Goal: Task Accomplishment & Management: Manage account settings

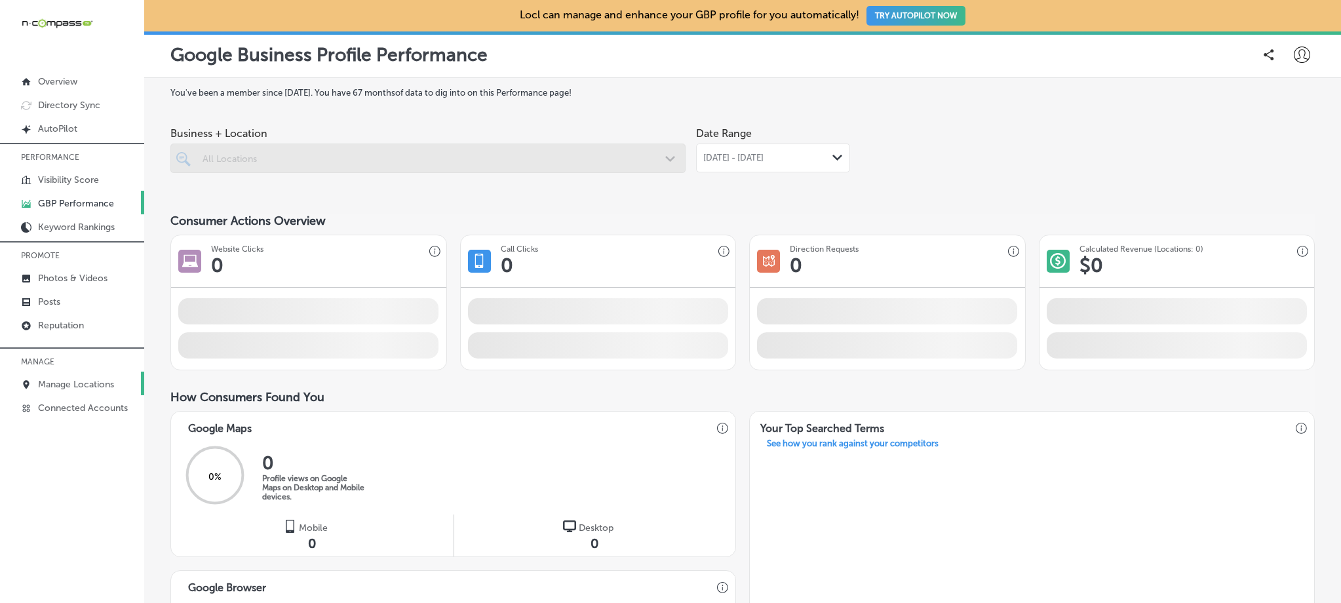
click at [86, 381] on p "Manage Locations" at bounding box center [76, 384] width 76 height 11
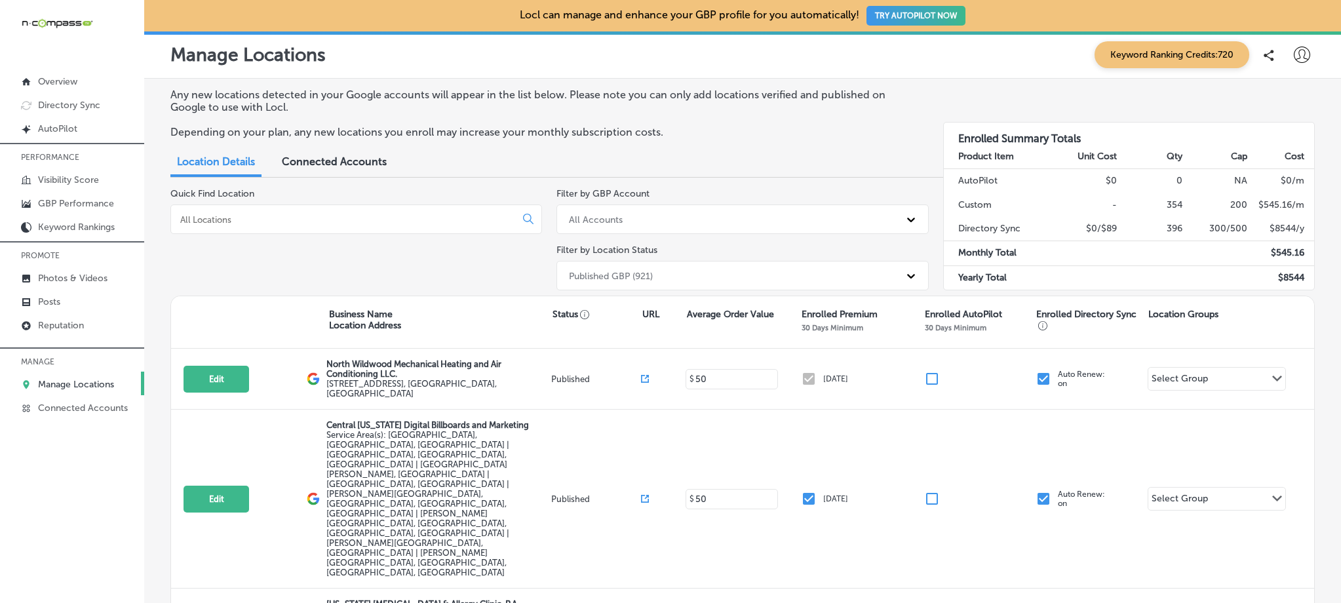
click at [422, 214] on input at bounding box center [346, 220] width 334 height 12
type input "n"
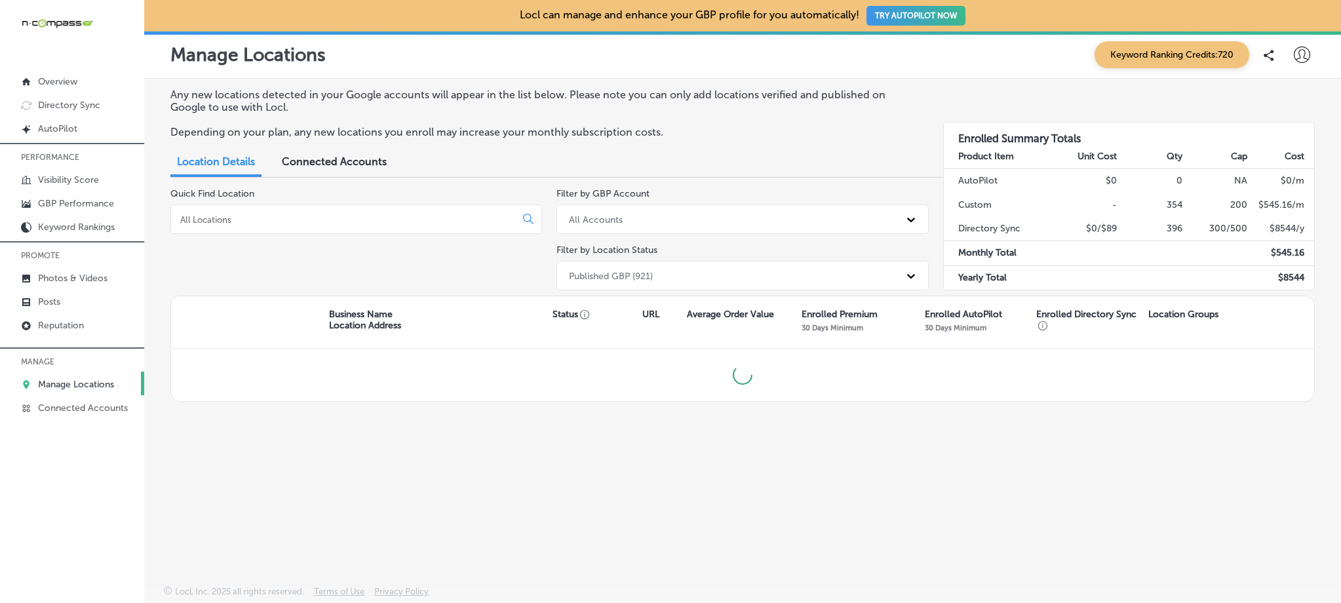
type input "r"
type input "b"
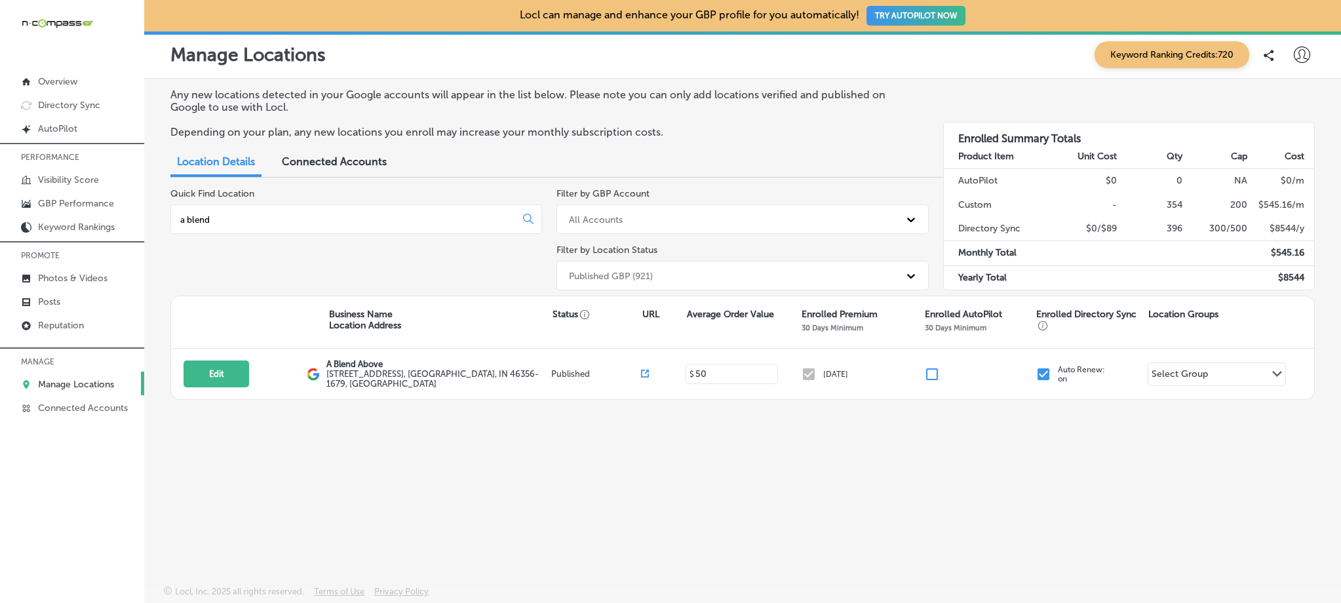
type input "a blend"
click at [1293, 58] on div at bounding box center [1302, 55] width 26 height 26
click at [1265, 139] on p "My Teams" at bounding box center [1278, 136] width 48 height 16
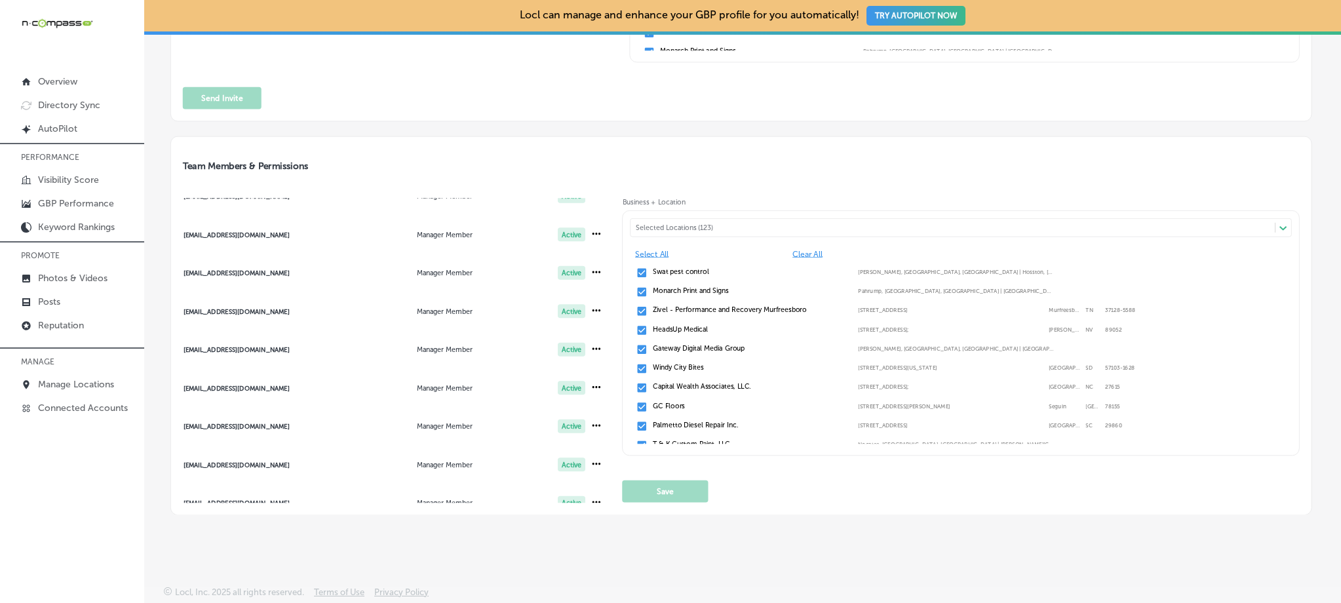
scroll to position [430, 0]
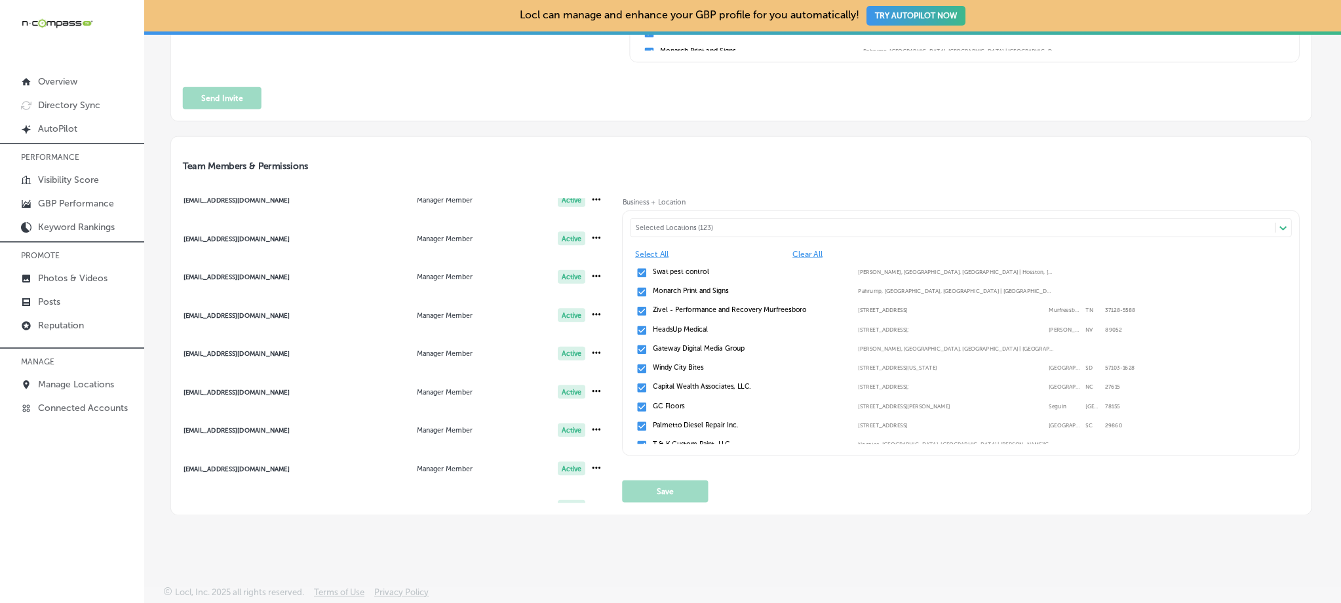
drag, startPoint x: 300, startPoint y: 202, endPoint x: 714, endPoint y: 226, distance: 415.0
click at [300, 201] on div "[EMAIL_ADDRESS][DOMAIN_NAME]" at bounding box center [258, 200] width 148 height 7
click at [712, 220] on div "Selected Locations (132)" at bounding box center [953, 227] width 644 height 15
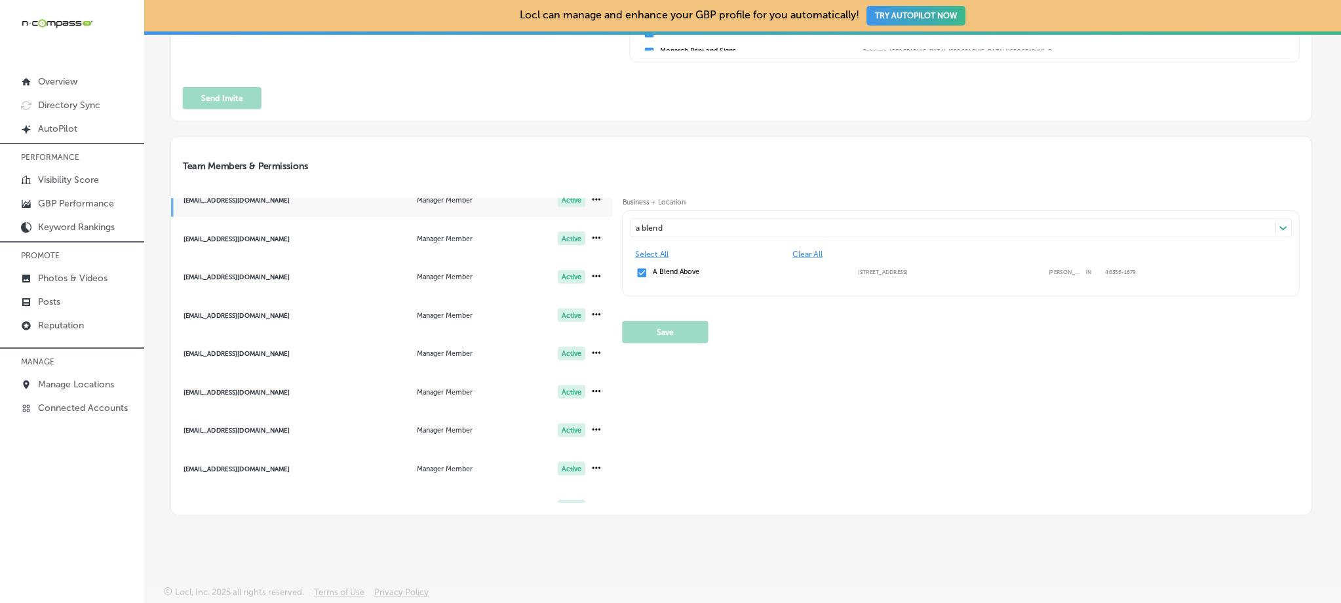
type input "a blend"
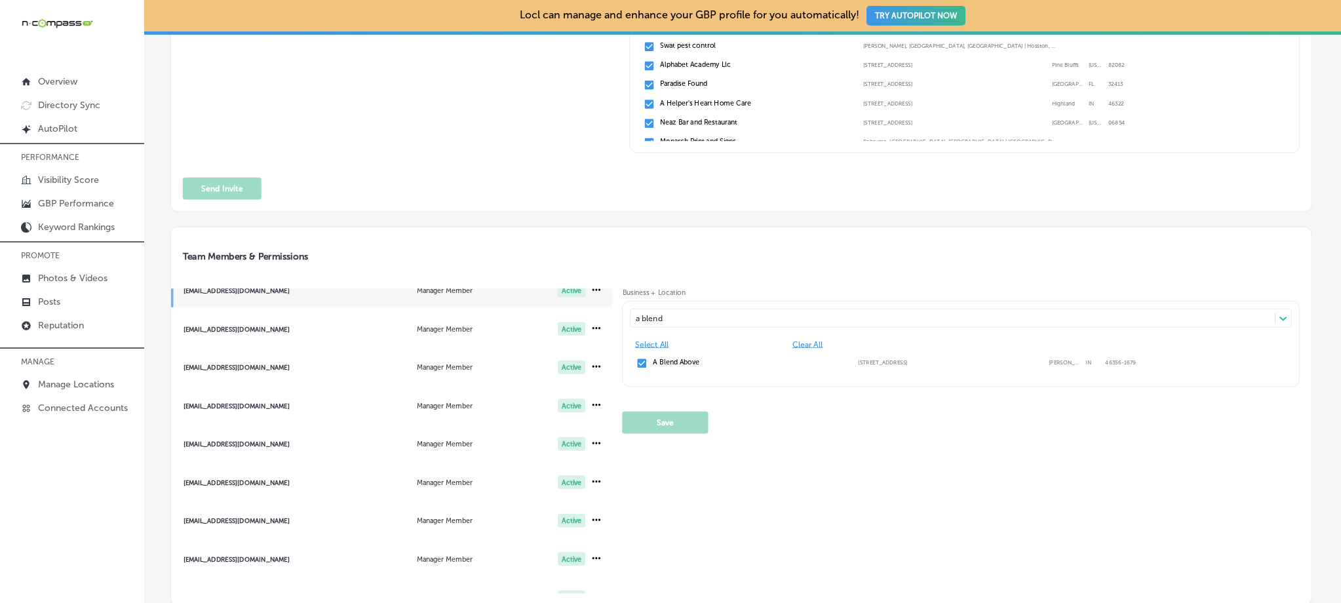
scroll to position [0, 0]
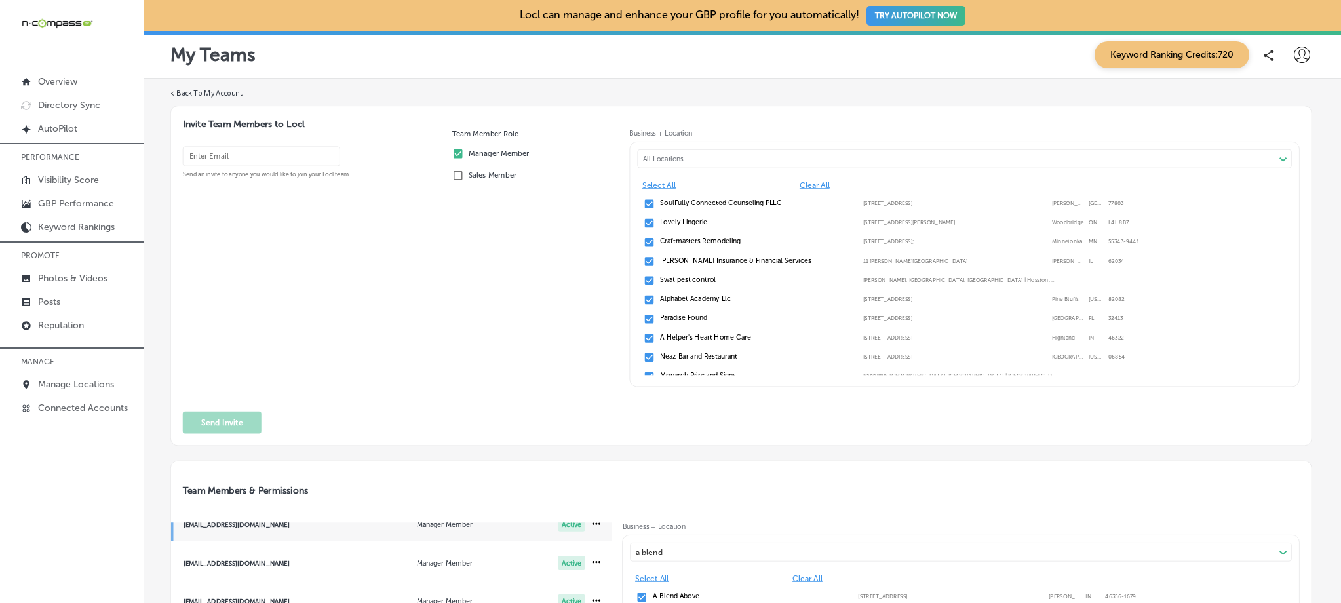
click at [300, 163] on input "email" at bounding box center [261, 157] width 157 height 20
click at [489, 258] on div "Team Member Role Manager Member Sales Member" at bounding box center [536, 262] width 168 height 267
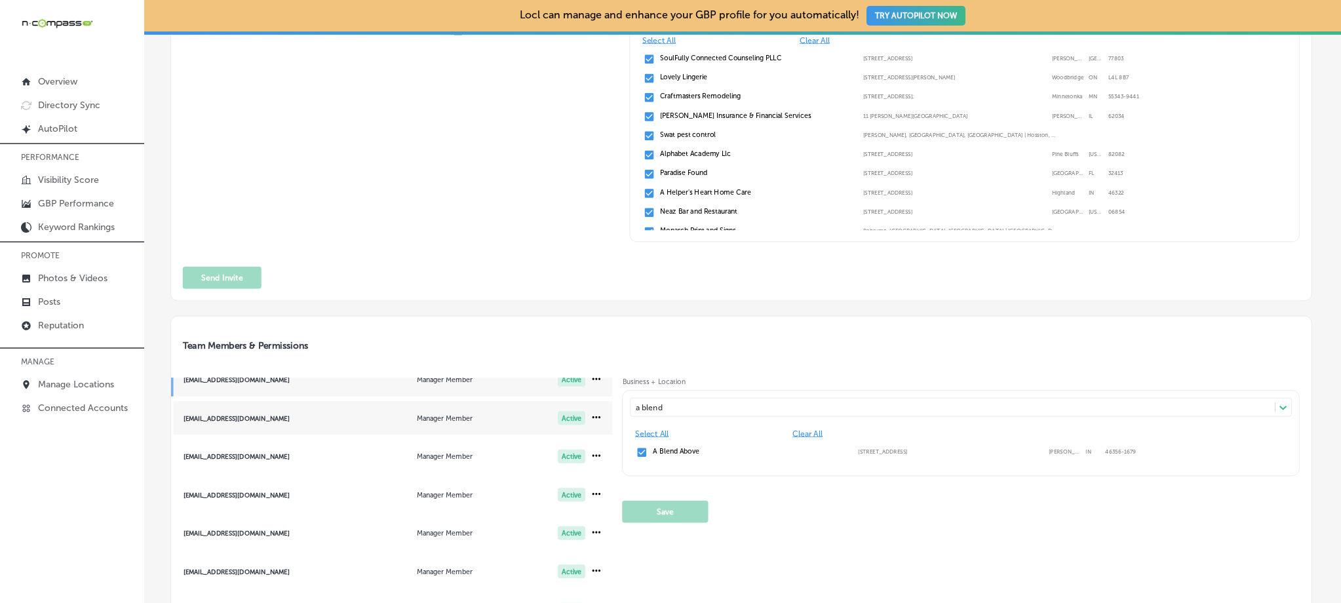
click at [323, 414] on div "[EMAIL_ADDRESS][DOMAIN_NAME]" at bounding box center [258, 417] width 148 height 7
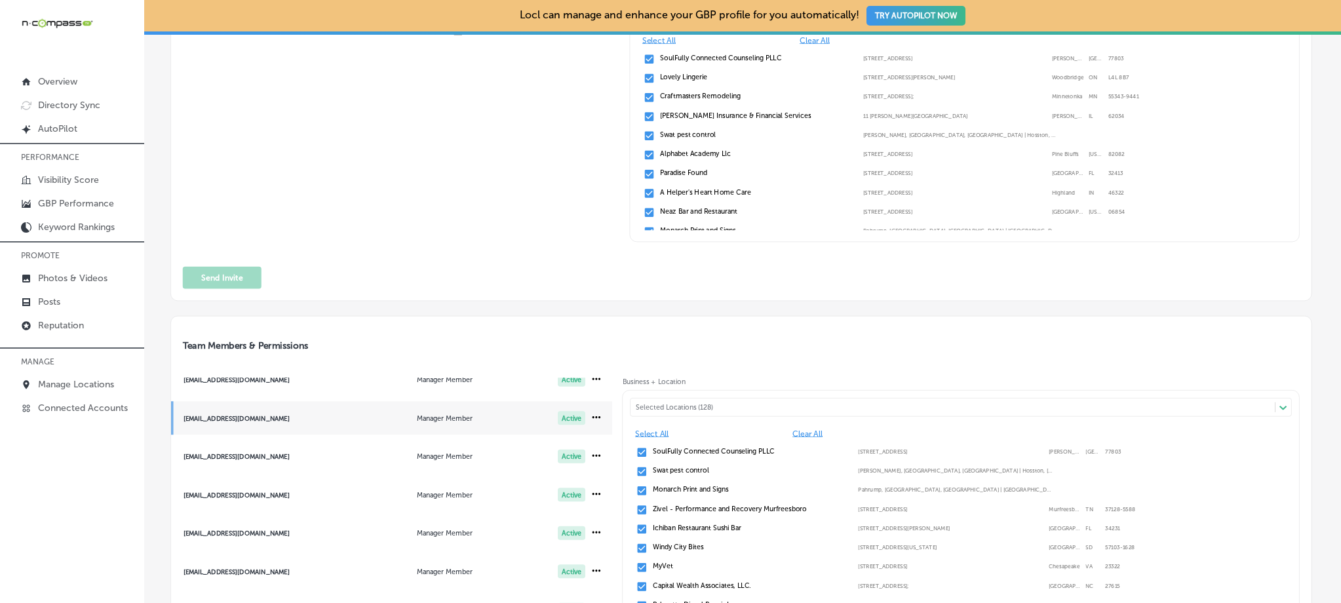
scroll to position [220, 0]
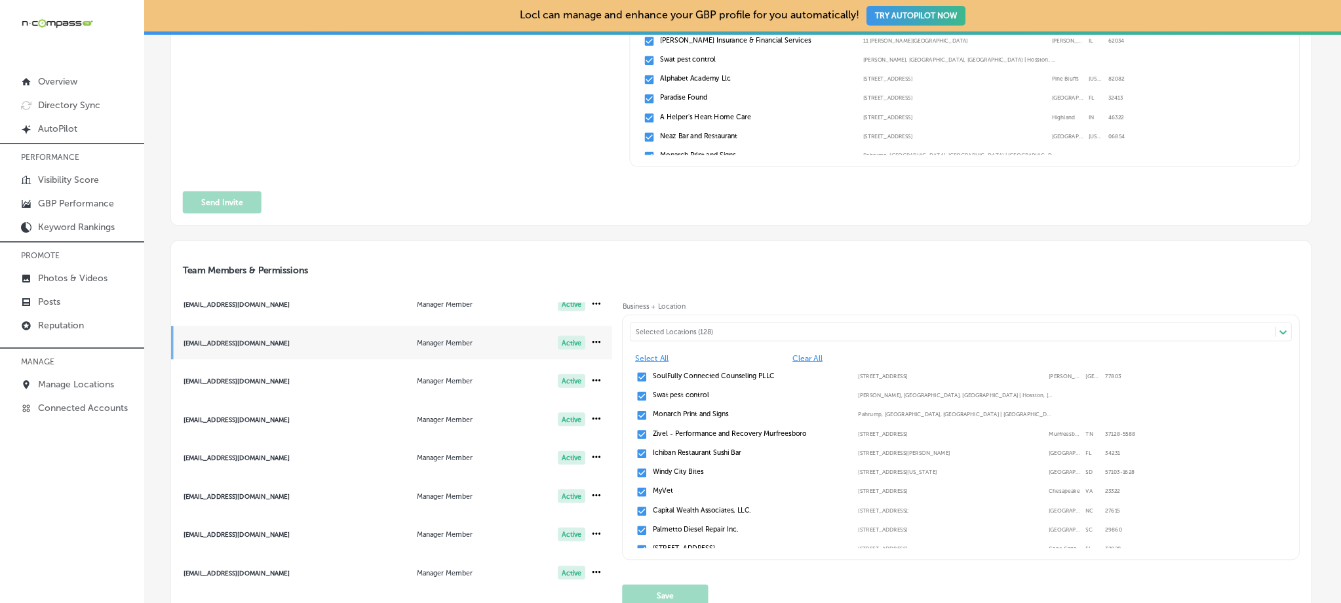
drag, startPoint x: 715, startPoint y: 327, endPoint x: 694, endPoint y: 321, distance: 21.8
click at [708, 329] on div "Selected Locations (128)" at bounding box center [958, 332] width 644 height 9
click at [660, 328] on div "Selected Locations (128)" at bounding box center [958, 332] width 644 height 9
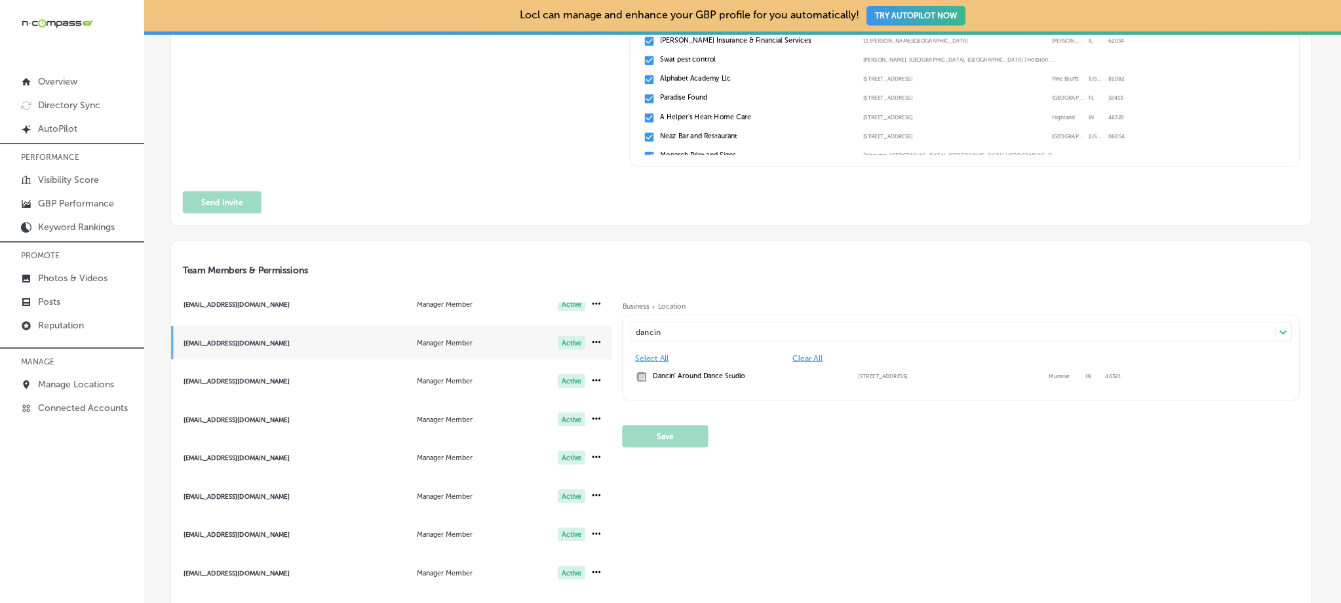
click at [642, 378] on input "checkbox" at bounding box center [643, 377] width 12 height 12
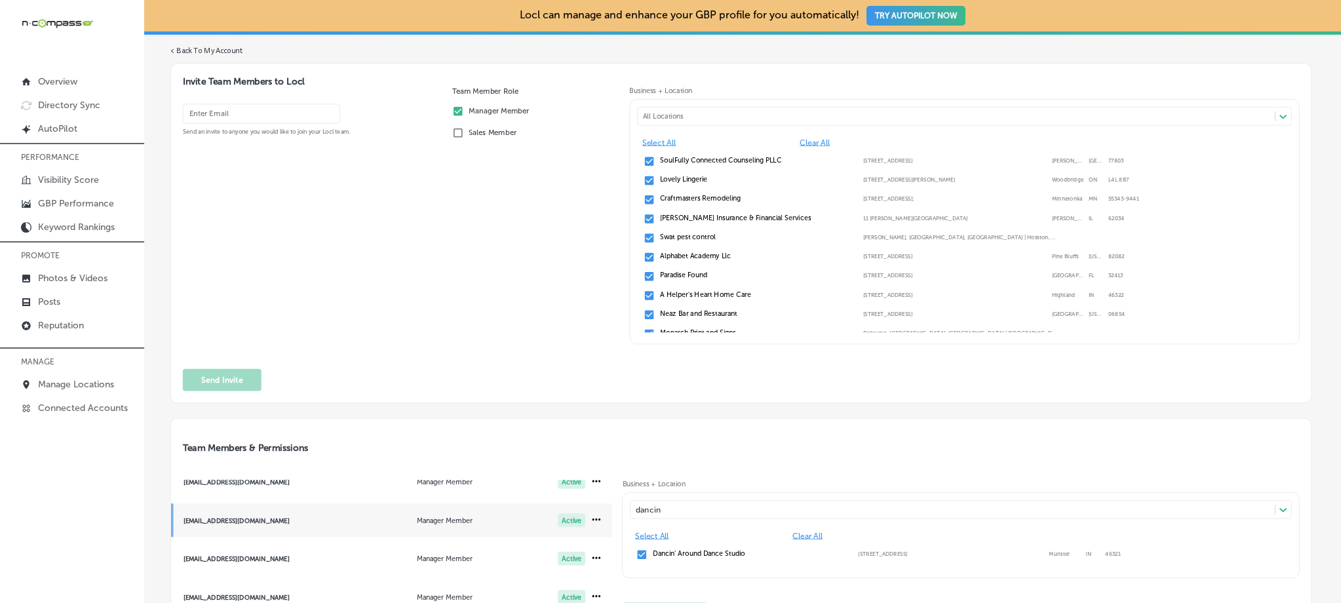
scroll to position [0, 0]
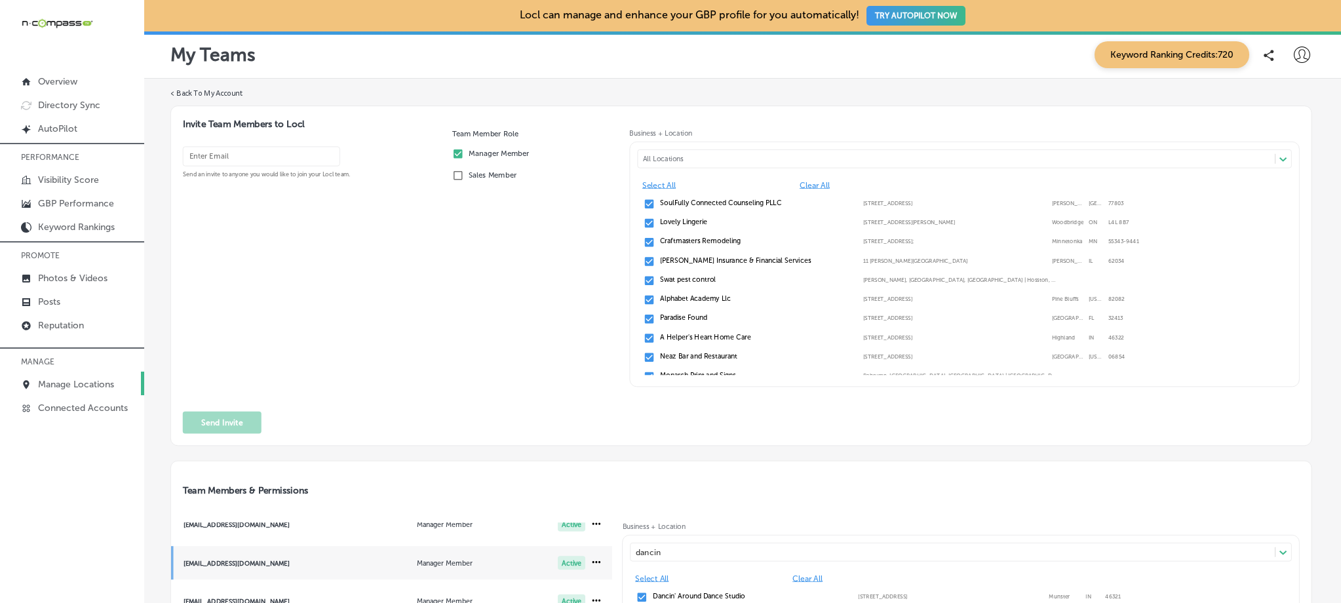
type input "dancin"
click at [85, 374] on link "Manage Locations" at bounding box center [72, 384] width 144 height 24
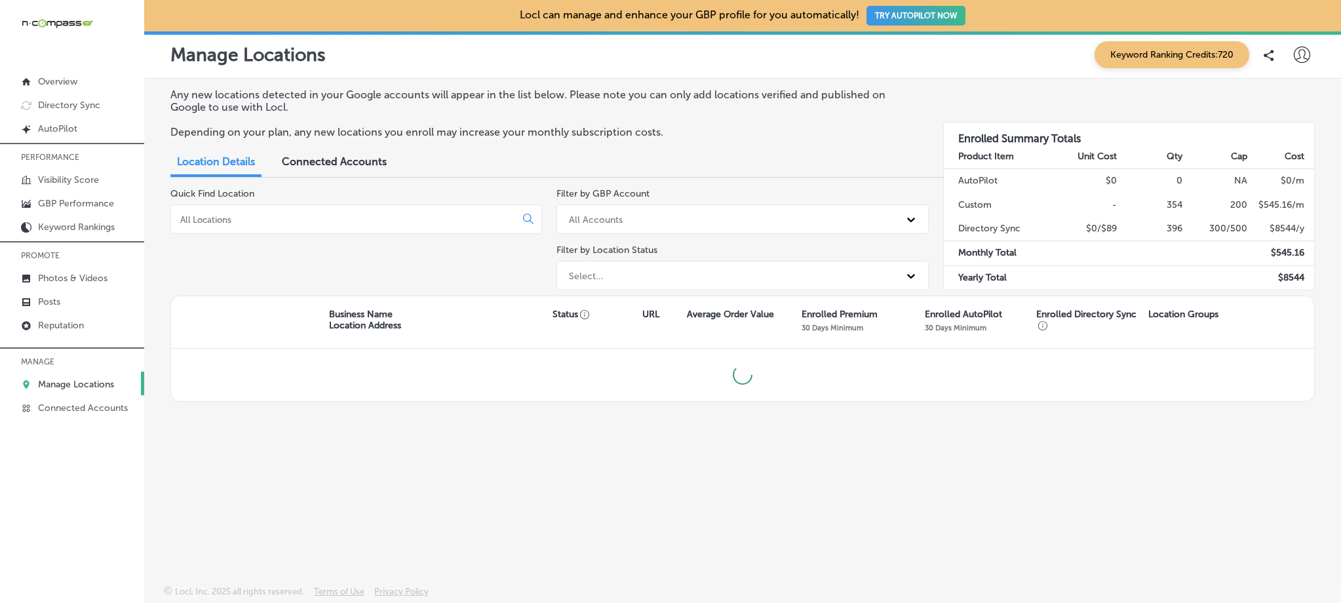
click at [296, 220] on input at bounding box center [346, 220] width 334 height 12
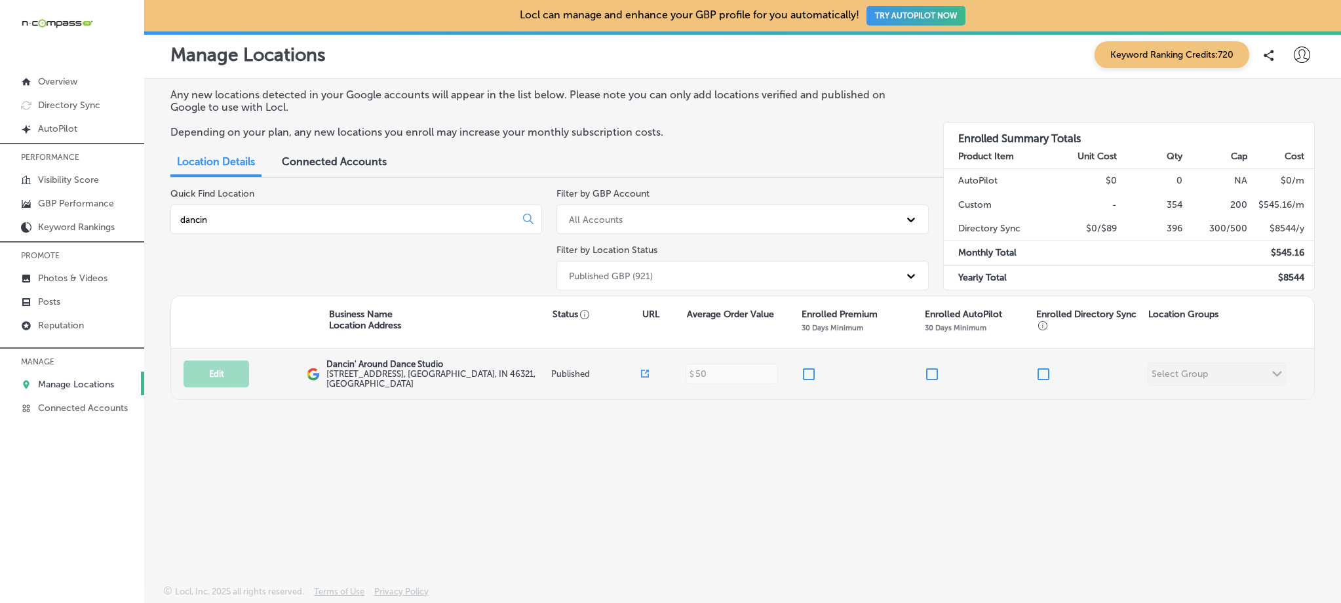
type input "dancin"
click at [810, 369] on input "checkbox" at bounding box center [809, 374] width 16 height 16
checkbox input "true"
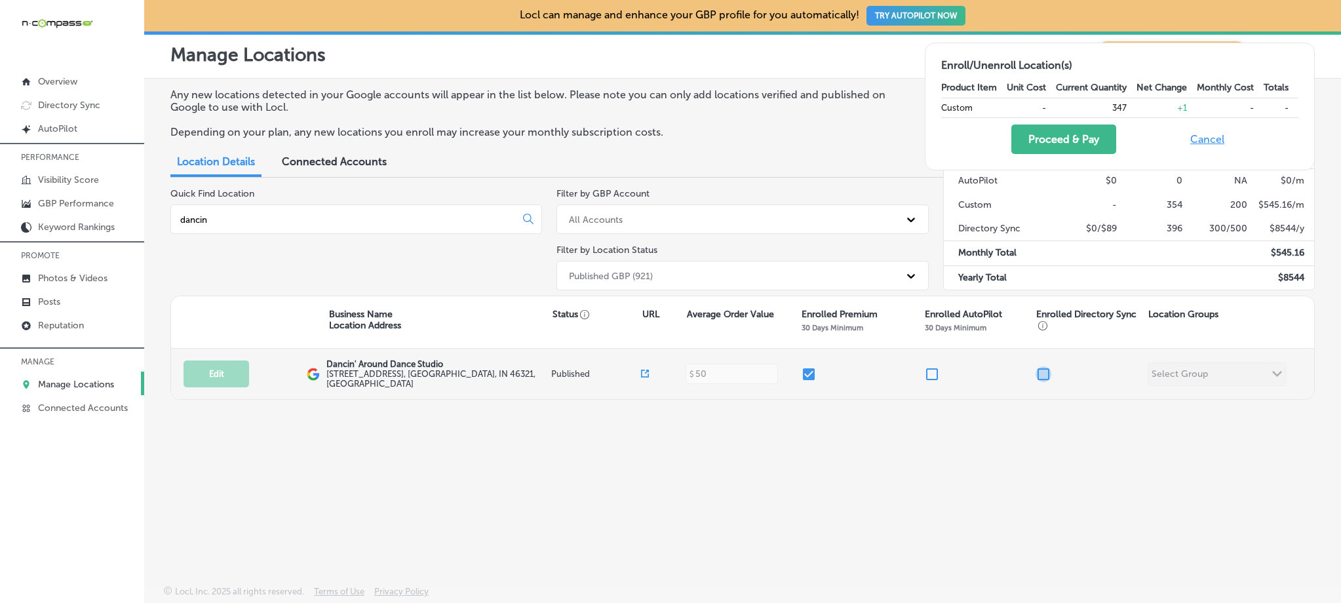
click at [1044, 374] on input "checkbox" at bounding box center [1044, 374] width 16 height 16
checkbox input "true"
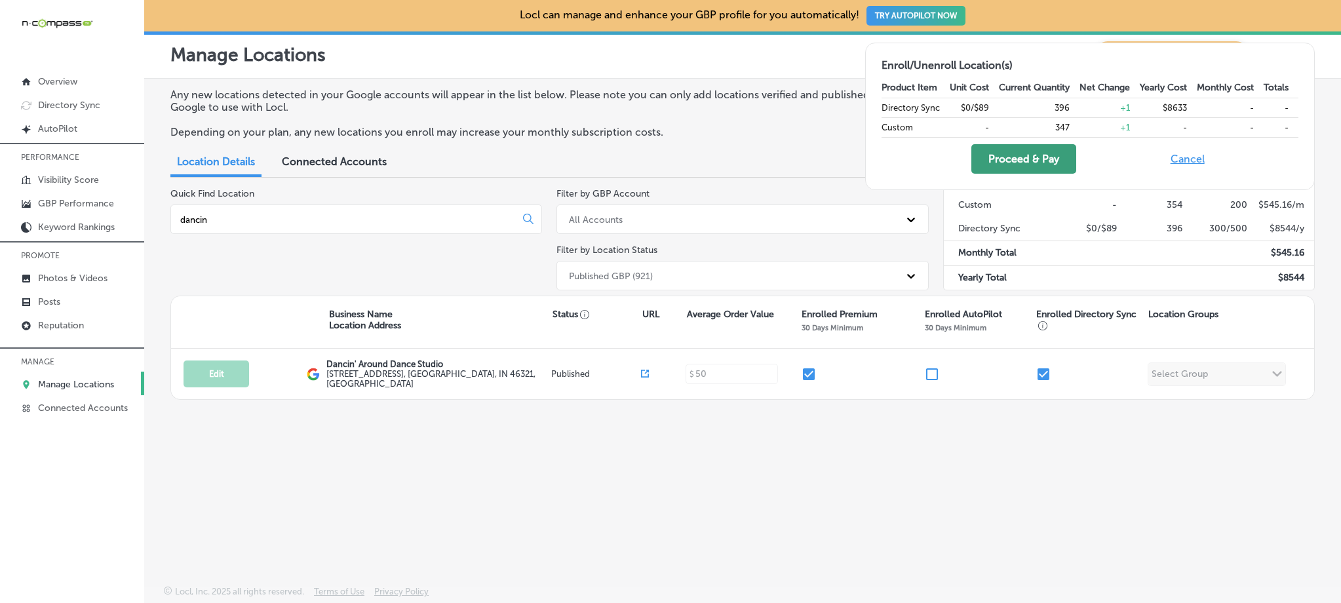
click at [1029, 167] on button "Proceed & Pay" at bounding box center [1024, 159] width 105 height 30
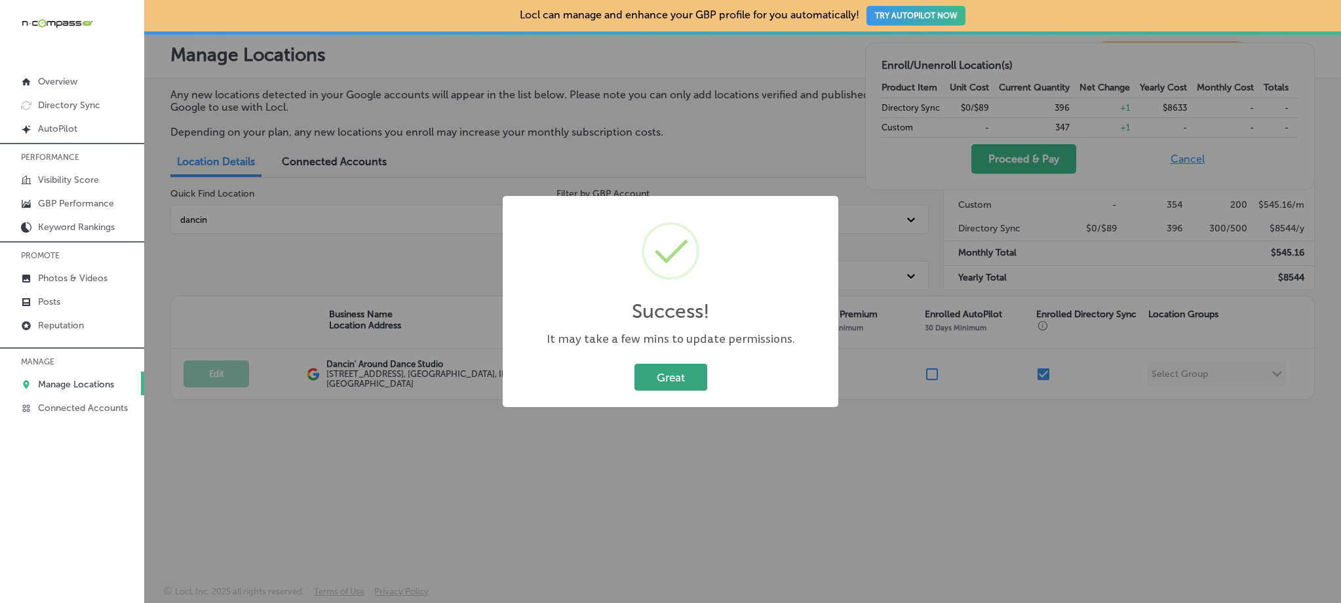
click at [678, 371] on button "Great" at bounding box center [671, 377] width 73 height 27
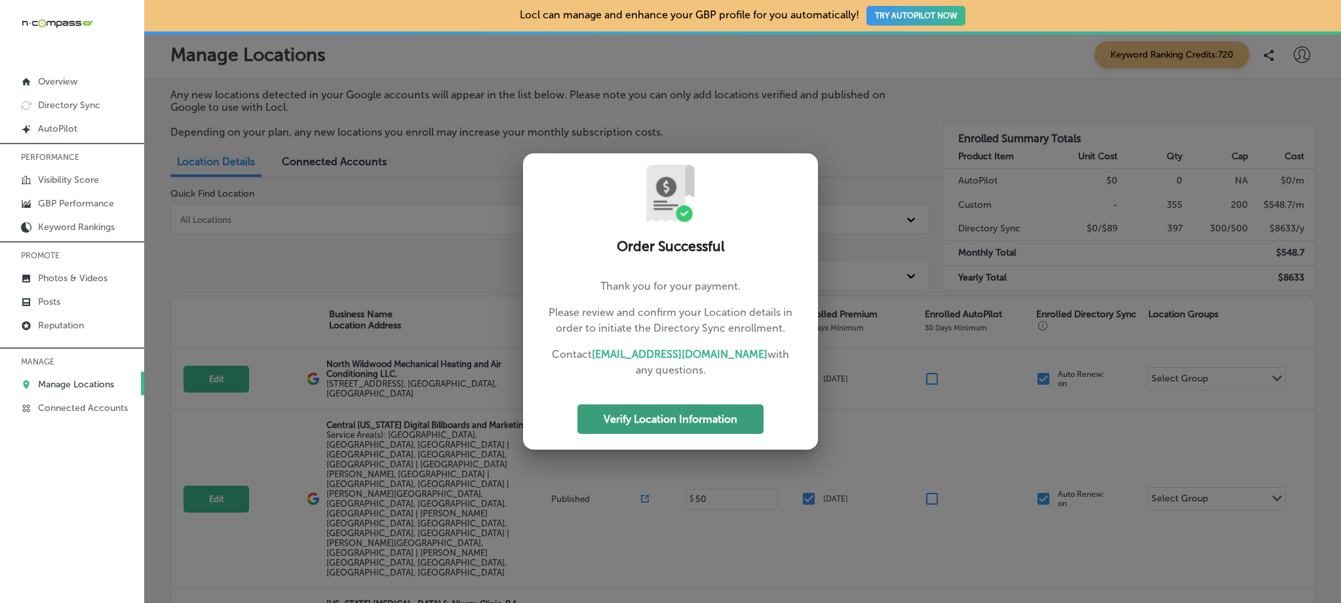
click at [653, 423] on button "Verify Location Information" at bounding box center [671, 420] width 186 height 30
select select "US"
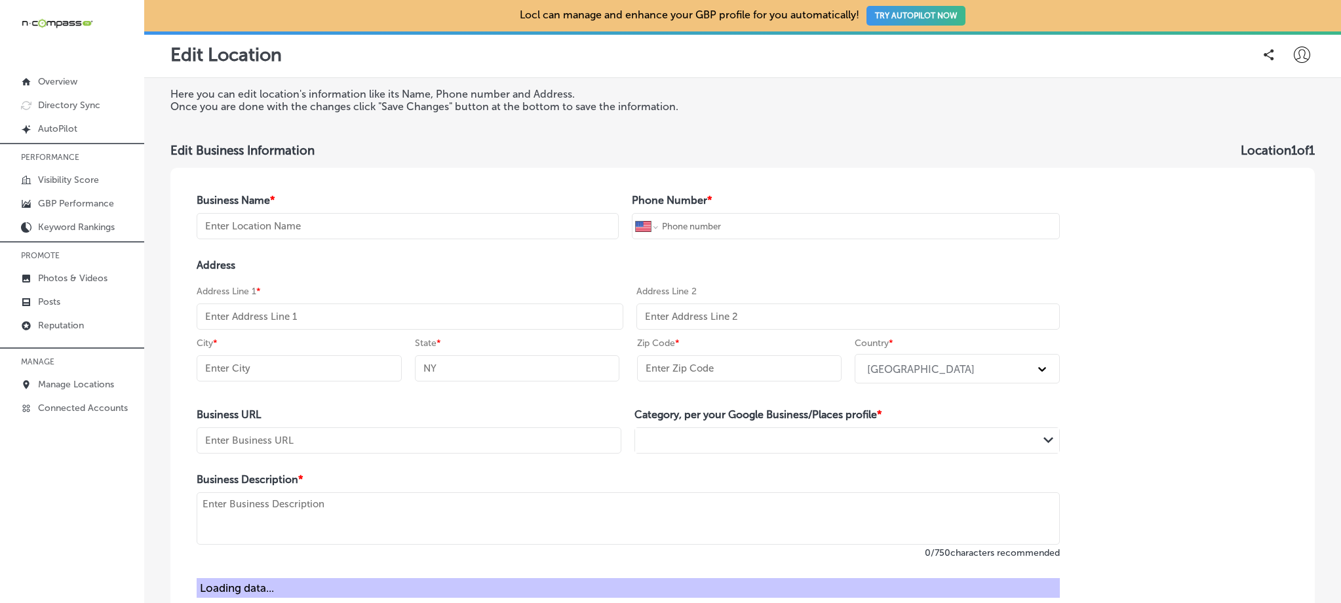
type input "Dancin' Around Dance Studio"
type input "+1 219 237 2666"
type input "[STREET_ADDRESS]"
type input "Munster"
type input "IN"
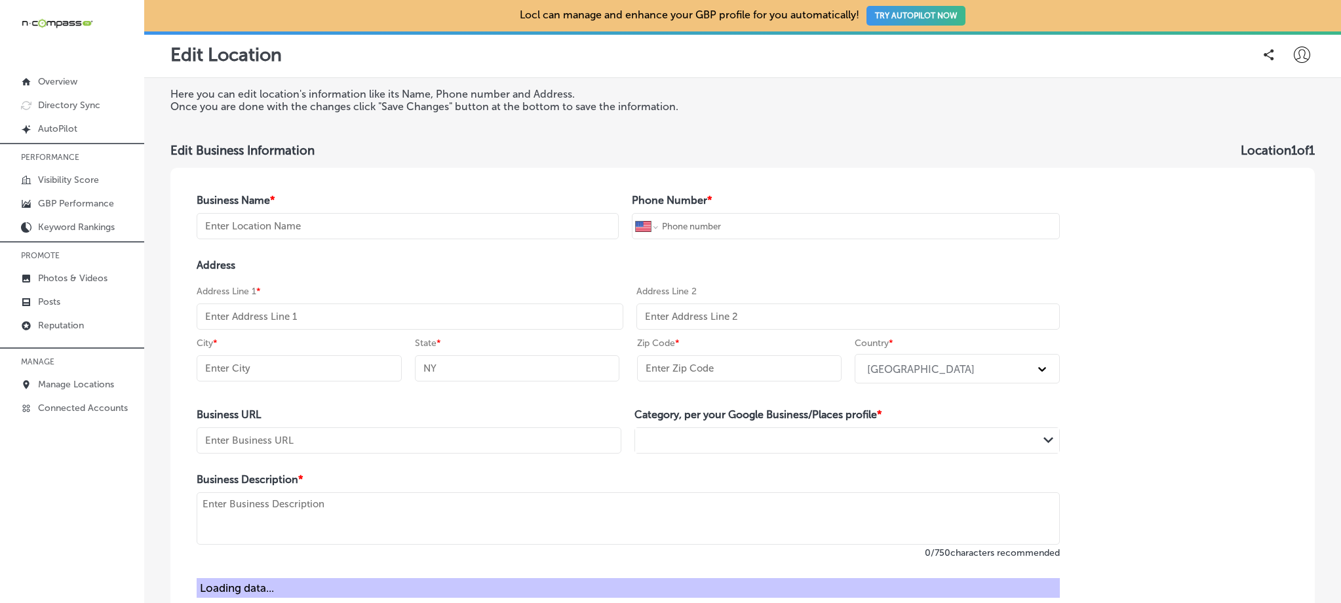
type input "46321"
type input "http://www.dancinaround.net/"
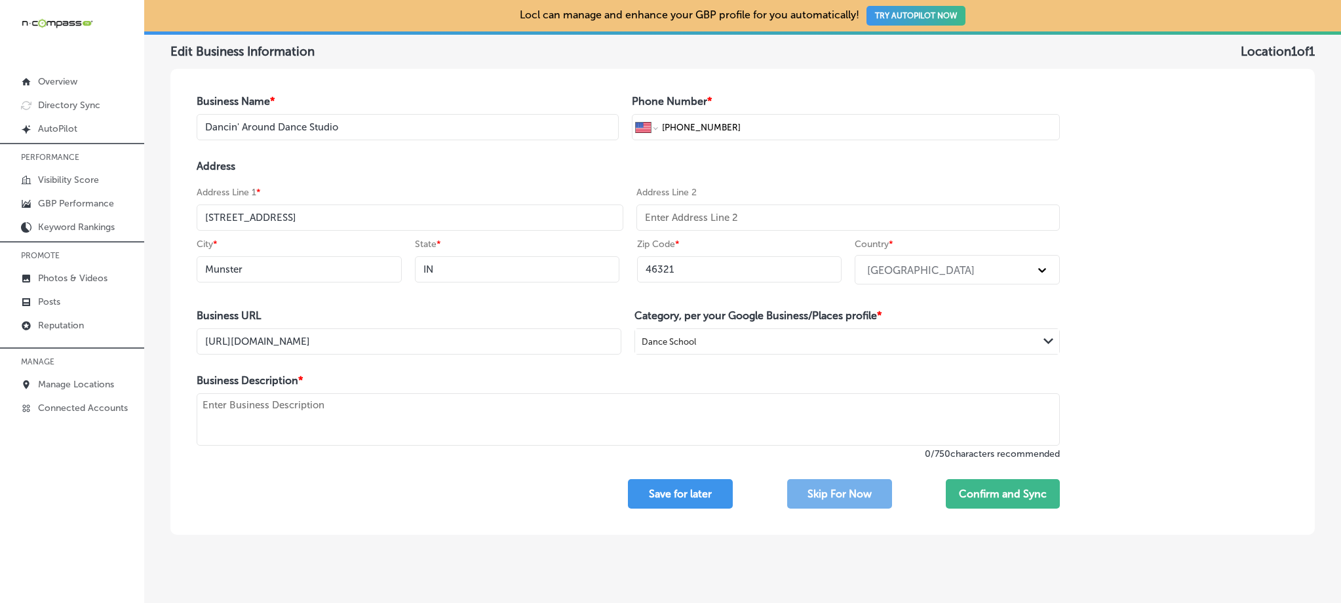
scroll to position [120, 0]
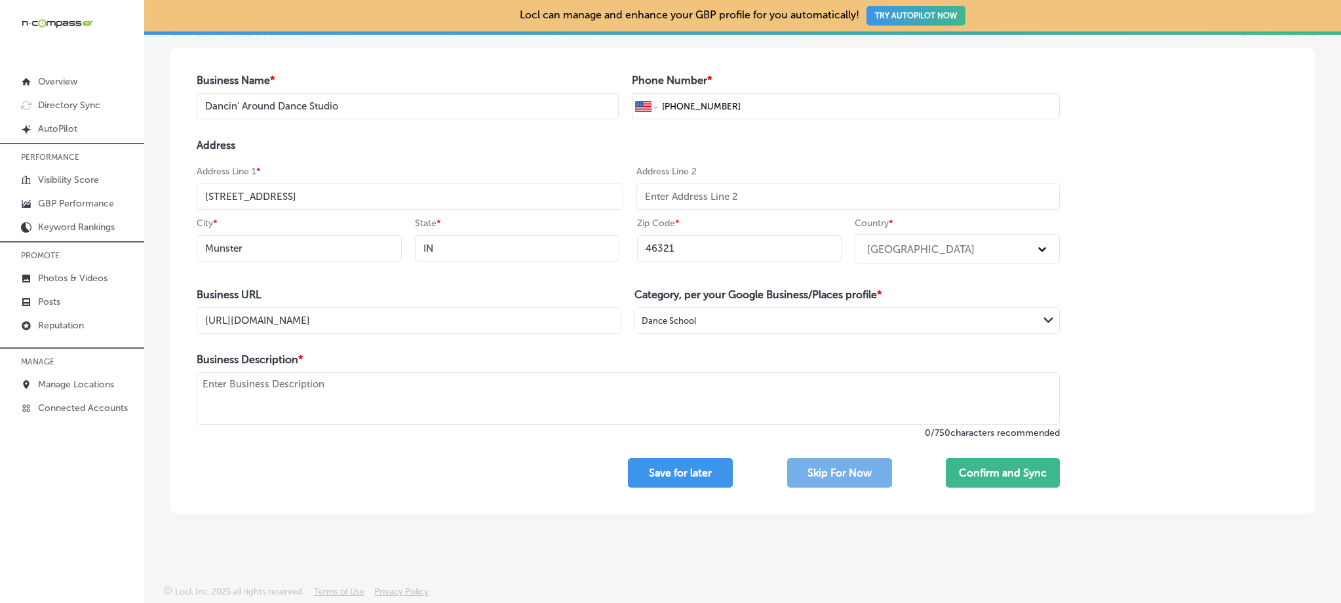
select select "US"
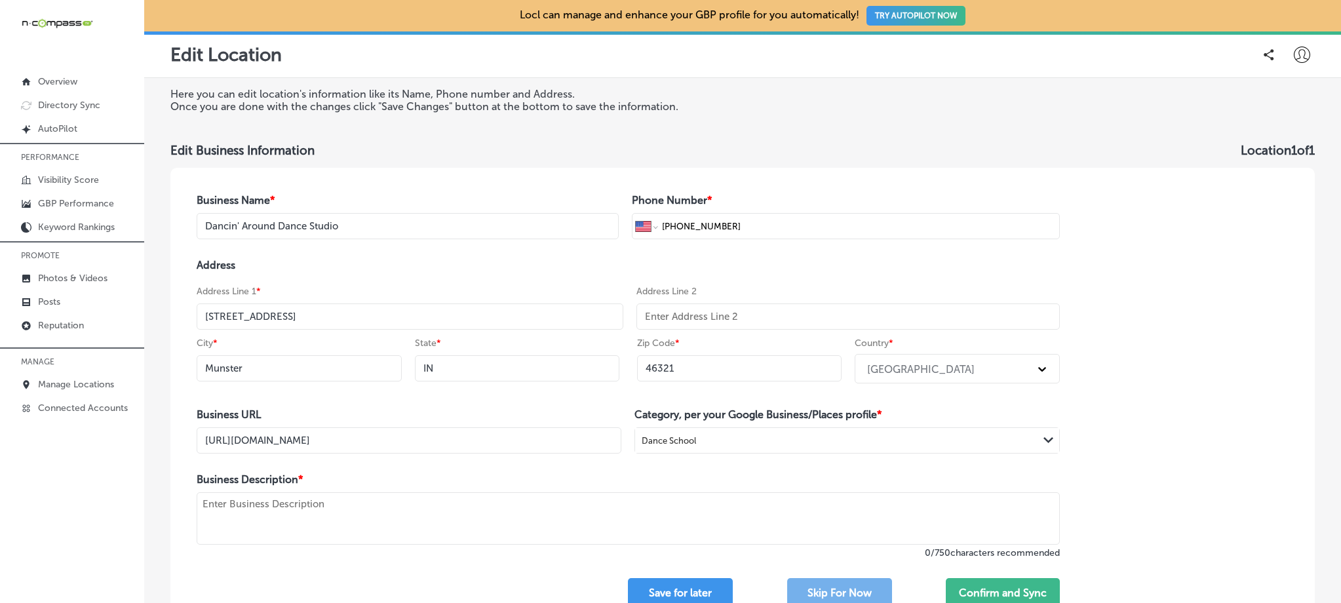
click at [454, 538] on textarea at bounding box center [628, 518] width 863 height 52
select select "US"
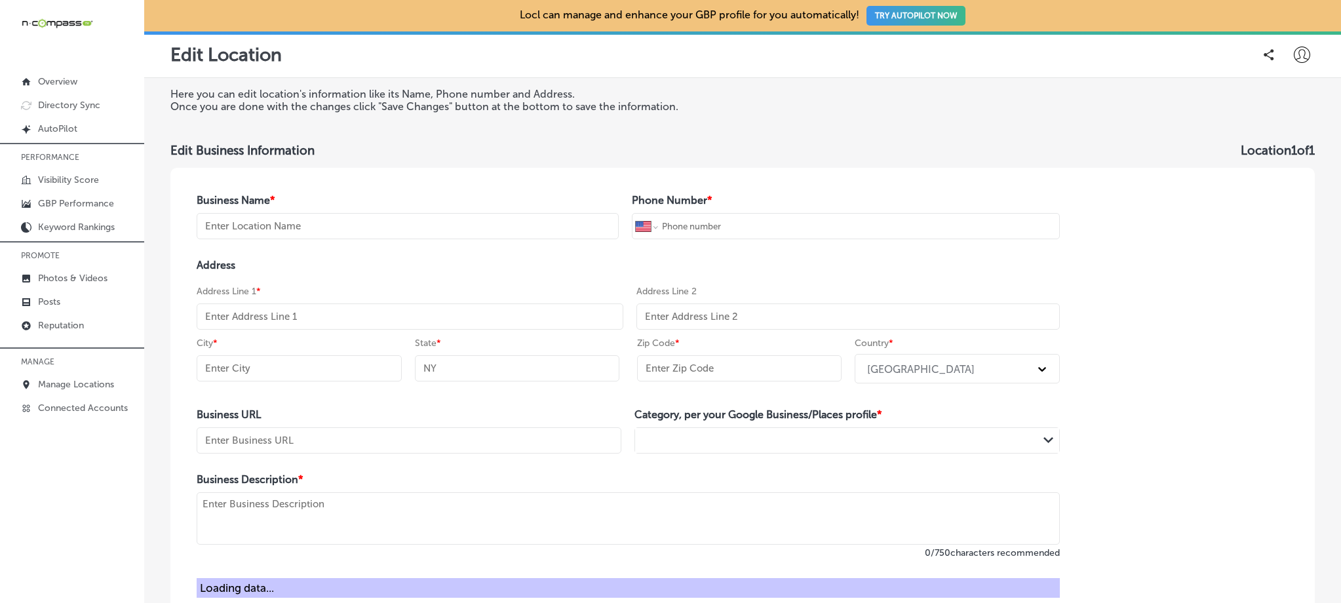
type input "Dancin' Around Dance Studio"
type input "+1 219 237 2666"
type input "[STREET_ADDRESS]"
type input "Munster"
type input "IN"
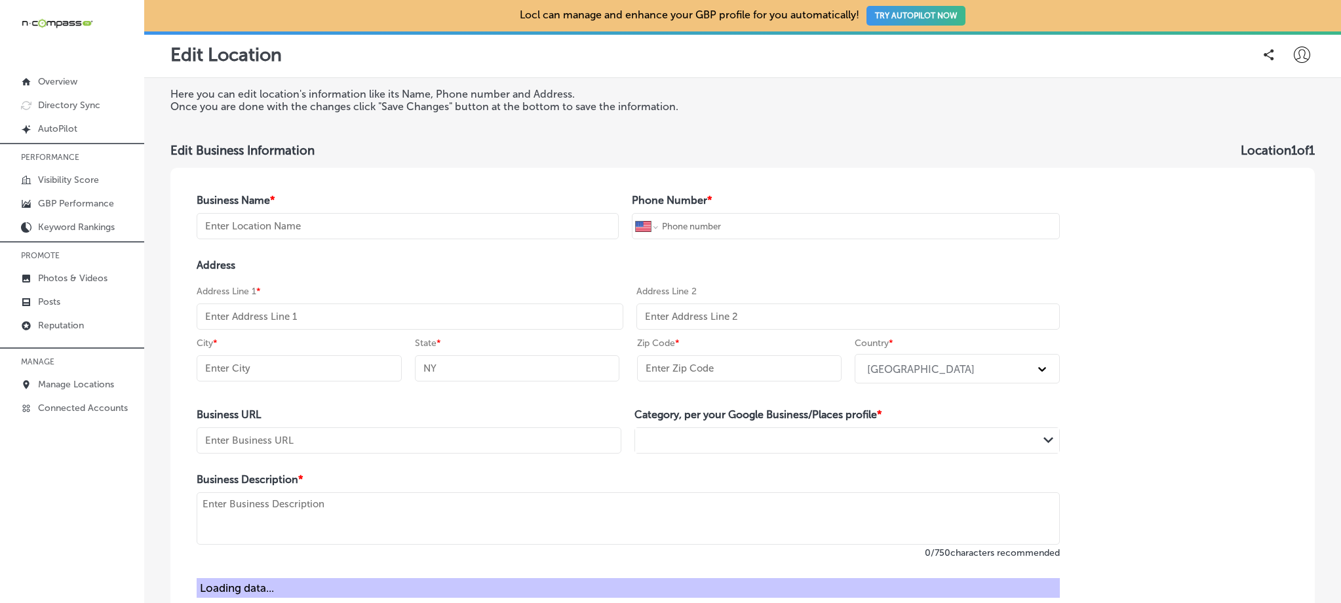
type input "46321"
type input "http://www.dancinaround.net/"
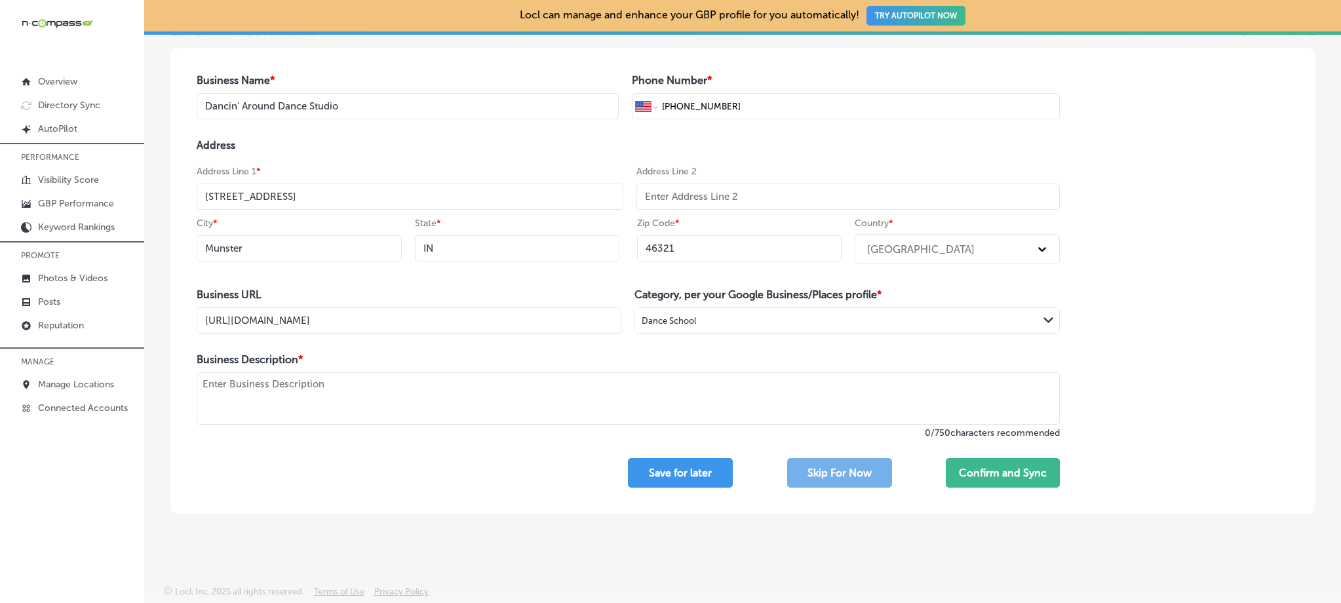
click at [403, 384] on textarea at bounding box center [628, 398] width 863 height 52
paste textarea "Established in 2001, Dancin' Around Dance Studio is a family-owned business tha…"
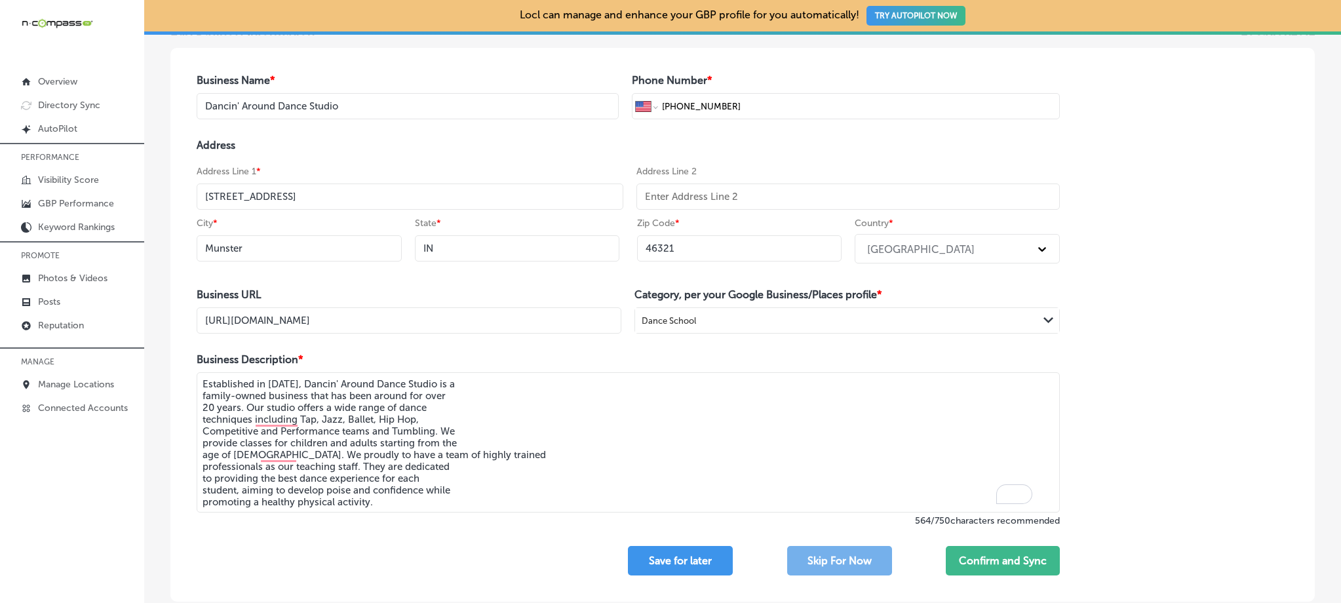
click at [203, 396] on textarea "Established in 2001, Dancin' Around Dance Studio is a family-owned business tha…" at bounding box center [628, 442] width 863 height 140
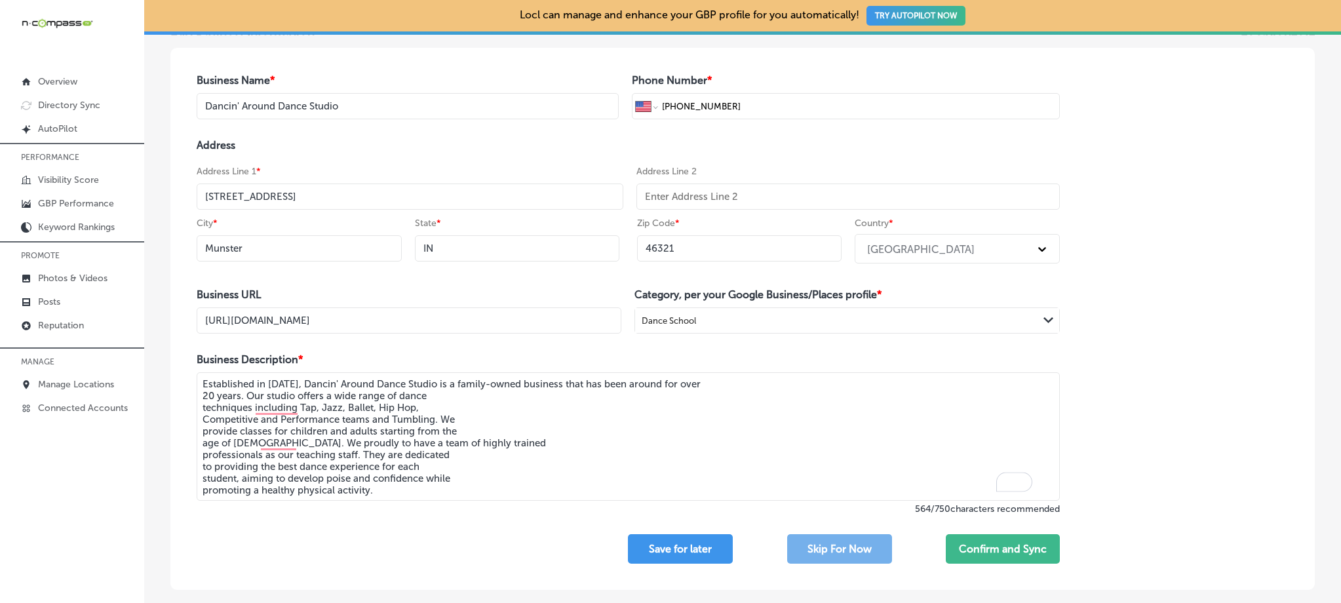
click at [201, 397] on textarea "Established in 2001, Dancin' Around Dance Studio is a family-owned business tha…" at bounding box center [628, 436] width 863 height 129
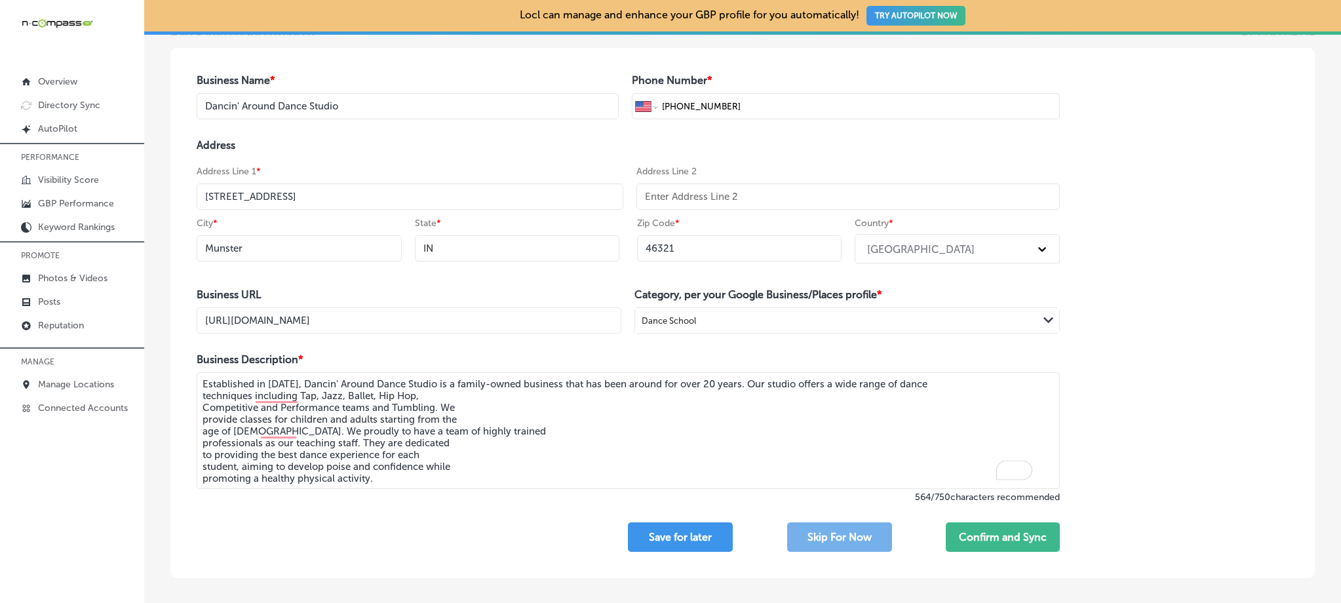
click at [203, 408] on textarea "Established in 2001, Dancin' Around Dance Studio is a family-owned business tha…" at bounding box center [628, 430] width 863 height 117
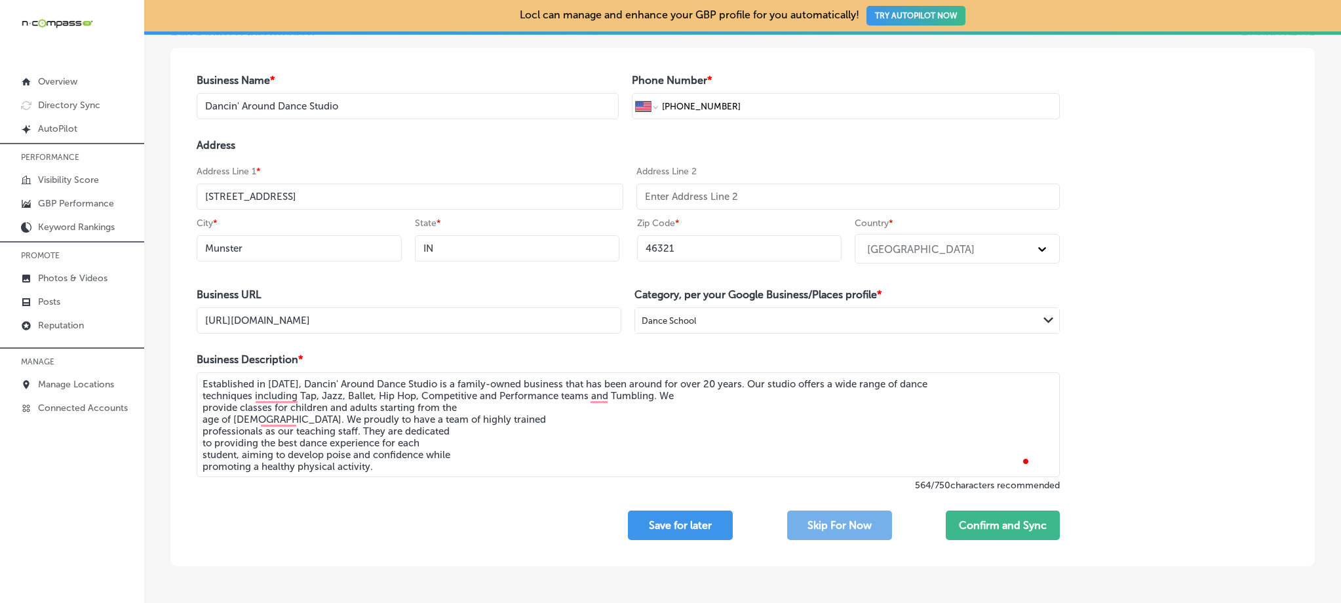
click at [203, 412] on textarea "Established in 2001, Dancin' Around Dance Studio is a family-owned business tha…" at bounding box center [628, 424] width 863 height 105
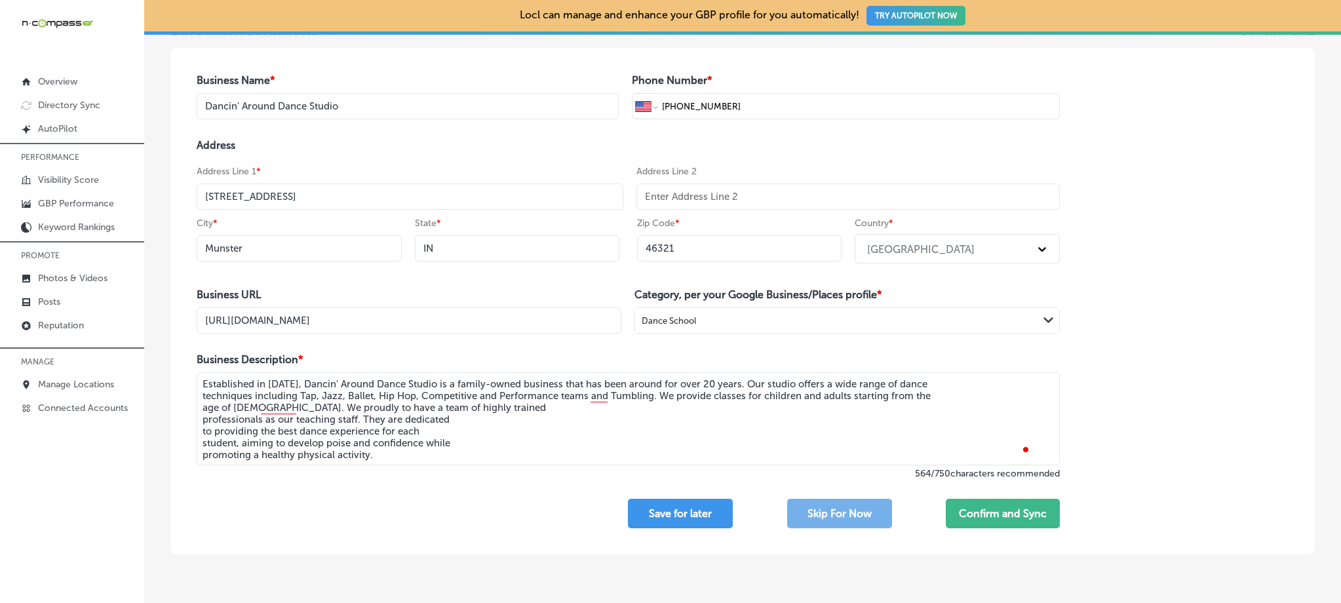
click at [205, 408] on textarea "Established in 2001, Dancin' Around Dance Studio is a family-owned business tha…" at bounding box center [628, 418] width 863 height 93
click at [203, 422] on textarea "Established in 2001, Dancin' Around Dance Studio is a family-owned business tha…" at bounding box center [628, 418] width 863 height 93
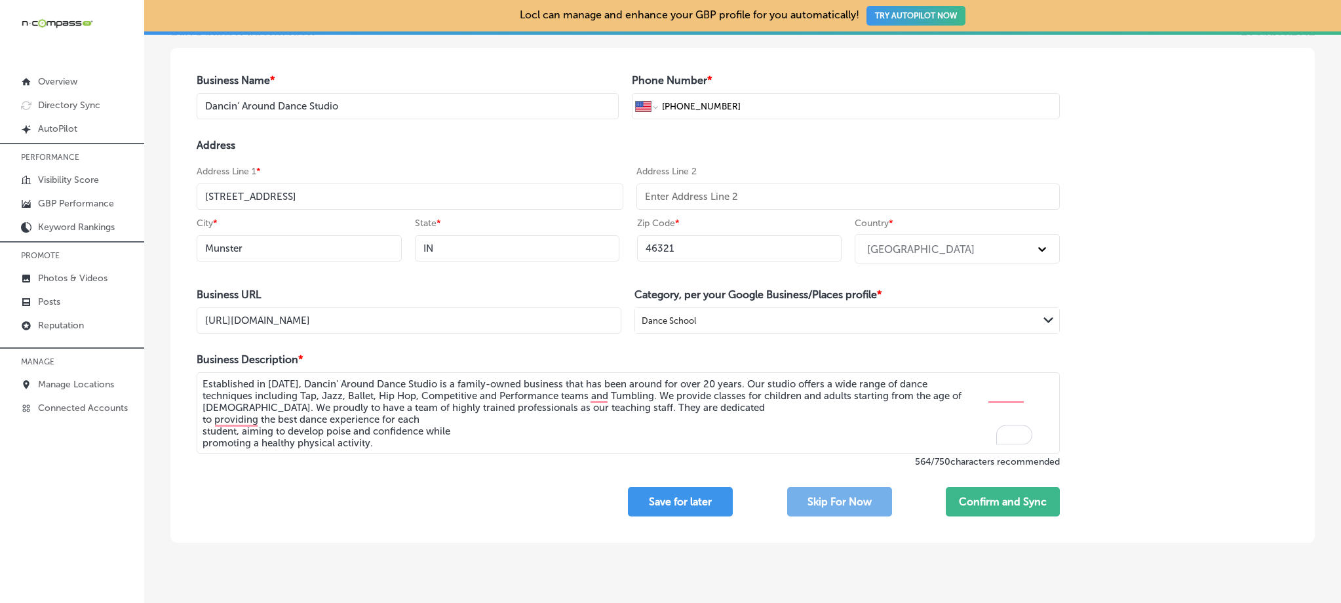
click at [204, 422] on textarea "Established in 2001, Dancin' Around Dance Studio is a family-owned business tha…" at bounding box center [628, 412] width 863 height 81
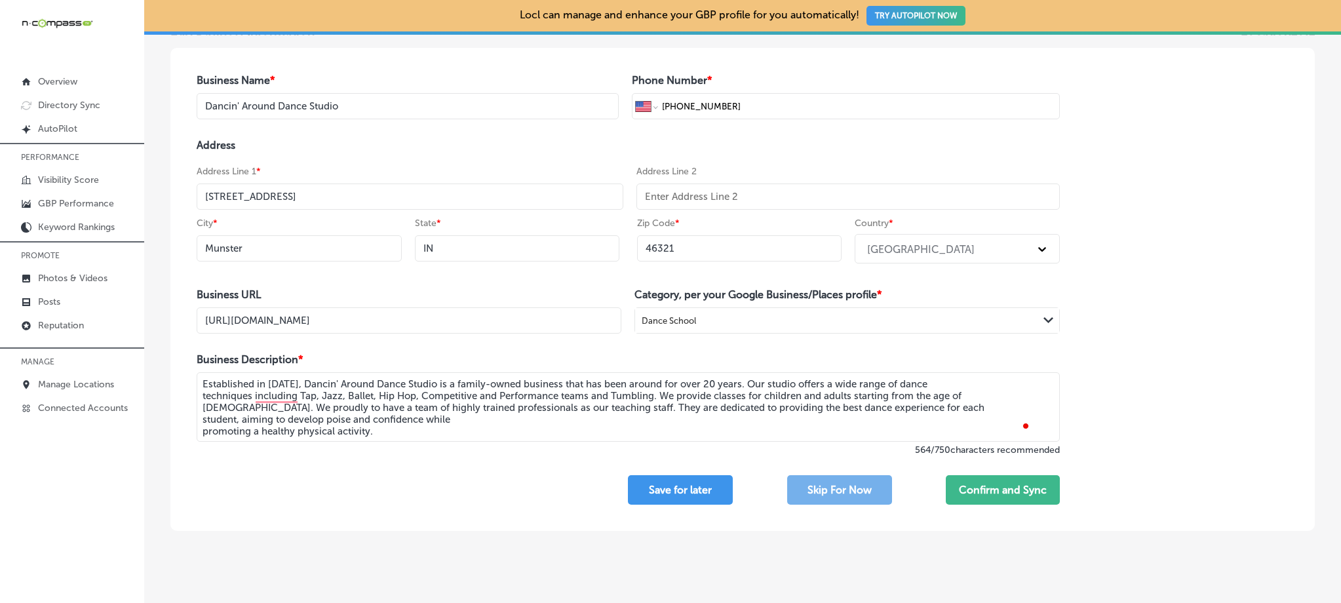
click at [204, 422] on textarea "Established in 2001, Dancin' Around Dance Studio is a family-owned business tha…" at bounding box center [628, 406] width 863 height 69
click at [205, 427] on textarea "Established in 2001, Dancin' Around Dance Studio is a family-owned business tha…" at bounding box center [628, 406] width 863 height 69
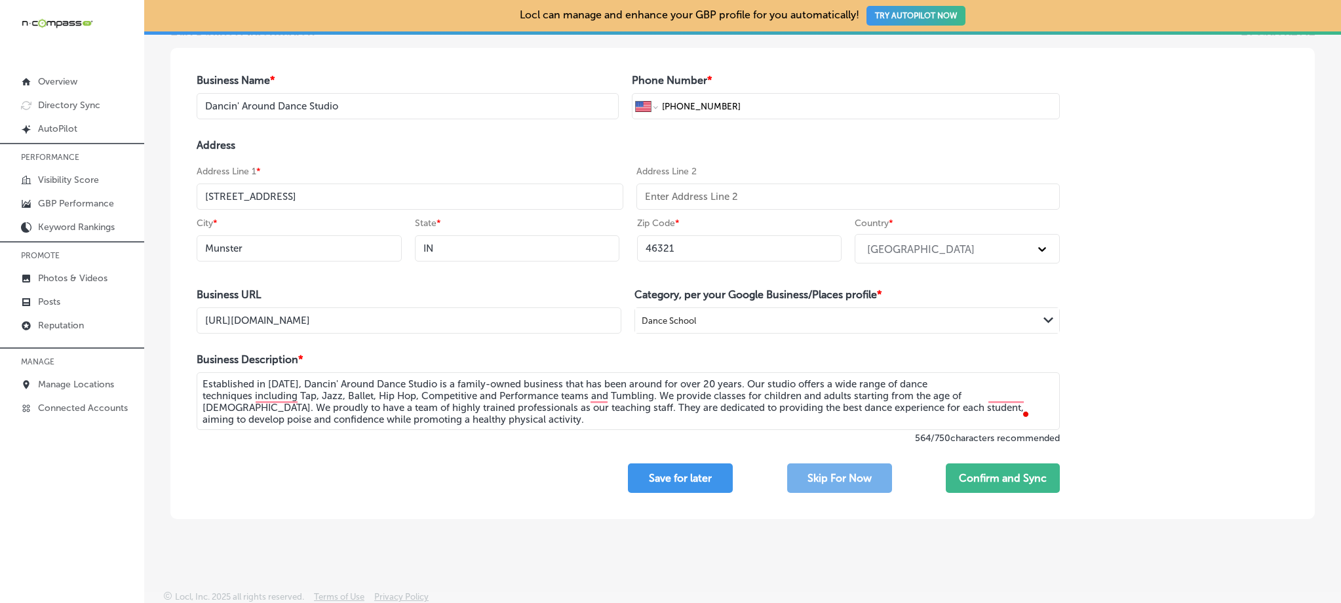
click at [202, 396] on textarea "Established in 2001, Dancin' Around Dance Studio is a family-owned business tha…" at bounding box center [628, 401] width 863 height 58
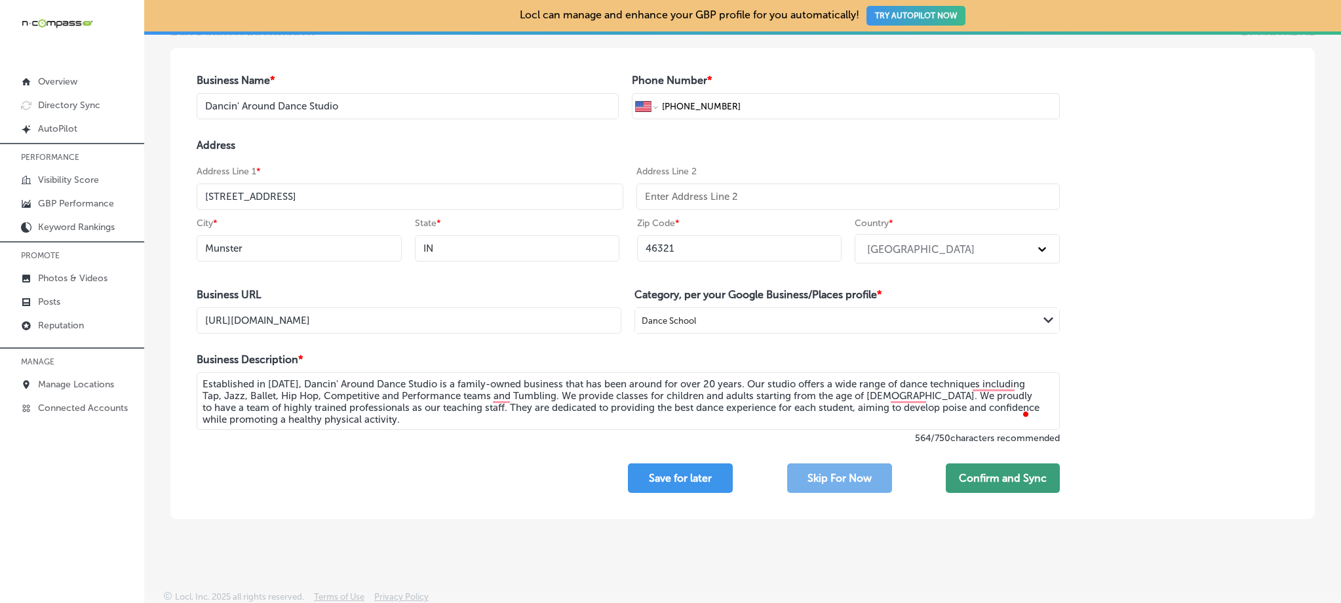
type textarea "Established in 2001, Dancin' Around Dance Studio is a family-owned business tha…"
click at [982, 483] on button "Confirm and Sync" at bounding box center [1003, 479] width 114 height 30
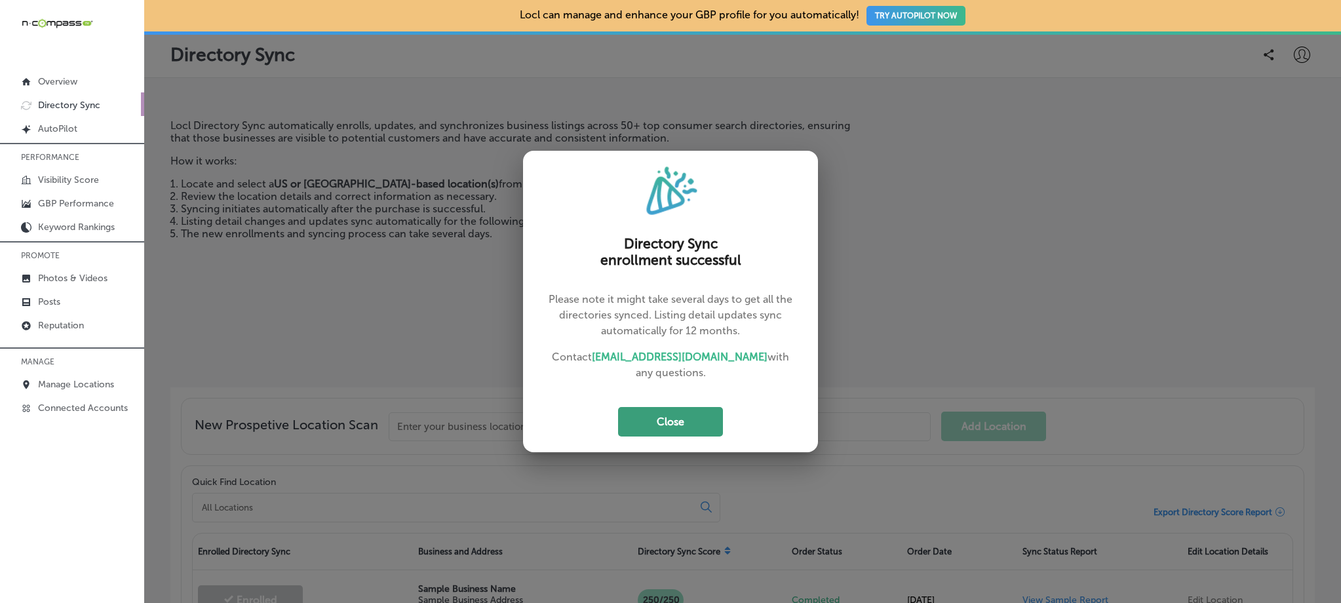
click at [684, 412] on button "Close" at bounding box center [670, 422] width 105 height 30
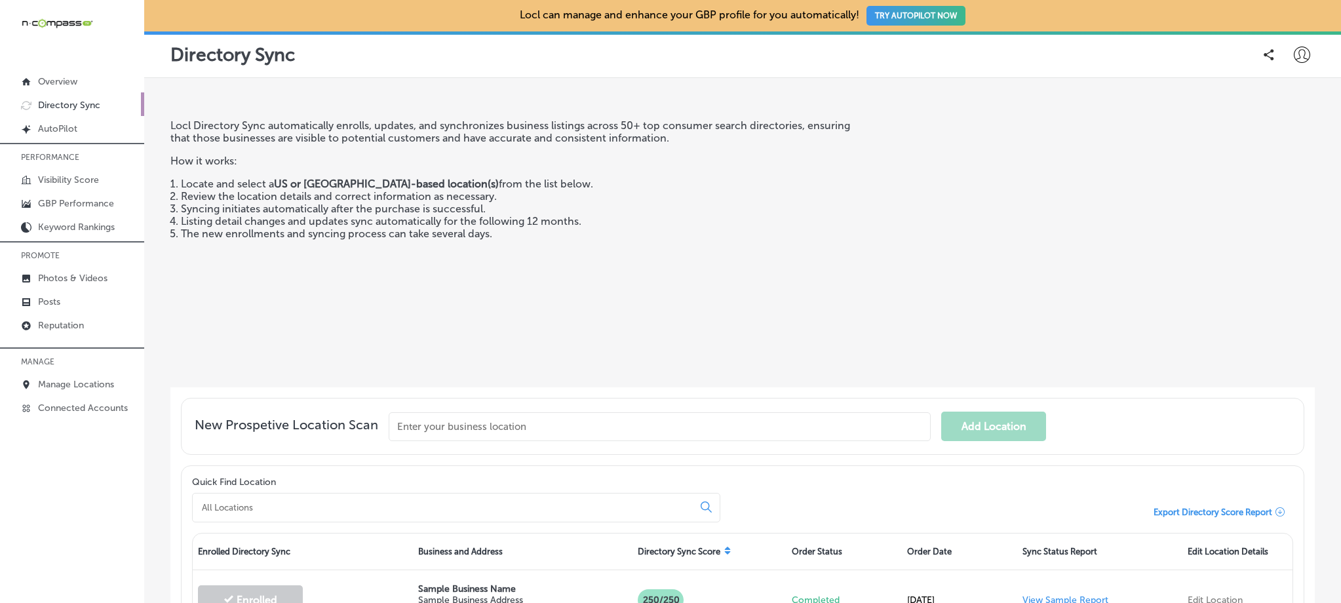
click at [1294, 60] on icon at bounding box center [1302, 55] width 16 height 16
click at [1272, 134] on p "My Teams" at bounding box center [1278, 136] width 48 height 16
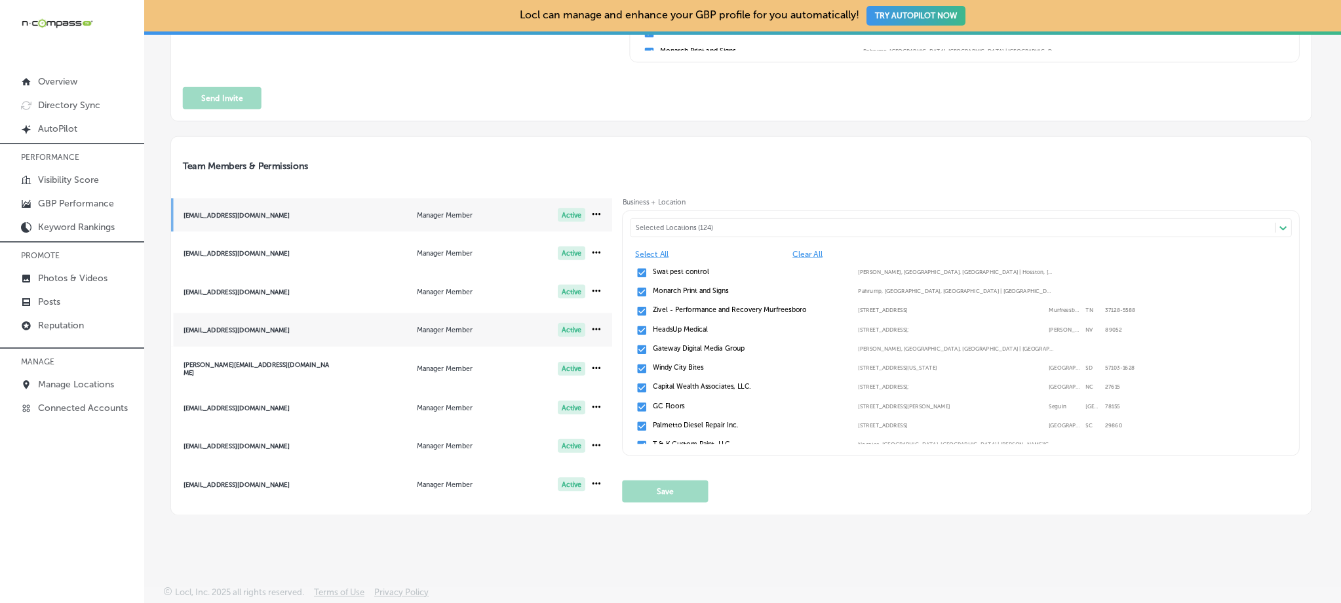
click at [330, 334] on span "garciazeli25@gmail.com Manager Member Active" at bounding box center [392, 329] width 442 height 33
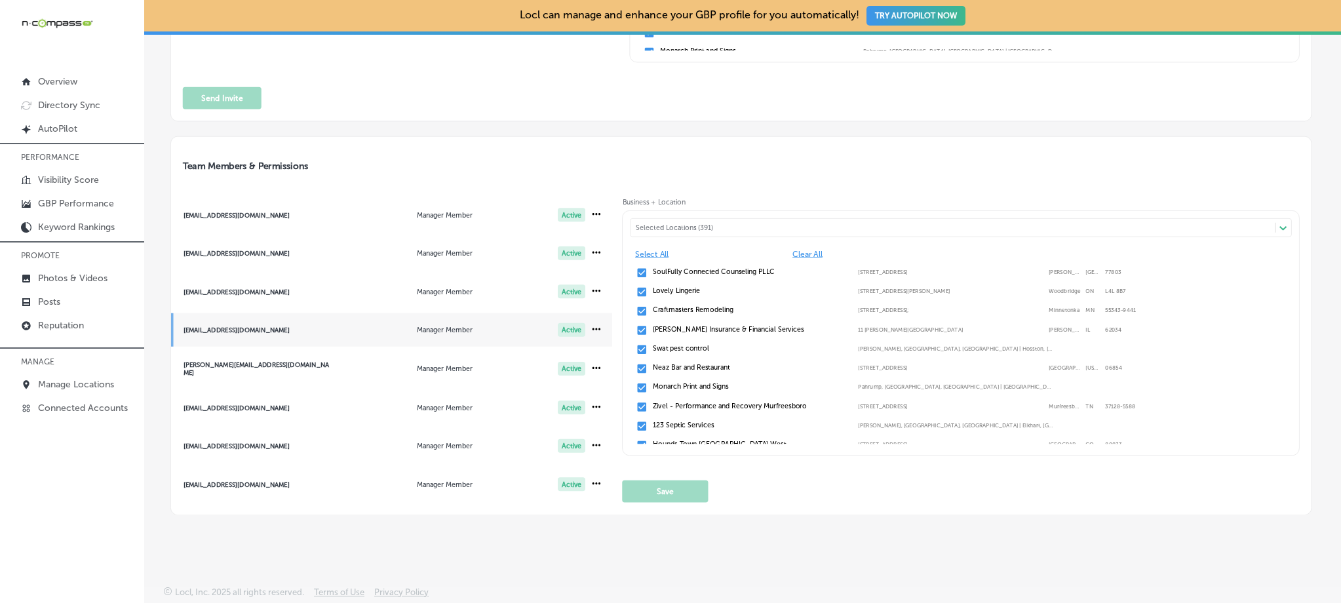
click at [705, 224] on div "Selected Locations (391)" at bounding box center [958, 228] width 644 height 9
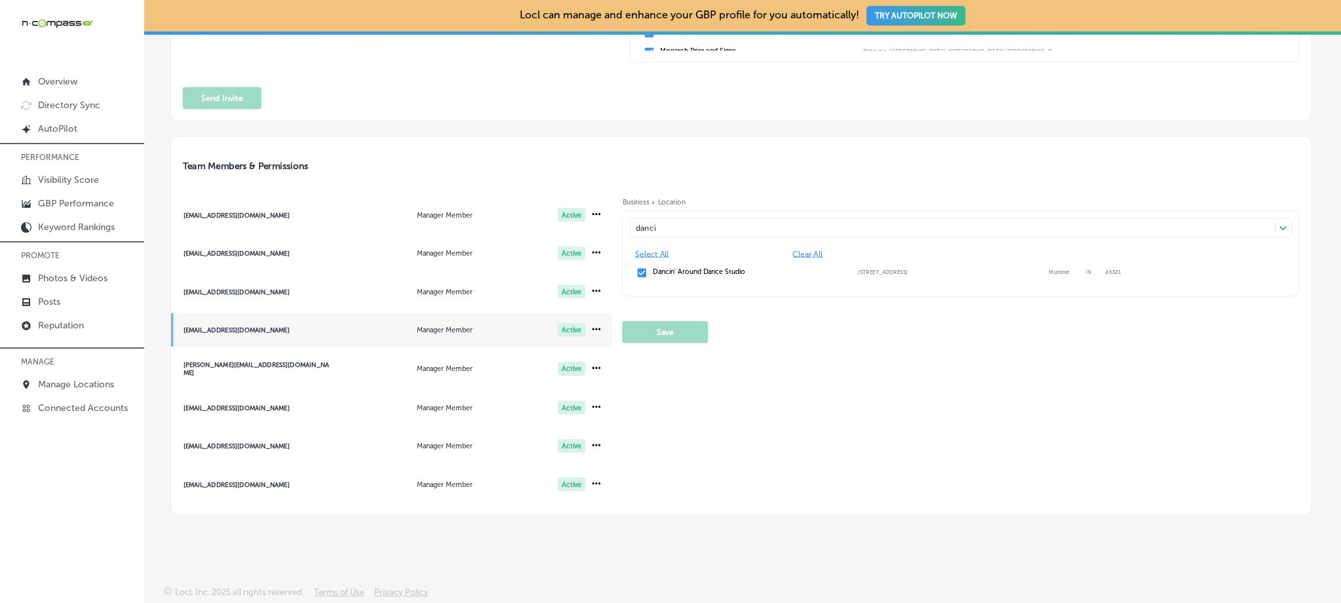
click at [641, 269] on input "checkbox" at bounding box center [643, 273] width 12 height 12
type input "danci"
click at [665, 335] on button "Save" at bounding box center [666, 332] width 86 height 22
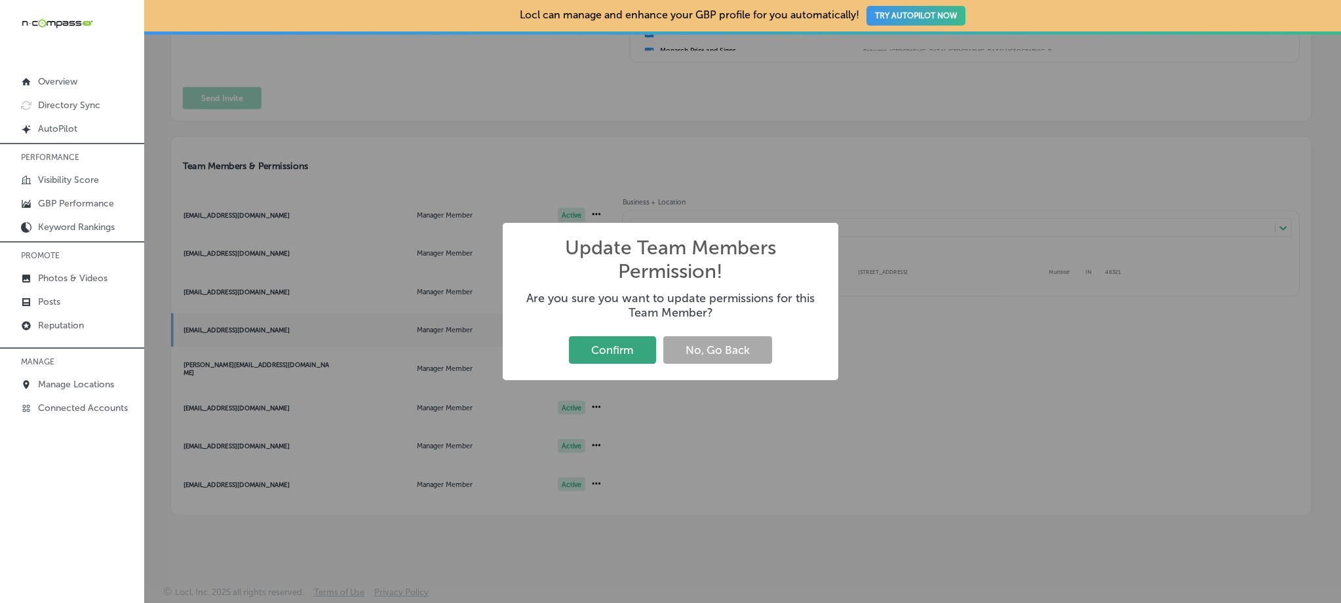
click at [625, 352] on button "Confirm" at bounding box center [612, 349] width 87 height 27
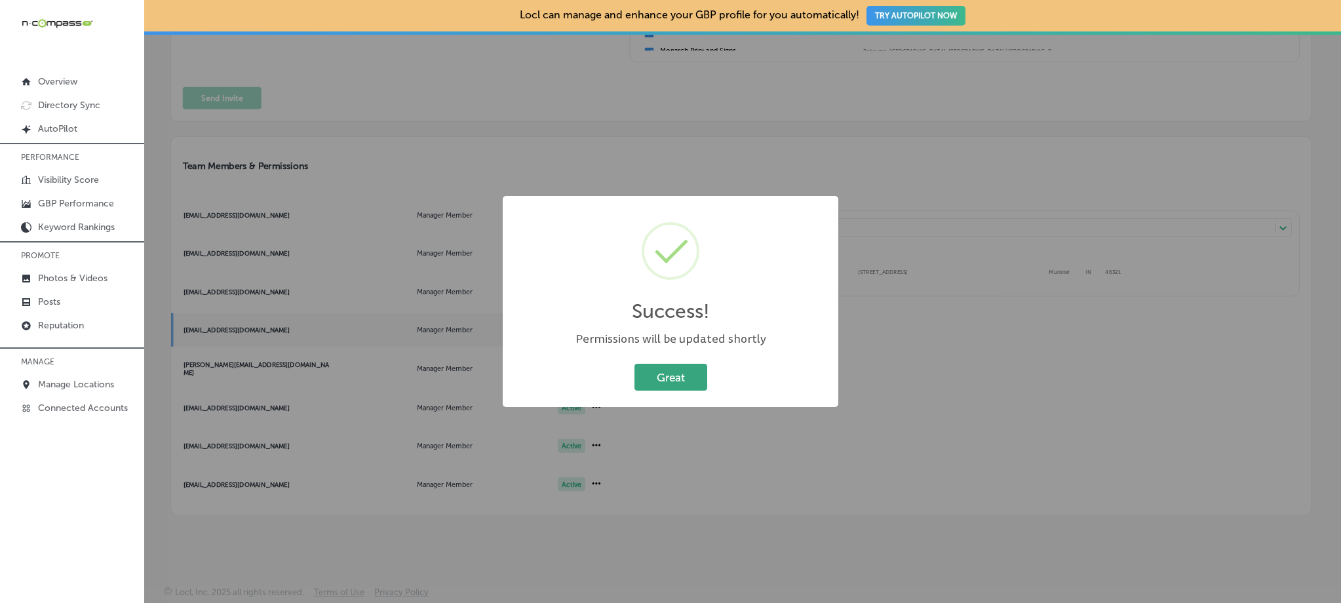
click at [659, 372] on button "Great" at bounding box center [671, 377] width 73 height 27
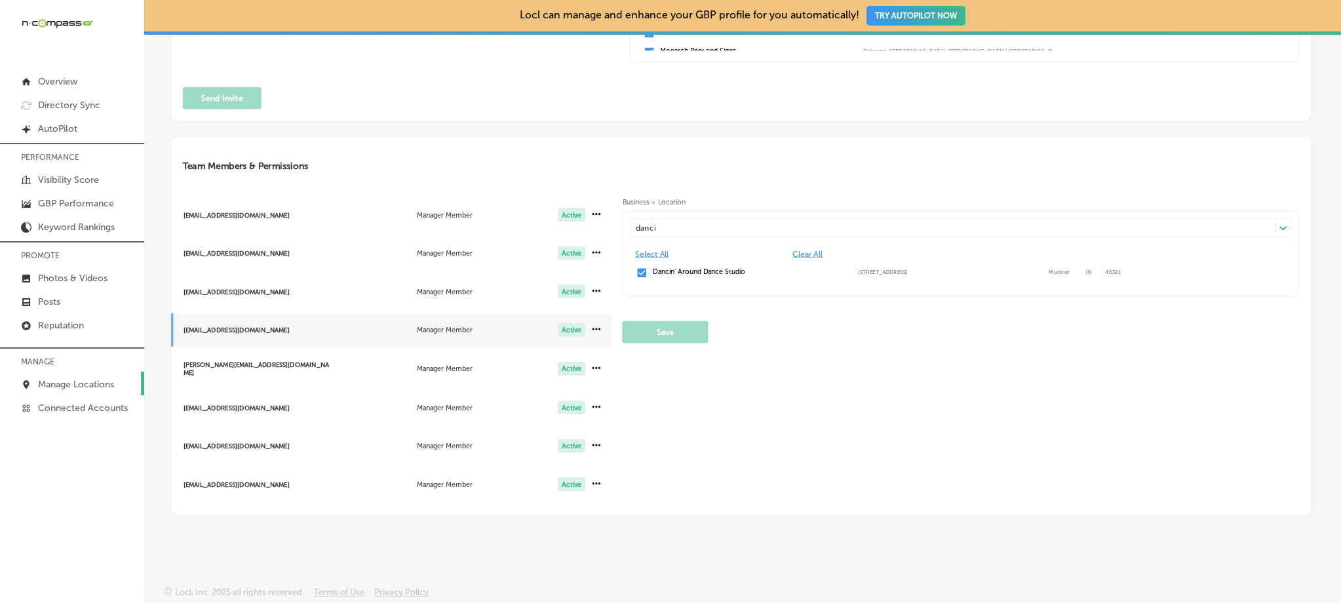
click at [80, 382] on p "Manage Locations" at bounding box center [76, 384] width 76 height 11
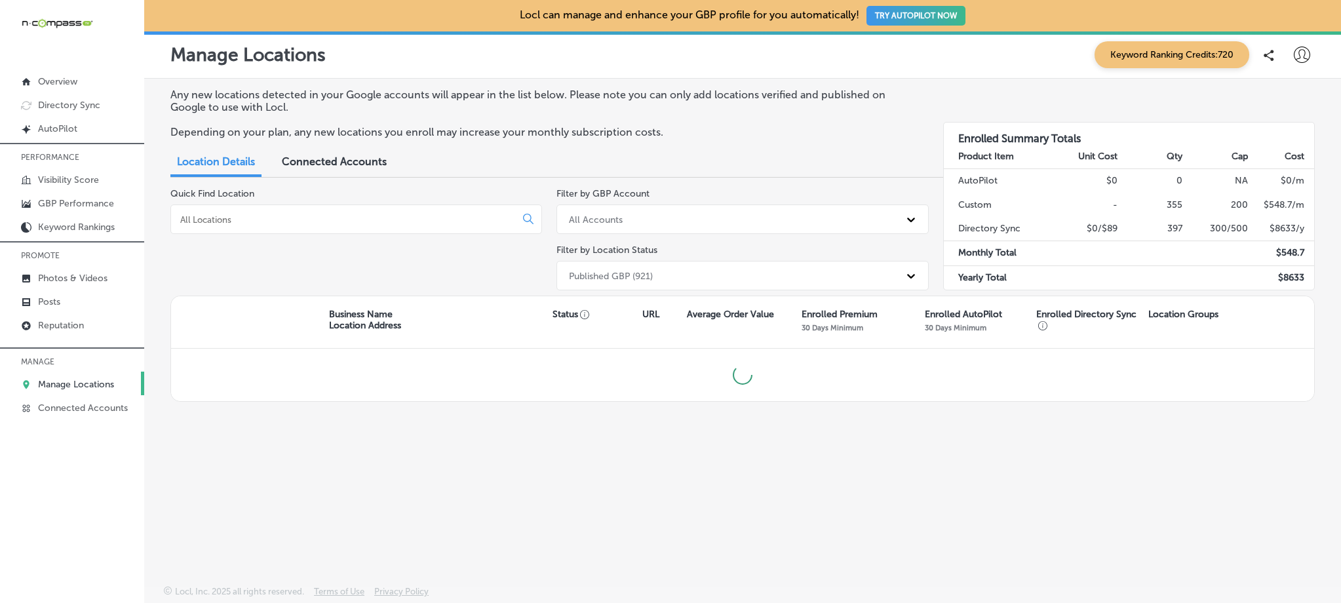
click at [238, 214] on input at bounding box center [346, 220] width 334 height 12
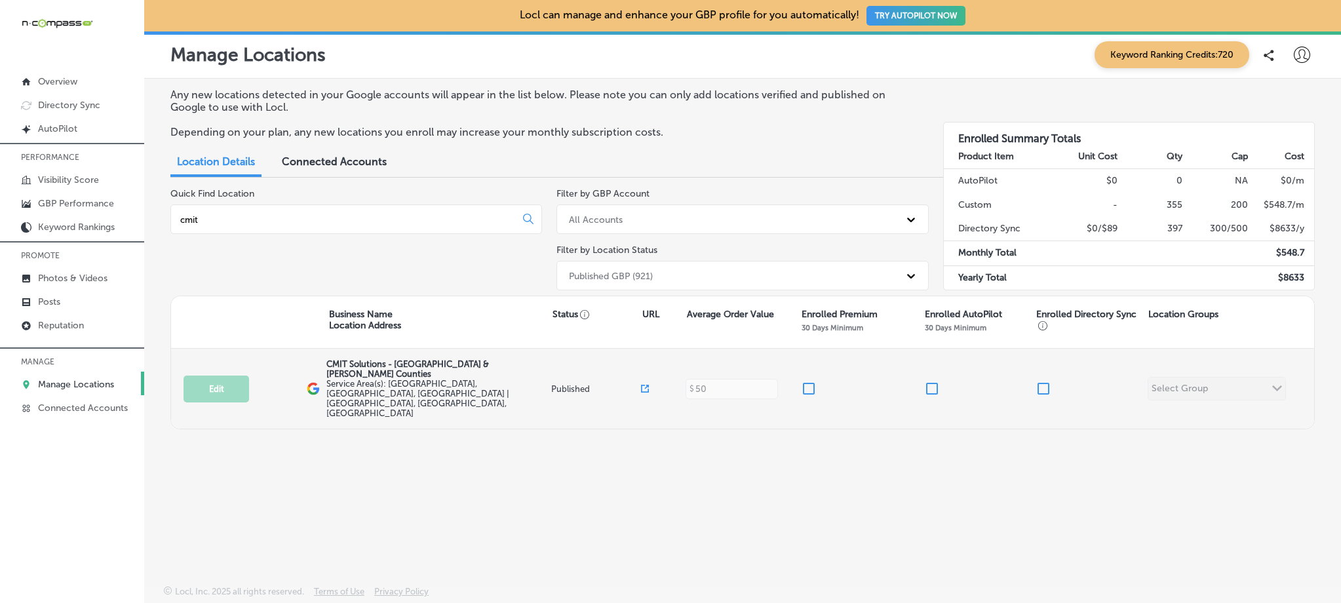
type input "cmit"
click at [807, 382] on input "checkbox" at bounding box center [809, 389] width 16 height 16
checkbox input "true"
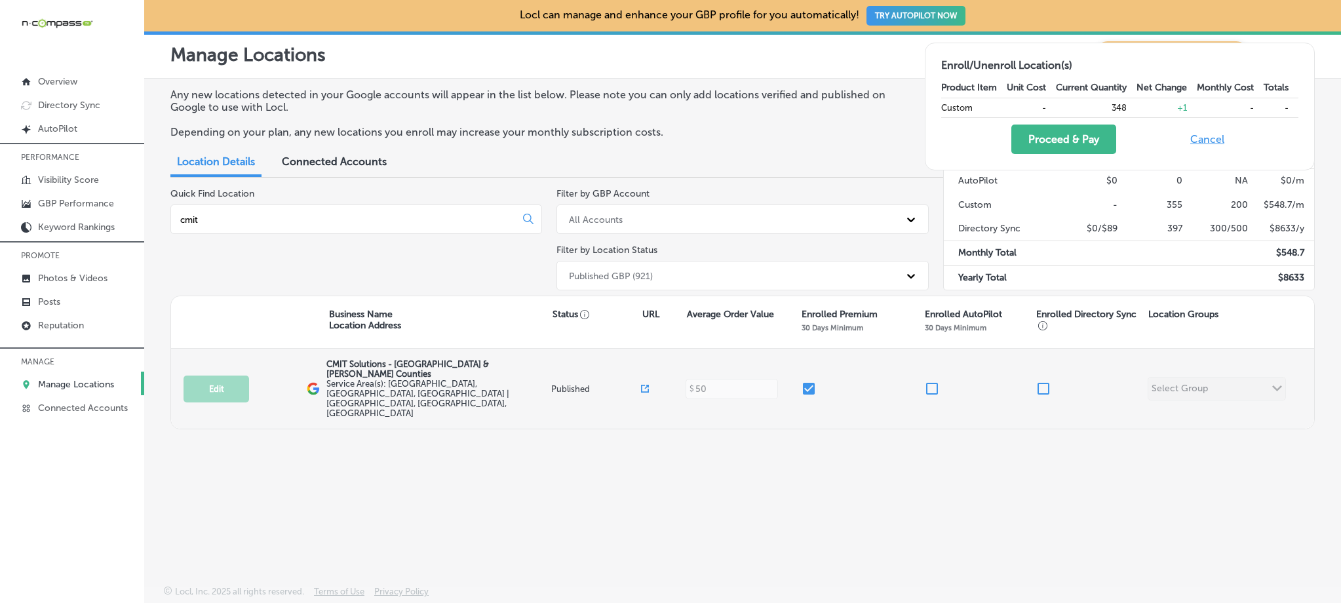
click at [1042, 381] on input "checkbox" at bounding box center [1044, 389] width 16 height 16
checkbox input "true"
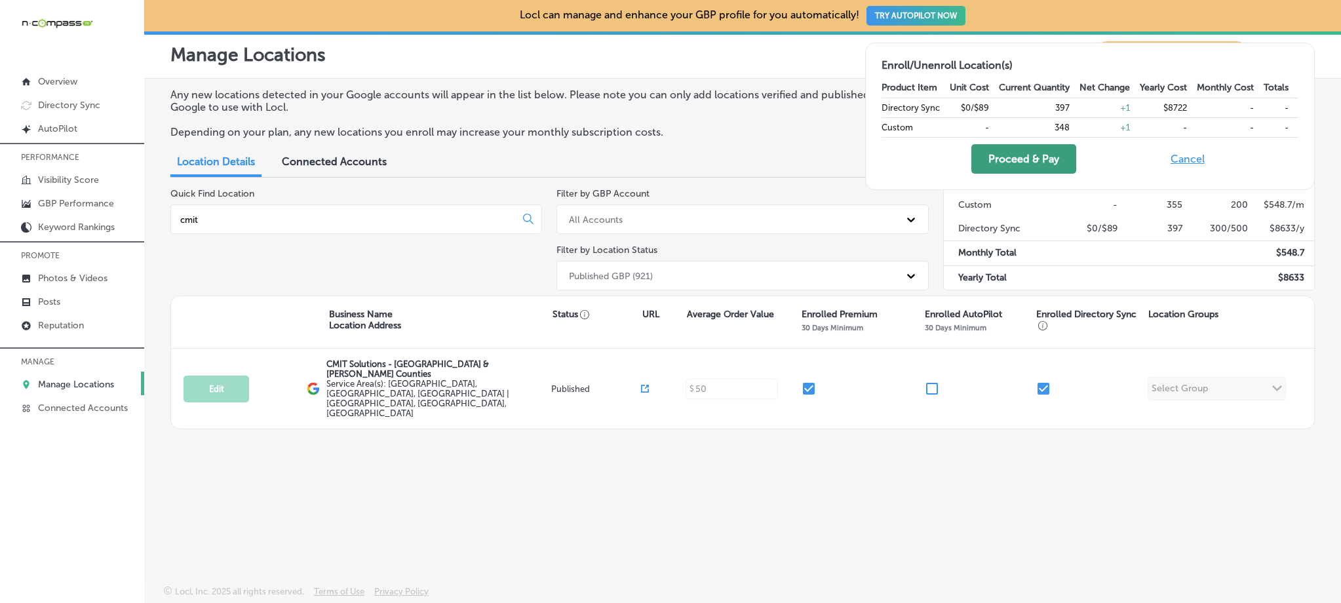
click at [993, 163] on button "Proceed & Pay" at bounding box center [1024, 159] width 105 height 30
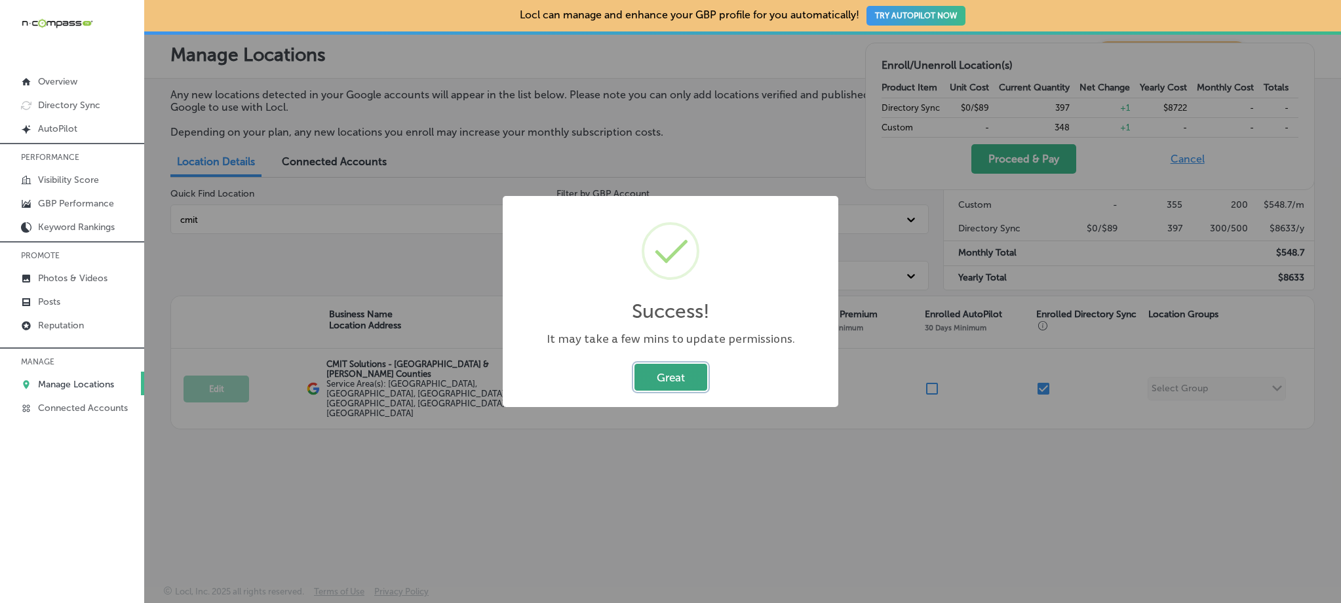
click at [663, 385] on button "Great" at bounding box center [671, 377] width 73 height 27
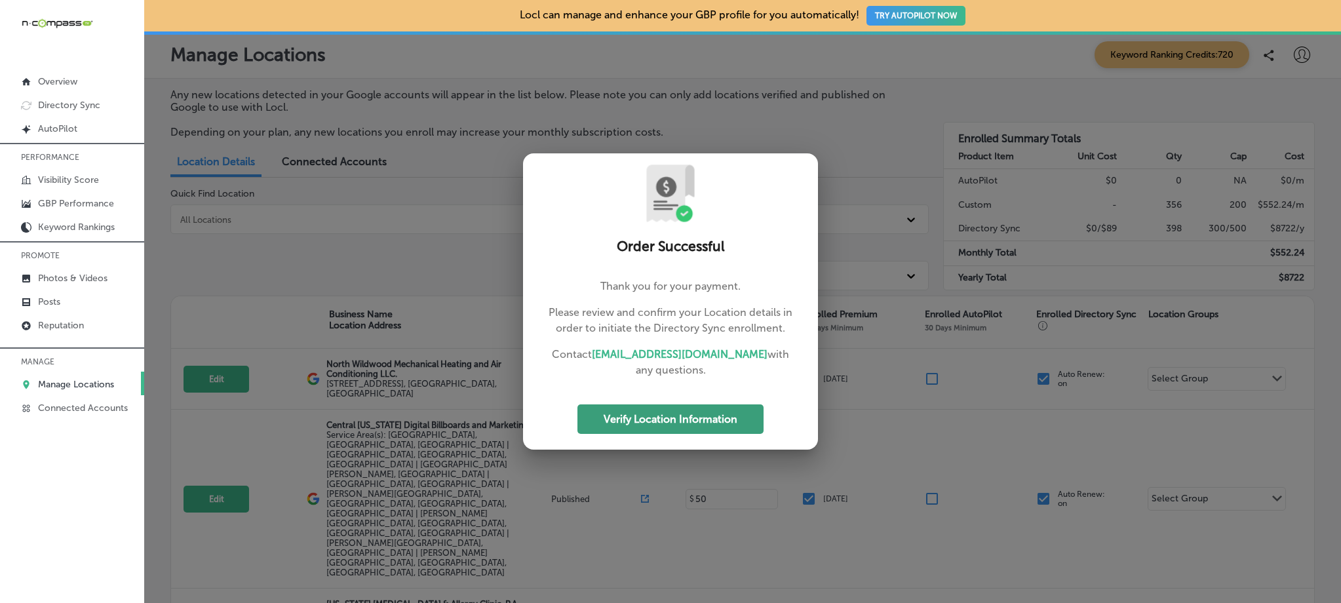
click at [697, 422] on button "Verify Location Information" at bounding box center [671, 420] width 186 height 30
select select "US"
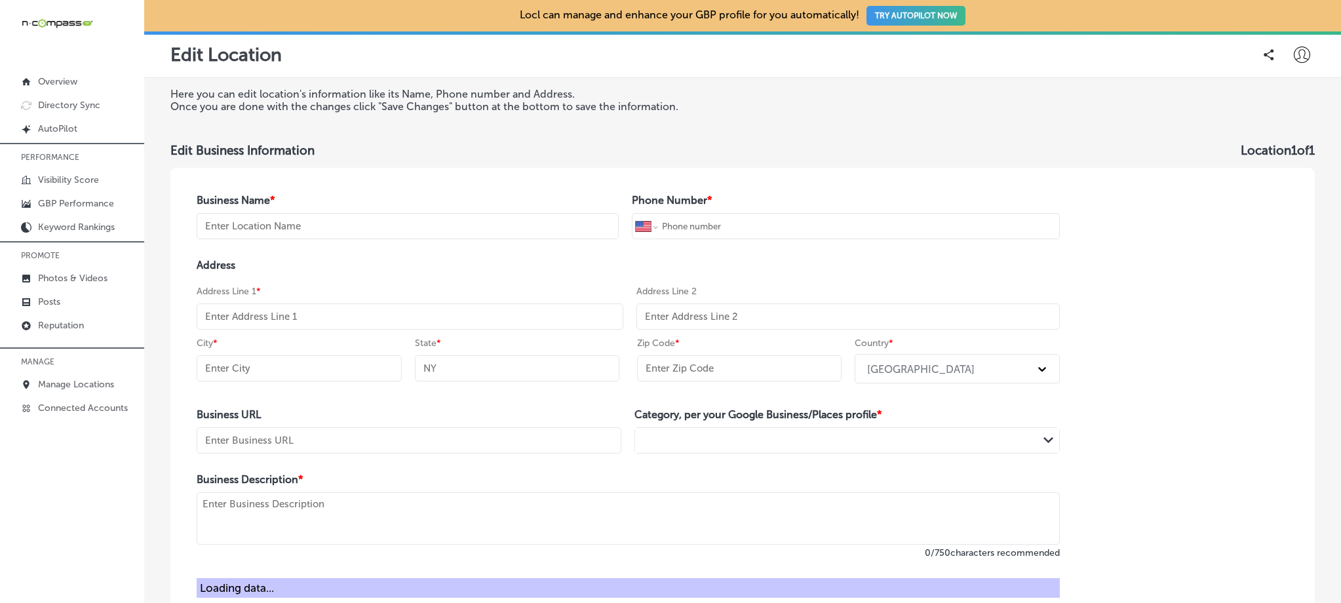
type input "CMIT Solutions - [GEOGRAPHIC_DATA] & [PERSON_NAME] Counties"
type input "[PHONE_NUMBER]"
type input "[URL][DOMAIN_NAME]"
type textarea "CMIT Solutions of [GEOGRAPHIC_DATA] & [PERSON_NAME] Counties provides reliable,…"
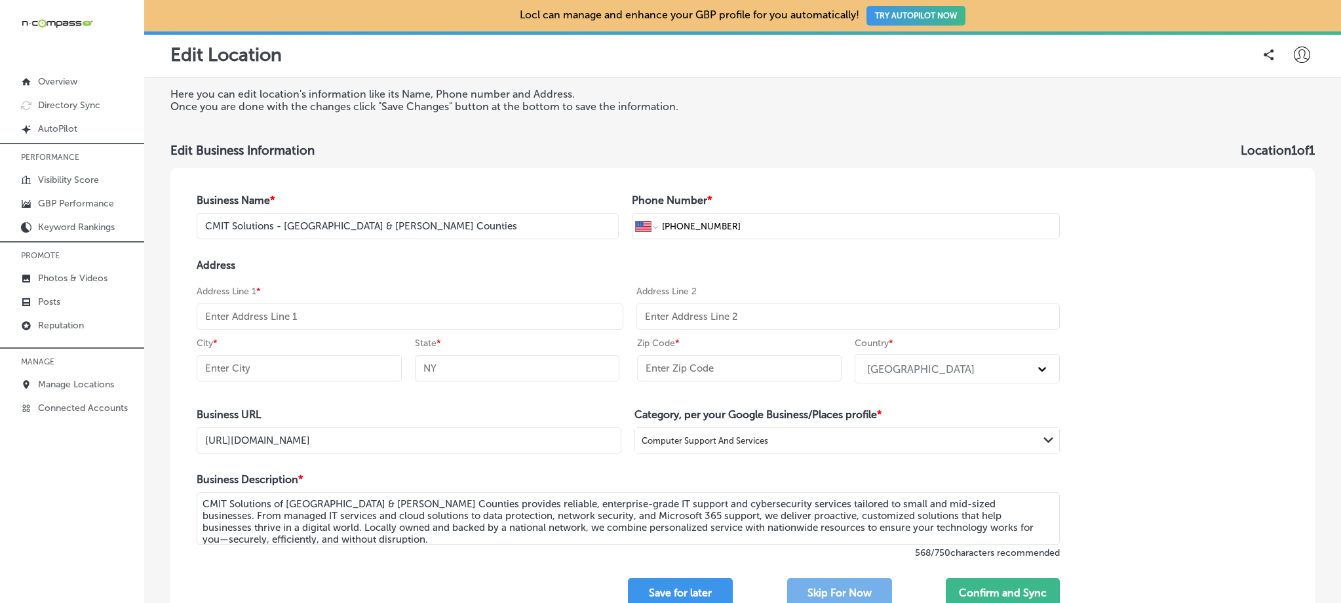
click at [336, 333] on div "Address Address Line 1 * Address Line 2 City * State * Zip Code * Country * [GE…" at bounding box center [628, 324] width 863 height 130
click at [340, 319] on input "text" at bounding box center [410, 317] width 427 height 26
paste input "[STREET_ADDRESS]"
type input "[STREET_ADDRESS]"
click at [283, 367] on input "text" at bounding box center [299, 368] width 205 height 26
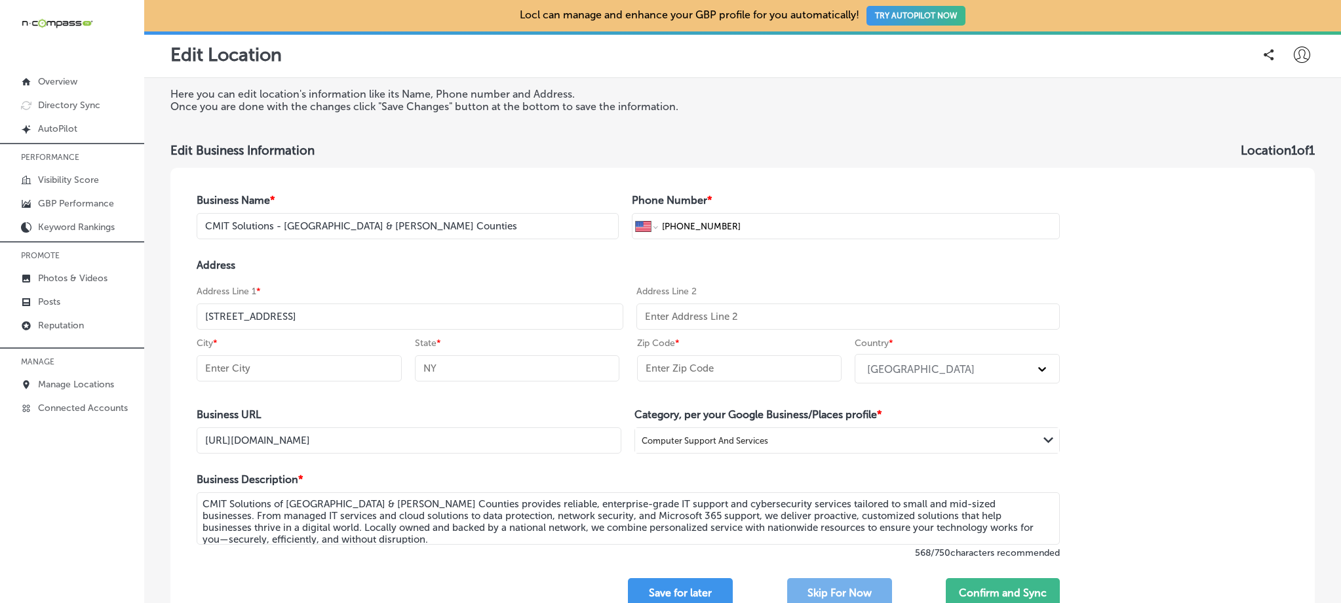
paste input "[GEOGRAPHIC_DATA]"
type input "[GEOGRAPHIC_DATA]"
click at [690, 381] on input "text" at bounding box center [739, 368] width 205 height 26
paste input "12207"
type input "12207"
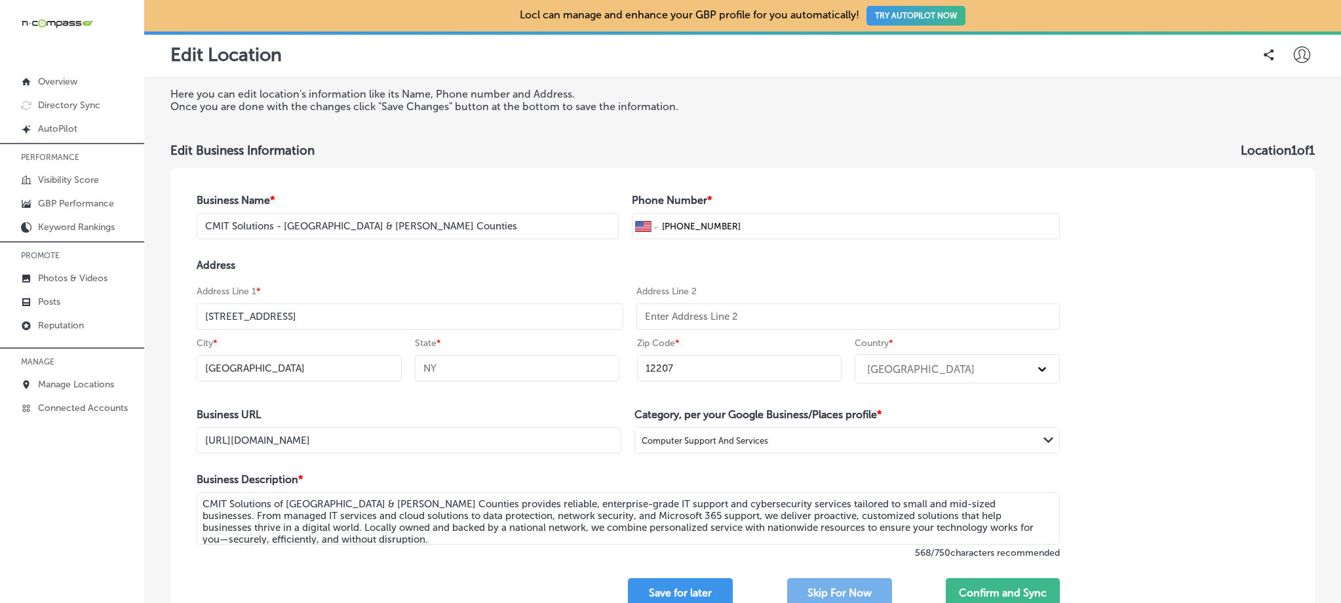
select select "US"
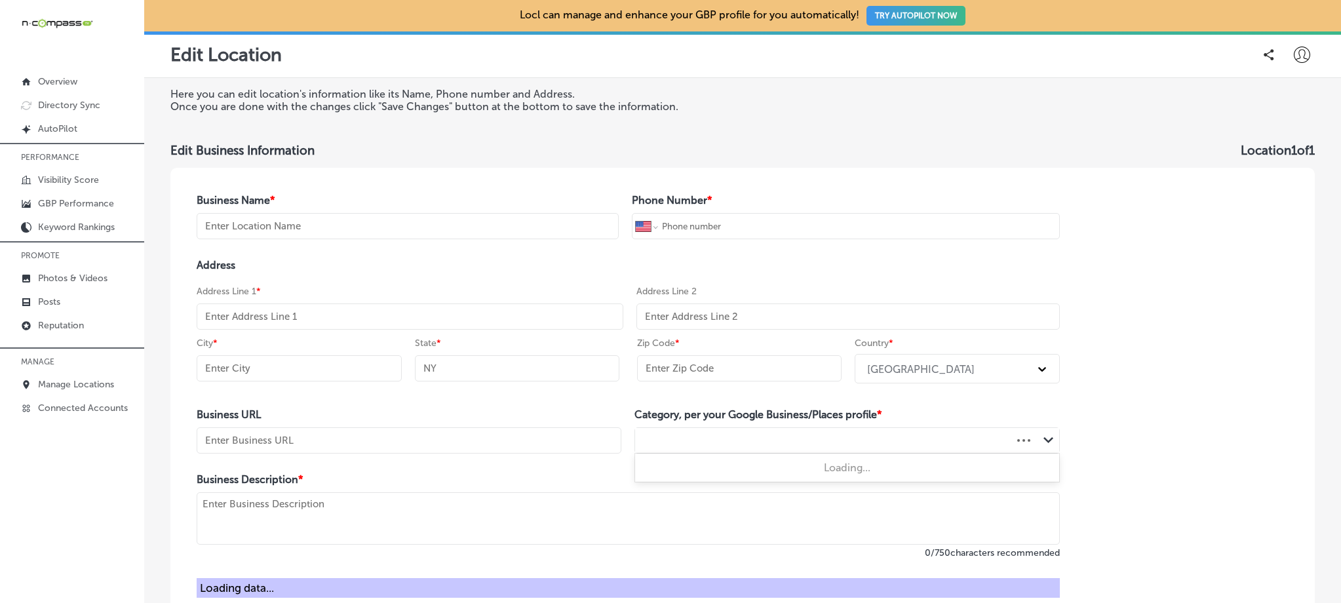
click at [785, 443] on div at bounding box center [823, 441] width 376 height 18
type input "CMIT Solutions - [GEOGRAPHIC_DATA] & [PERSON_NAME] Counties"
type input "[PHONE_NUMBER]"
type input "[URL][DOMAIN_NAME]"
type textarea "CMIT Solutions of [GEOGRAPHIC_DATA] & [PERSON_NAME] Counties provides reliable,…"
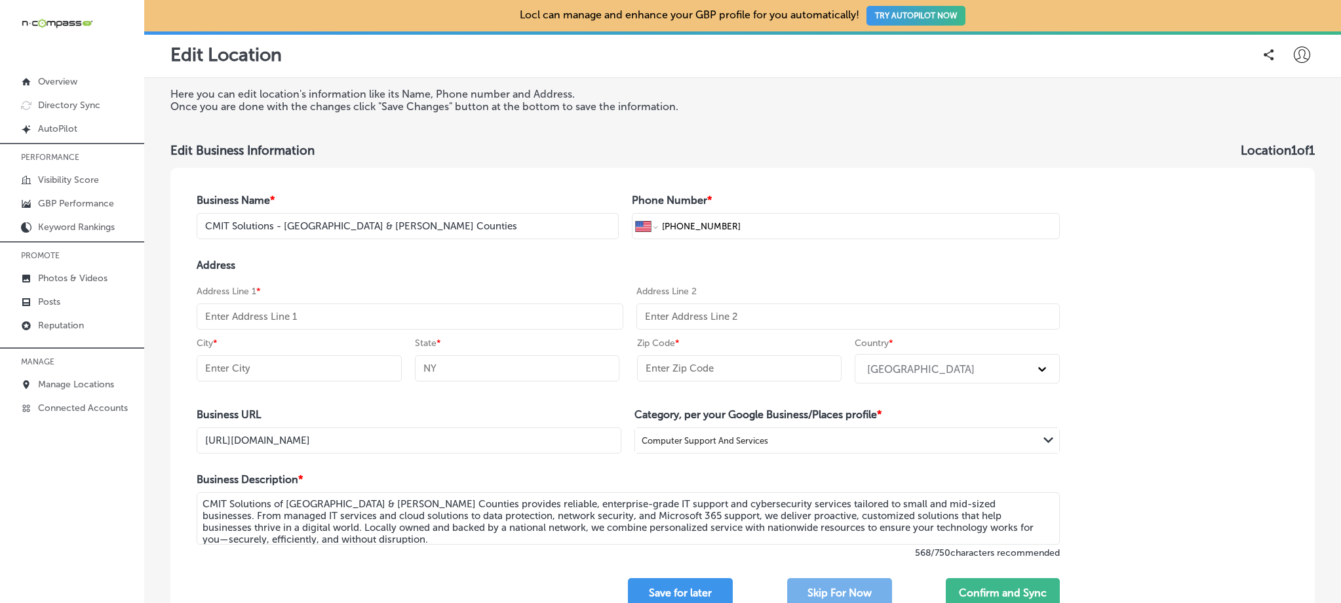
click at [762, 437] on div "Computer Support And Services" at bounding box center [836, 441] width 403 height 18
type input "IT Management Services"
click at [924, 405] on div "Business Name * CMIT Solutions - [GEOGRAPHIC_DATA] & [GEOGRAPHIC_DATA] Counties…" at bounding box center [628, 401] width 916 height 466
click at [426, 302] on div "Address Line 1 *" at bounding box center [410, 307] width 427 height 45
click at [354, 322] on input "text" at bounding box center [410, 317] width 427 height 26
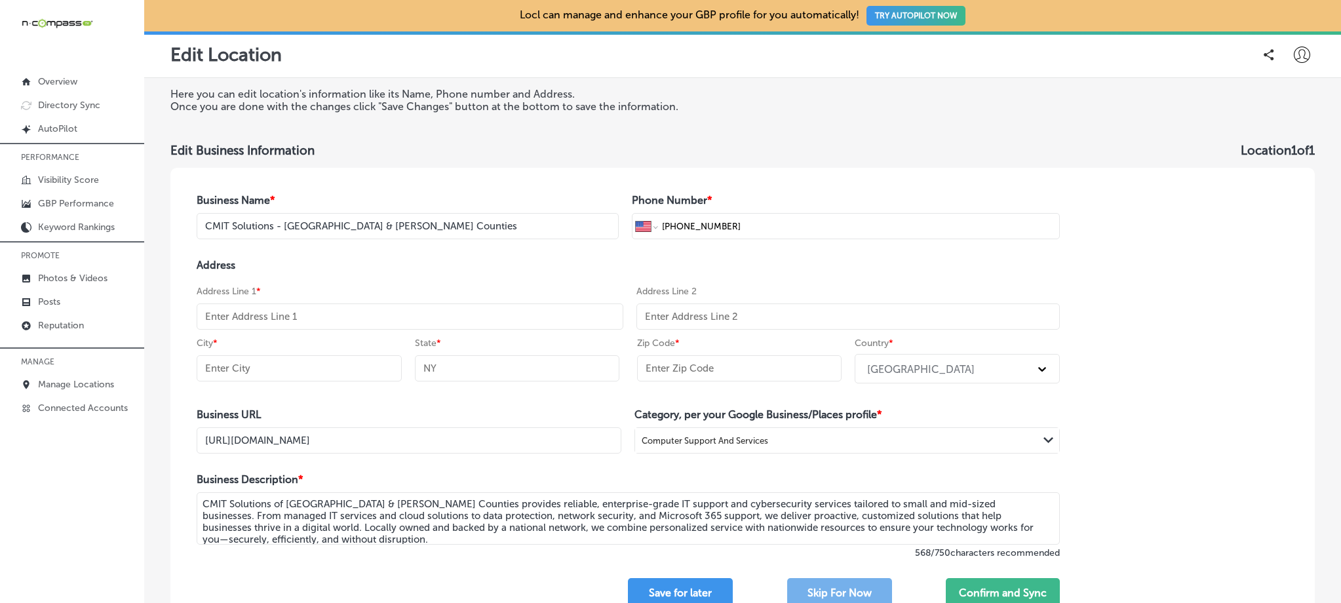
click at [275, 325] on input "text" at bounding box center [410, 317] width 427 height 26
paste input "[STREET_ADDRESS]"
type input "[STREET_ADDRESS]"
click at [275, 365] on input "text" at bounding box center [299, 368] width 205 height 26
paste input "[GEOGRAPHIC_DATA]"
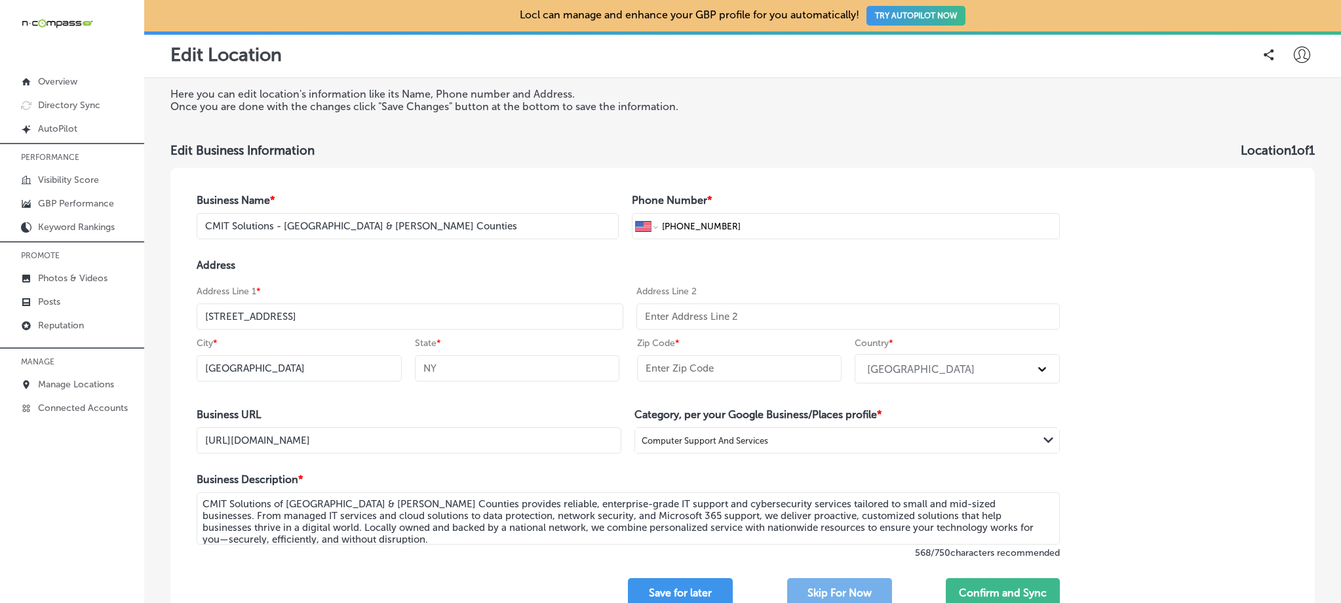
type input "[GEOGRAPHIC_DATA]"
click at [684, 368] on input "text" at bounding box center [739, 368] width 205 height 26
paste input "12207"
type input "12207"
click at [835, 276] on div "Address Address Line 1 * [GEOGRAPHIC_DATA] Line 2 City * [GEOGRAPHIC_DATA] Stat…" at bounding box center [628, 324] width 863 height 130
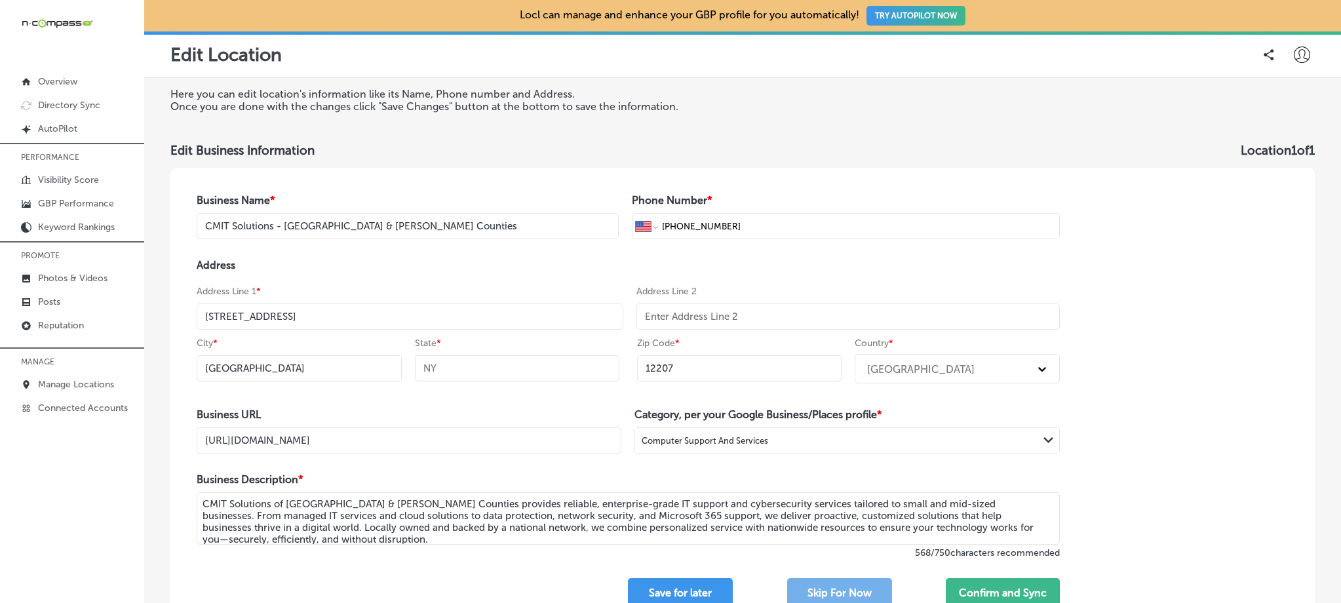
scroll to position [105, 0]
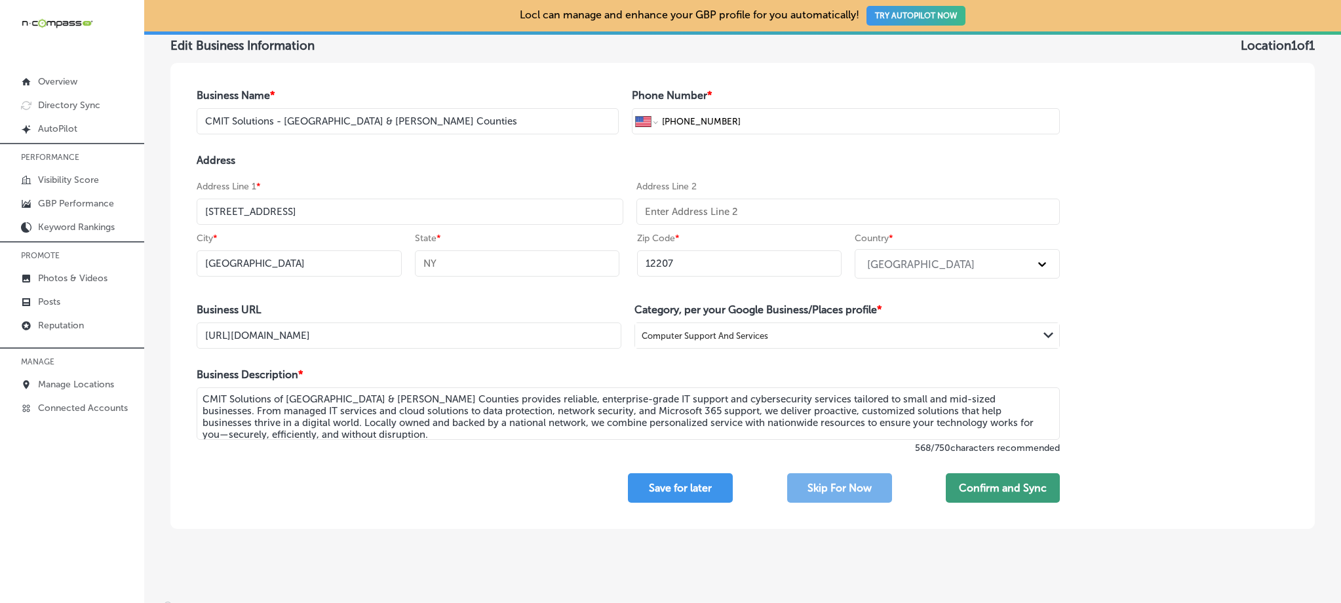
click at [1006, 484] on button "Confirm and Sync" at bounding box center [1003, 488] width 114 height 30
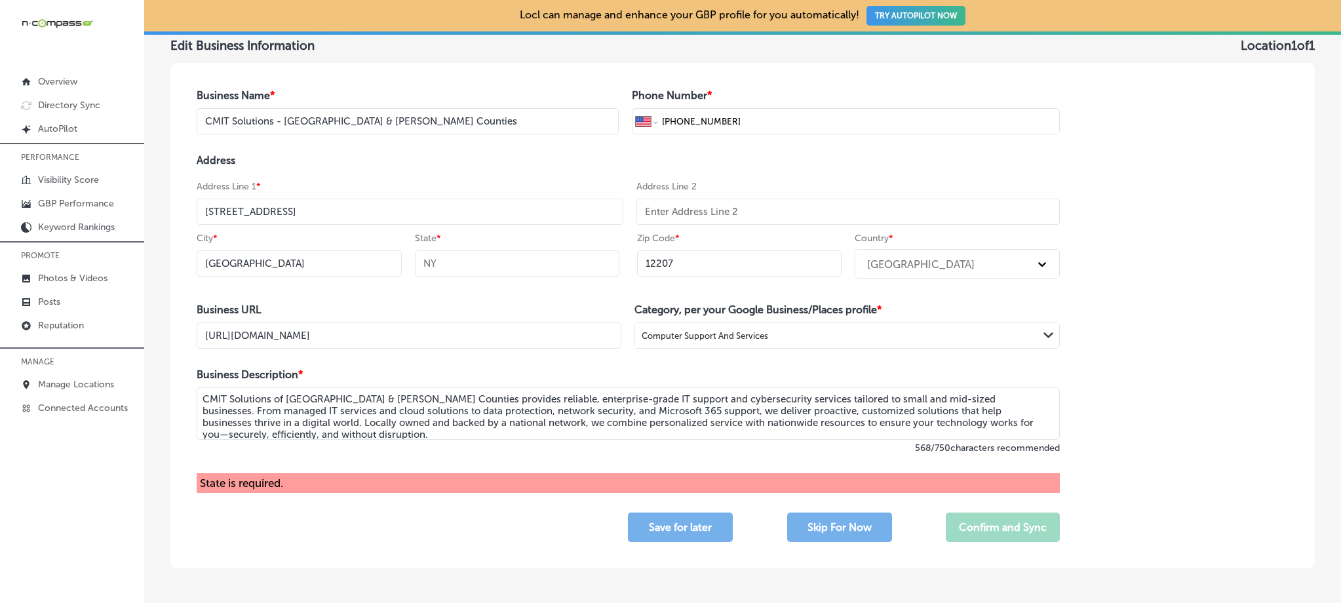
click at [521, 264] on input "text" at bounding box center [517, 263] width 205 height 26
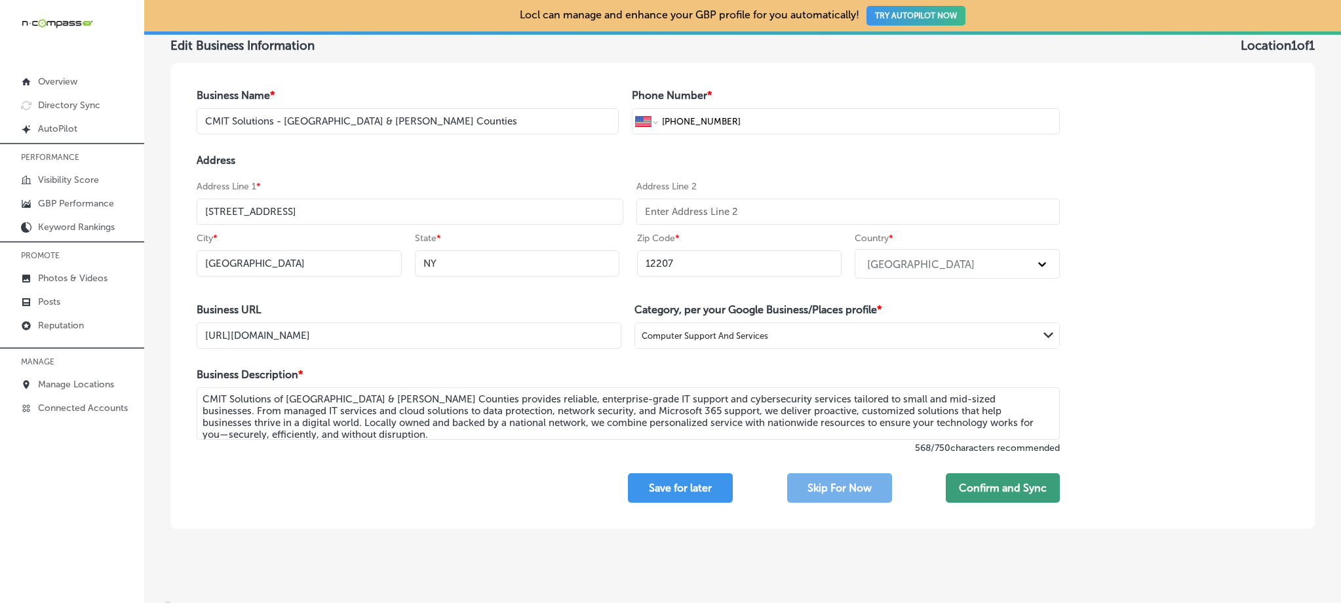
type input "NY"
click at [999, 495] on button "Confirm and Sync" at bounding box center [1003, 488] width 114 height 30
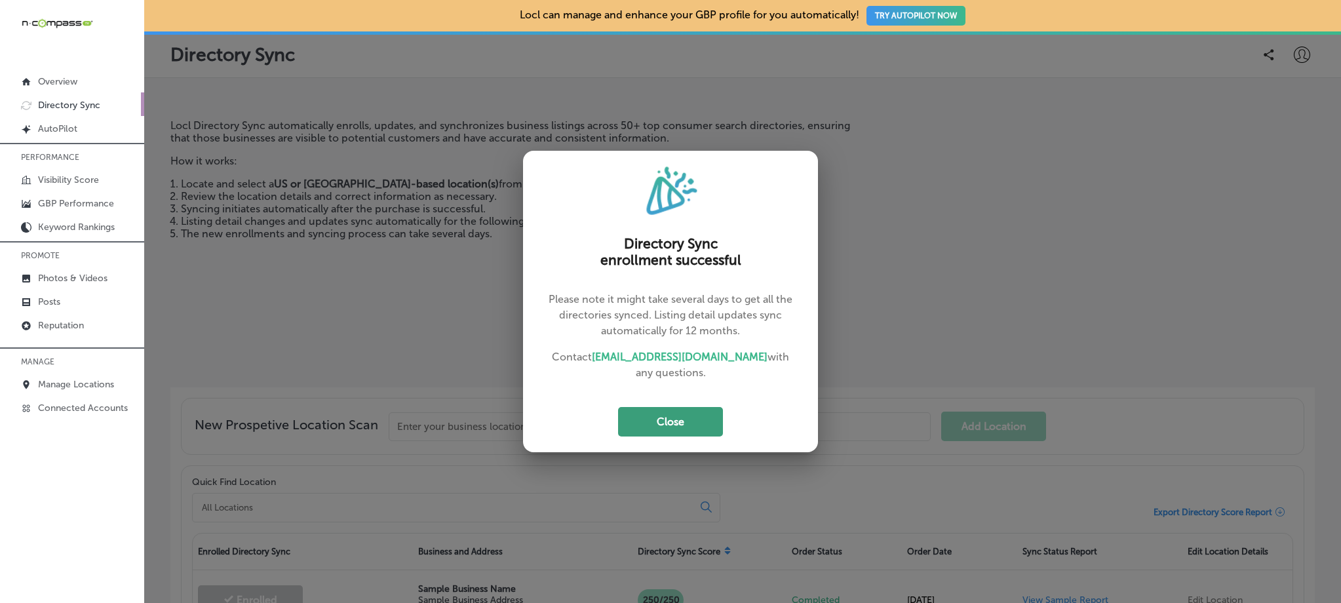
click at [673, 416] on button "Close" at bounding box center [670, 422] width 105 height 30
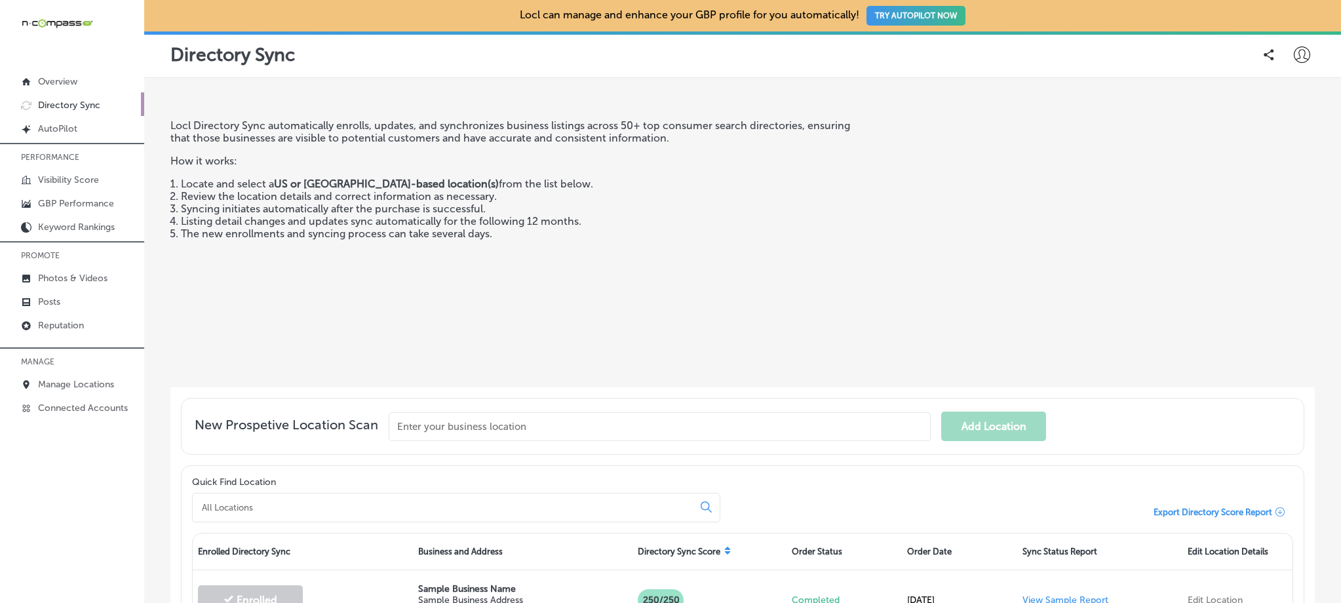
click at [1297, 56] on icon at bounding box center [1302, 55] width 16 height 16
click at [1263, 131] on p "My Teams" at bounding box center [1278, 136] width 48 height 16
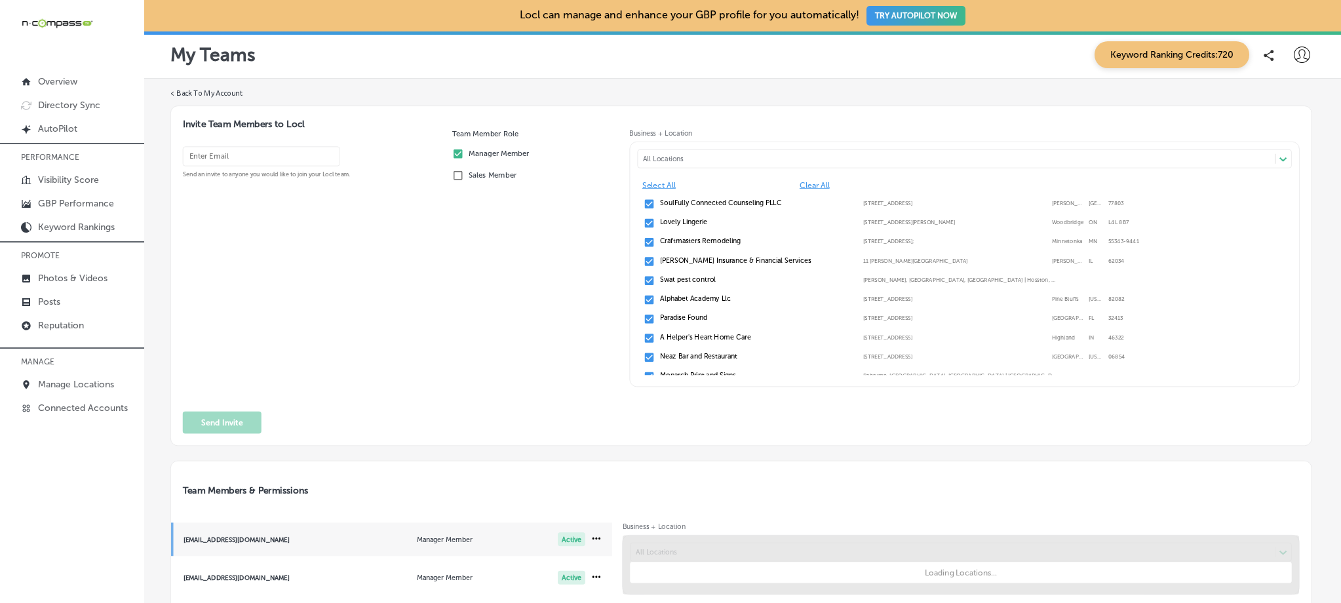
click at [222, 523] on span "[EMAIL_ADDRESS][DOMAIN_NAME] Manager Member Active" at bounding box center [392, 539] width 442 height 33
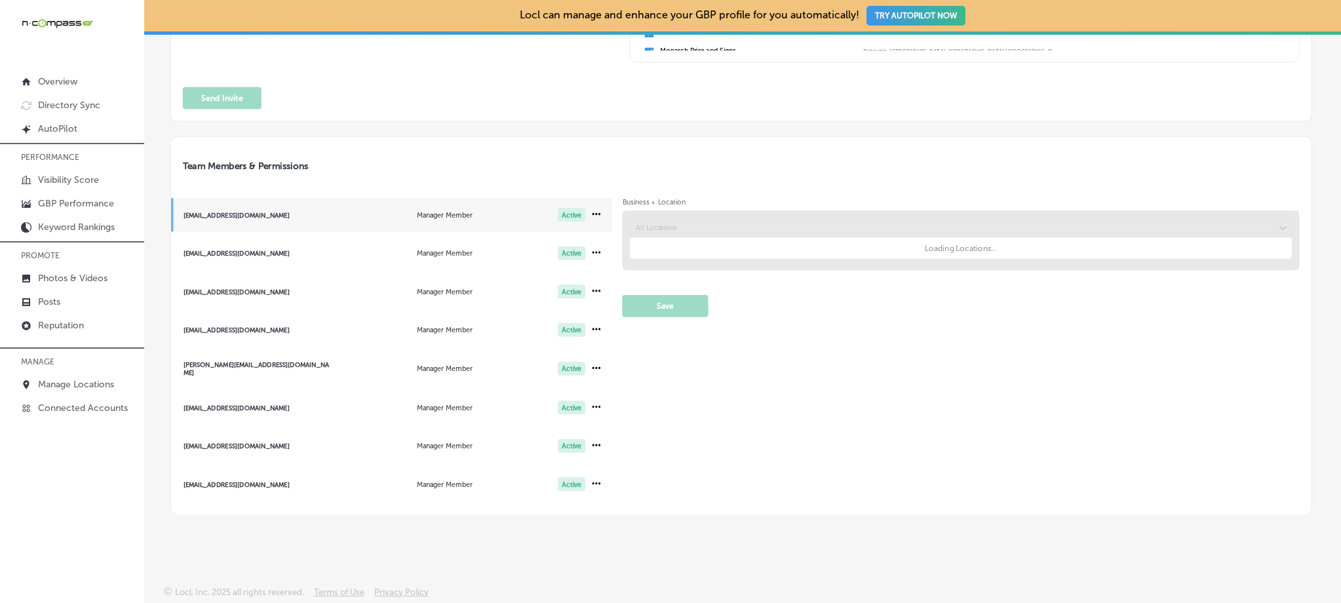
click at [233, 445] on div "[EMAIL_ADDRESS][DOMAIN_NAME]" at bounding box center [258, 446] width 148 height 7
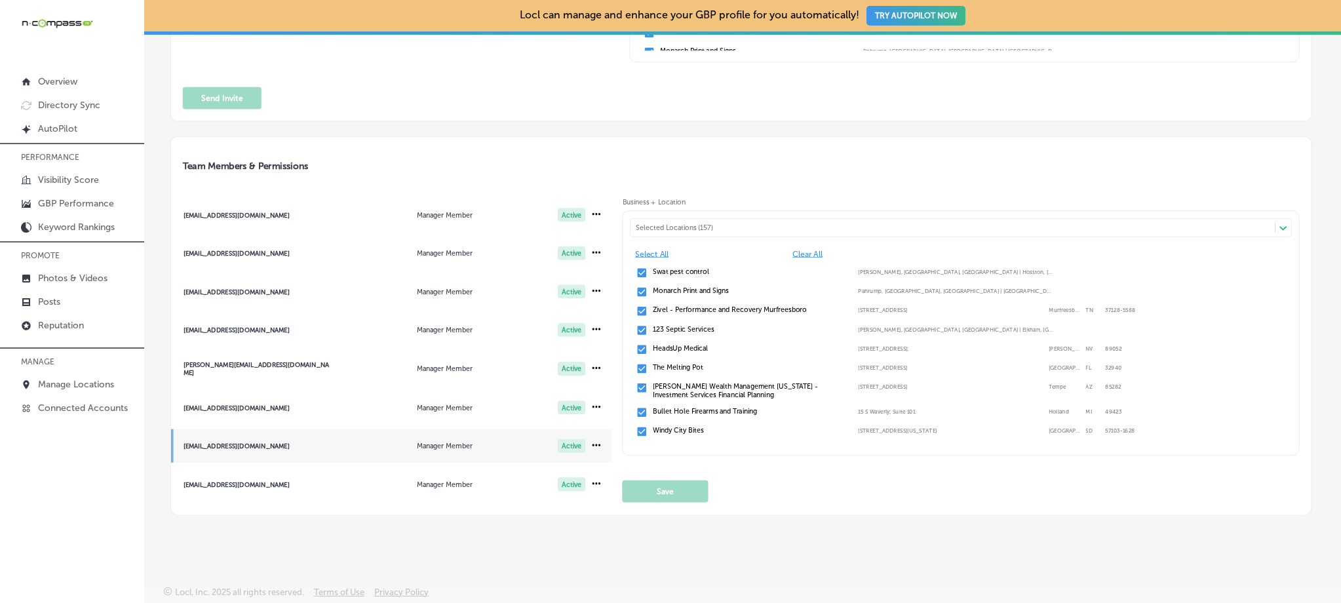
click at [712, 228] on div "Selected Locations (157)" at bounding box center [958, 228] width 644 height 9
click at [670, 224] on div "Selected Locations (157)" at bounding box center [958, 228] width 644 height 9
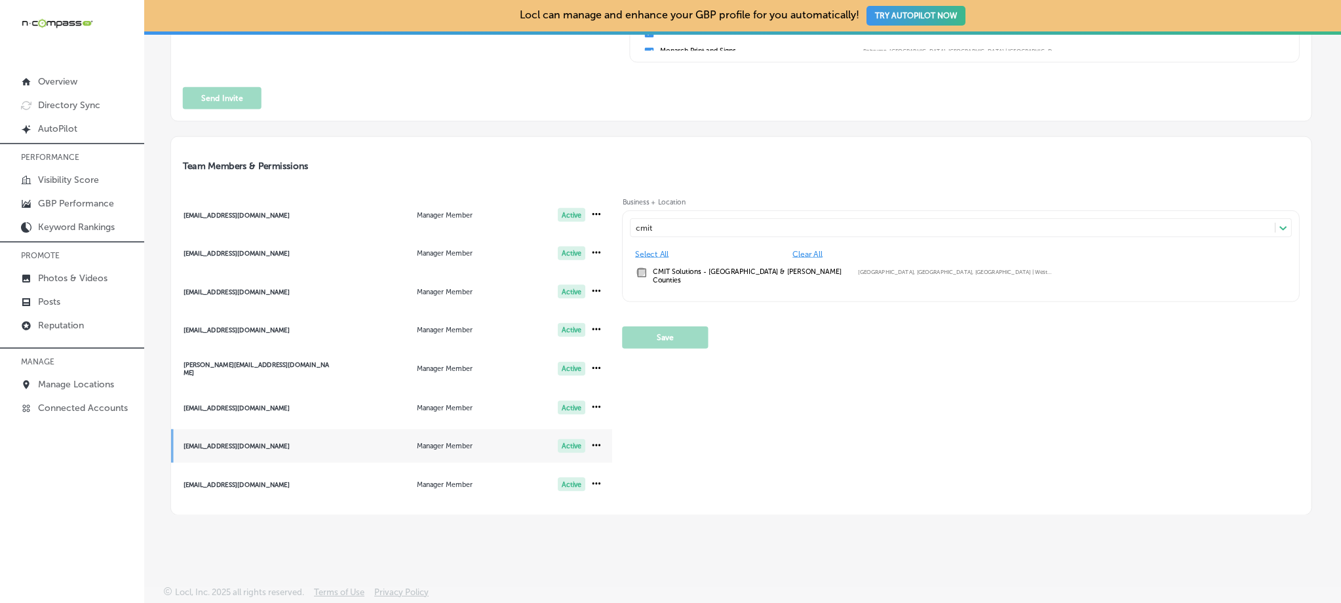
click at [637, 270] on input "checkbox" at bounding box center [643, 273] width 12 height 12
type input "cmit"
click at [663, 327] on button "Save" at bounding box center [666, 338] width 86 height 22
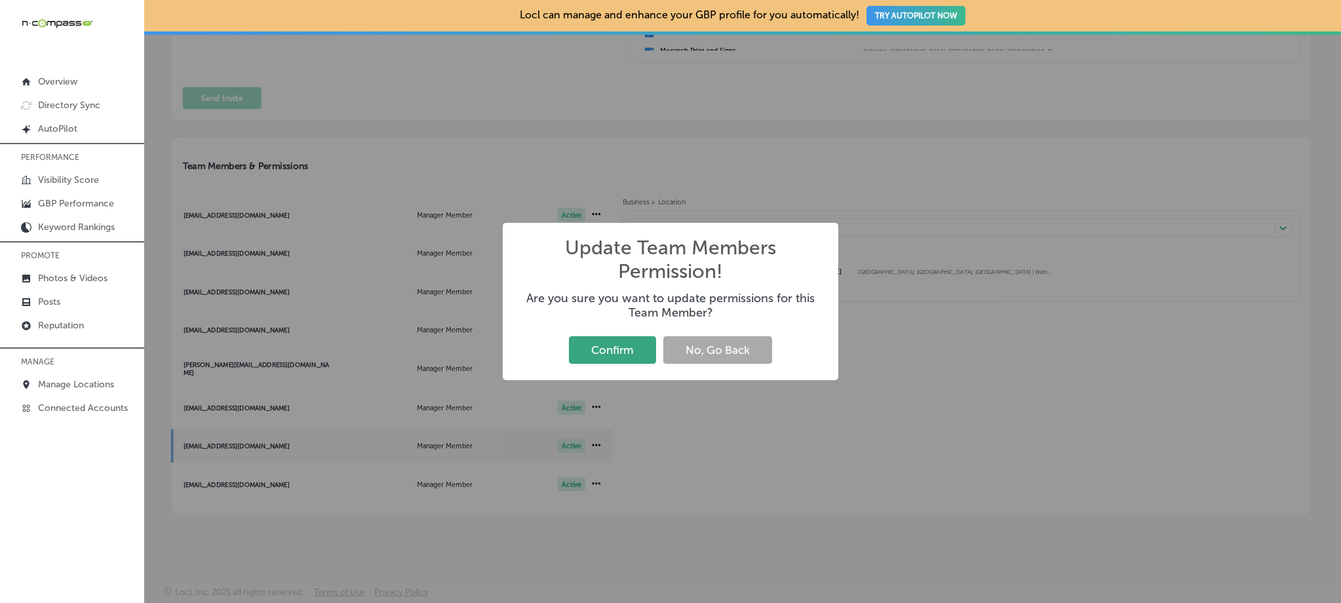
click at [592, 355] on button "Confirm" at bounding box center [612, 349] width 87 height 27
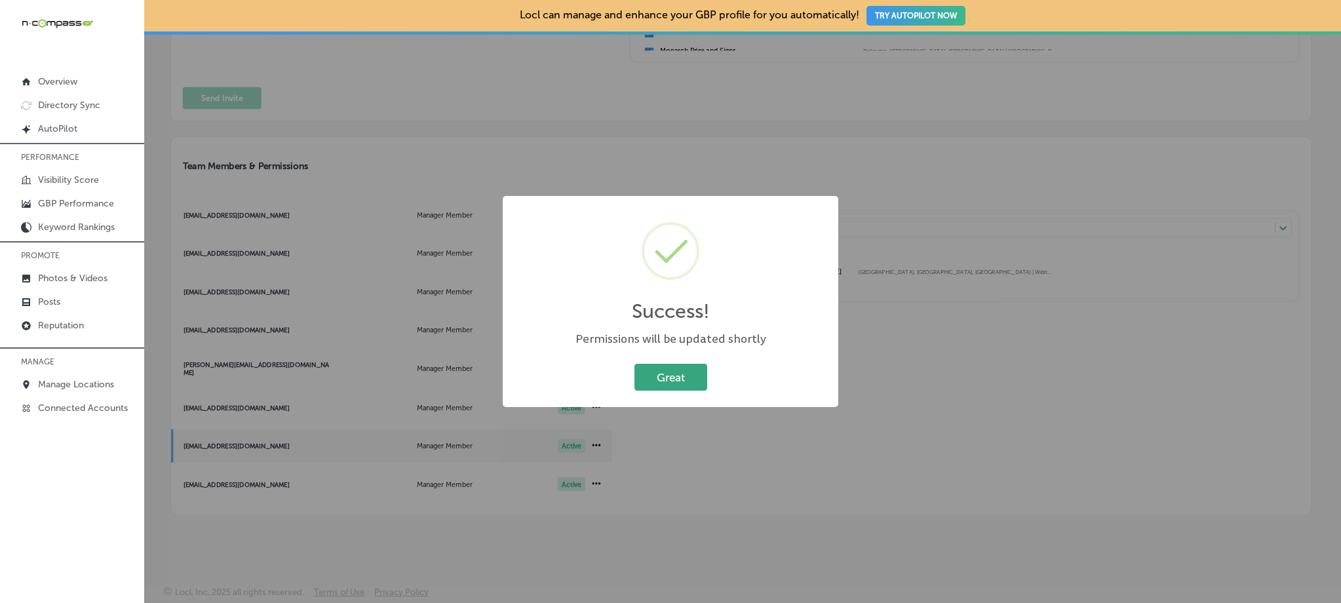
click at [669, 374] on button "Great" at bounding box center [671, 377] width 73 height 27
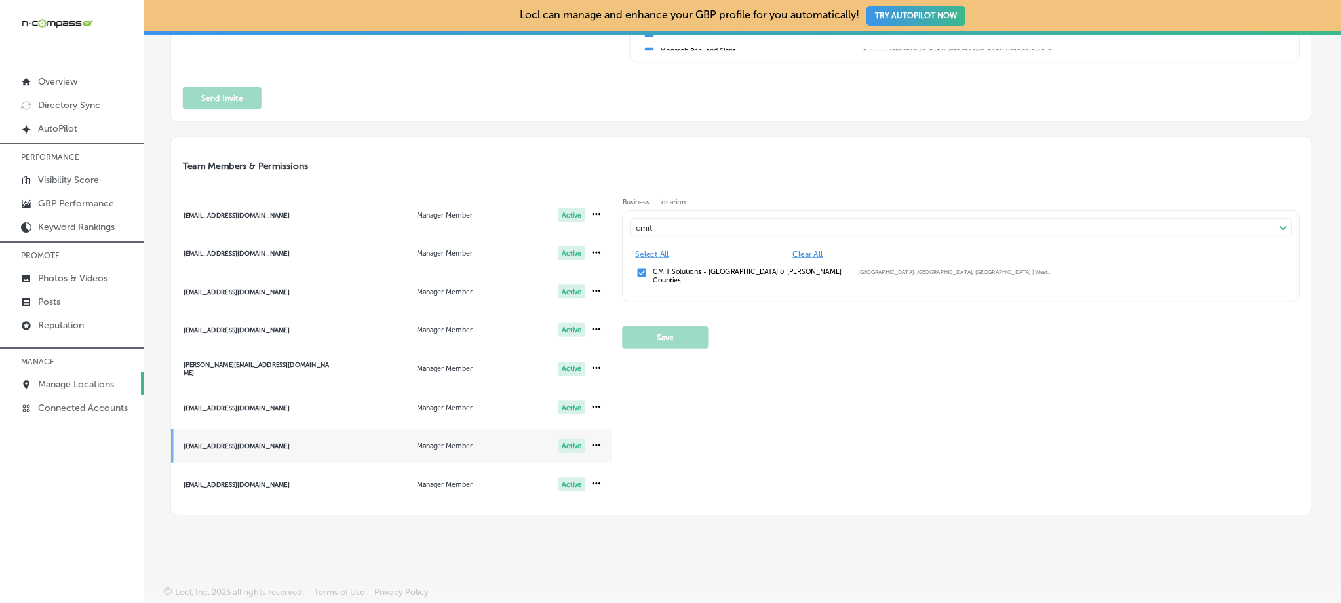
click at [75, 382] on p "Manage Locations" at bounding box center [76, 384] width 76 height 11
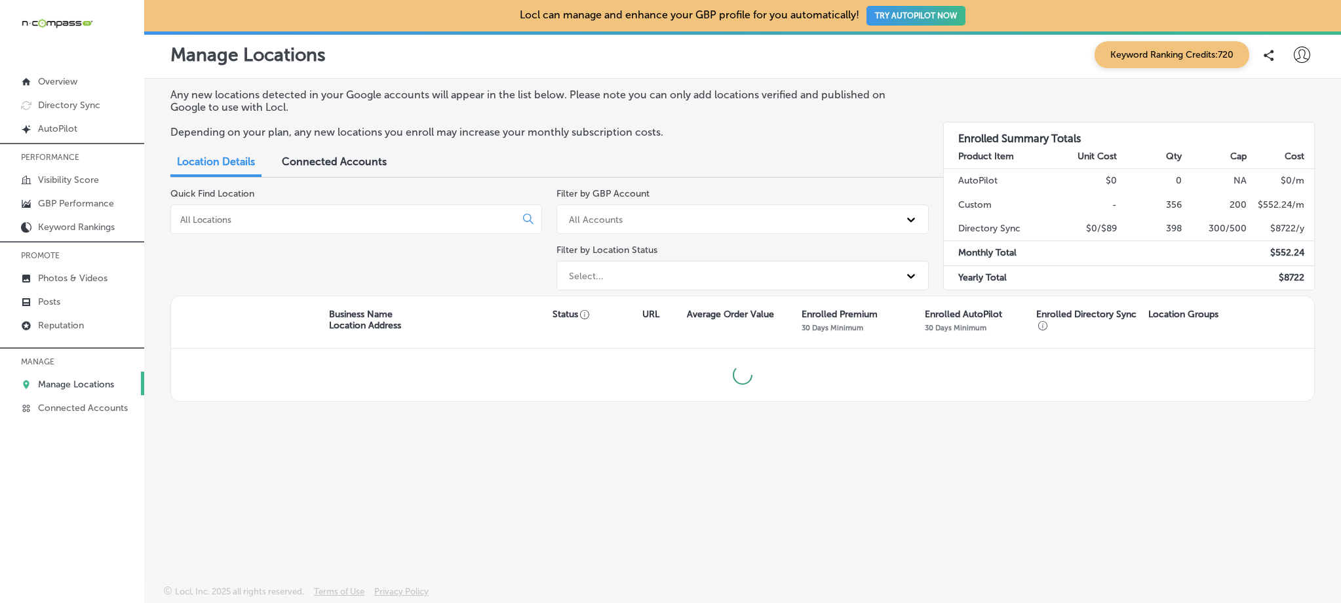
click at [357, 220] on input at bounding box center [346, 220] width 334 height 12
type input "t"
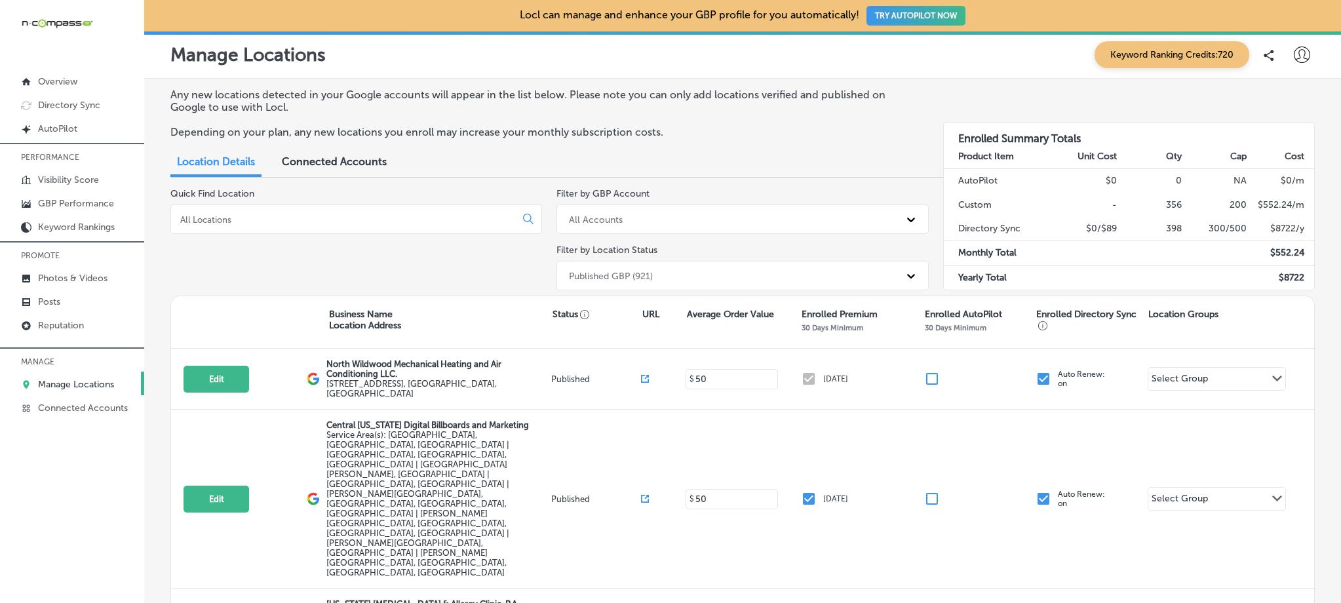
click at [385, 227] on div at bounding box center [356, 220] width 372 height 30
click at [380, 222] on input at bounding box center [346, 220] width 334 height 12
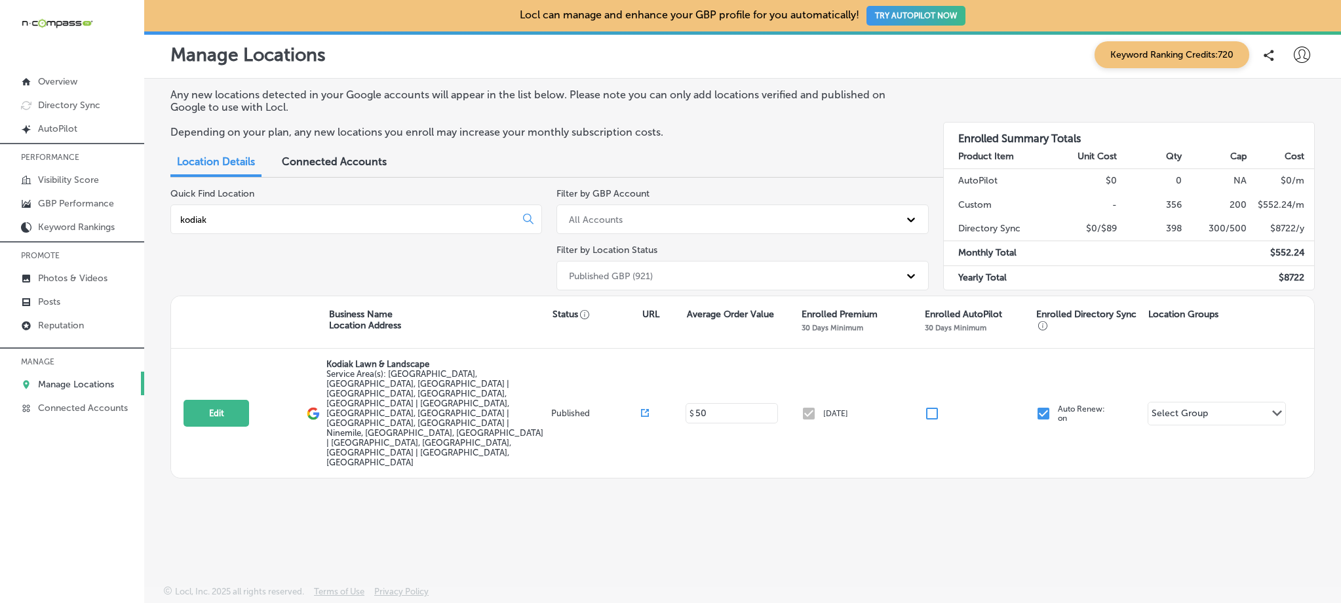
type input "kodiak"
click at [1291, 51] on div at bounding box center [1302, 55] width 26 height 26
click at [1275, 144] on li "My Teams" at bounding box center [1278, 136] width 90 height 30
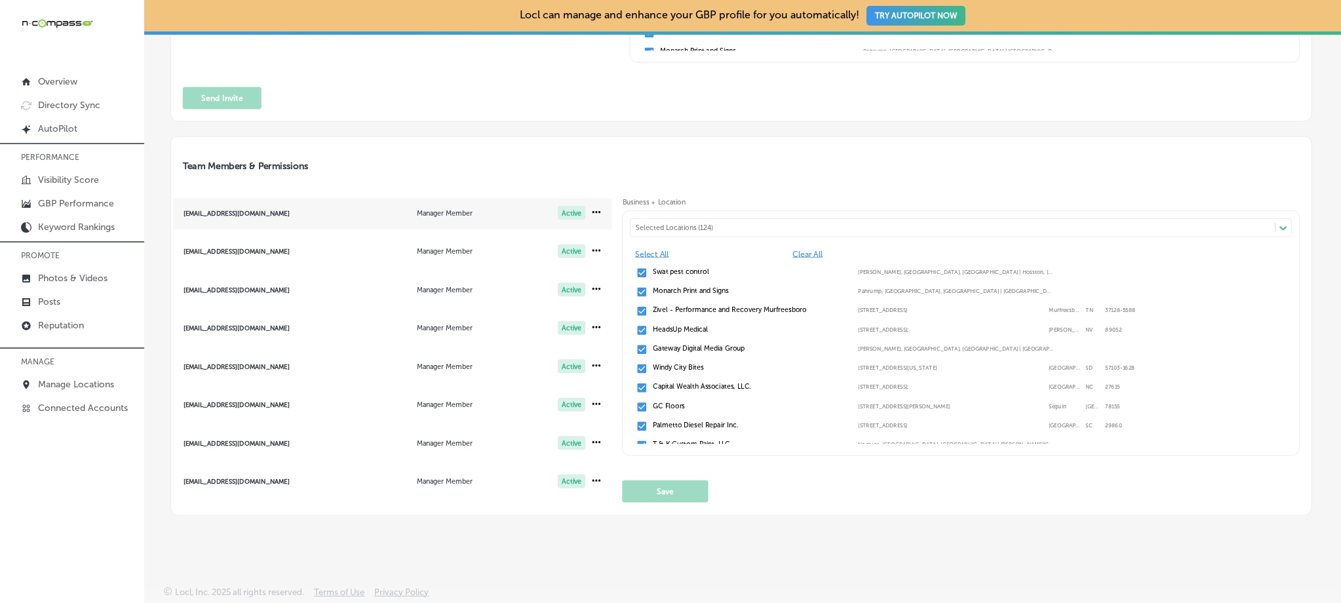
scroll to position [517, 0]
click at [301, 211] on div "[EMAIL_ADDRESS][DOMAIN_NAME]" at bounding box center [258, 212] width 148 height 7
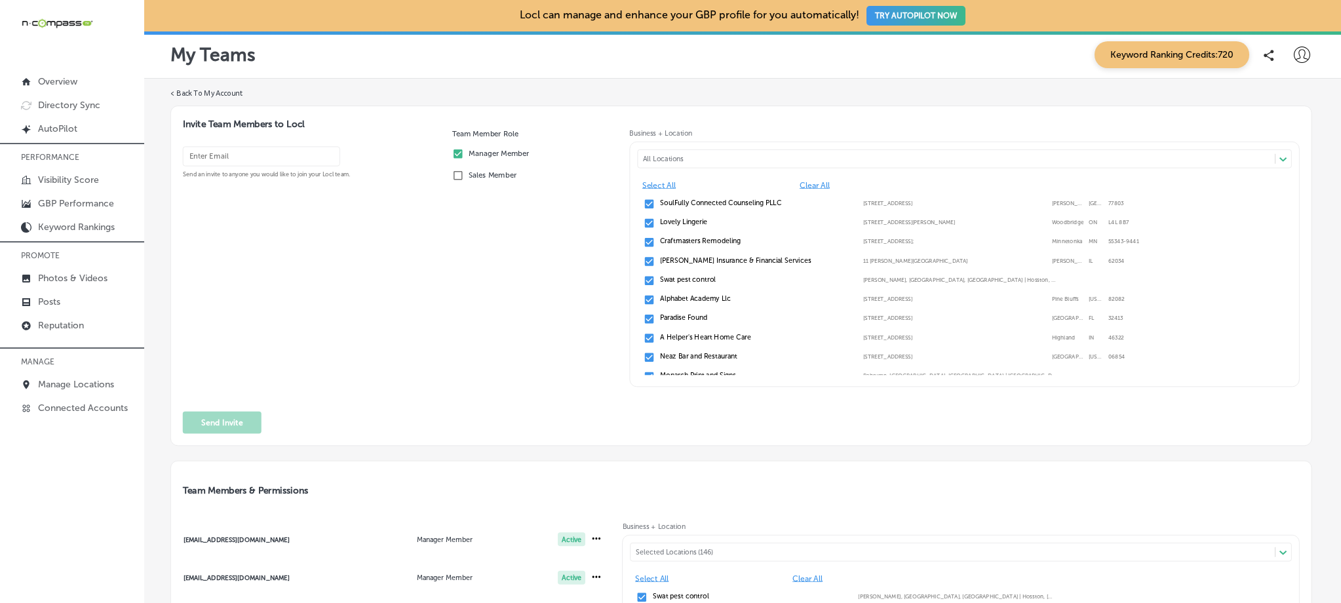
click at [733, 548] on div "Selected Locations (146)" at bounding box center [958, 552] width 644 height 9
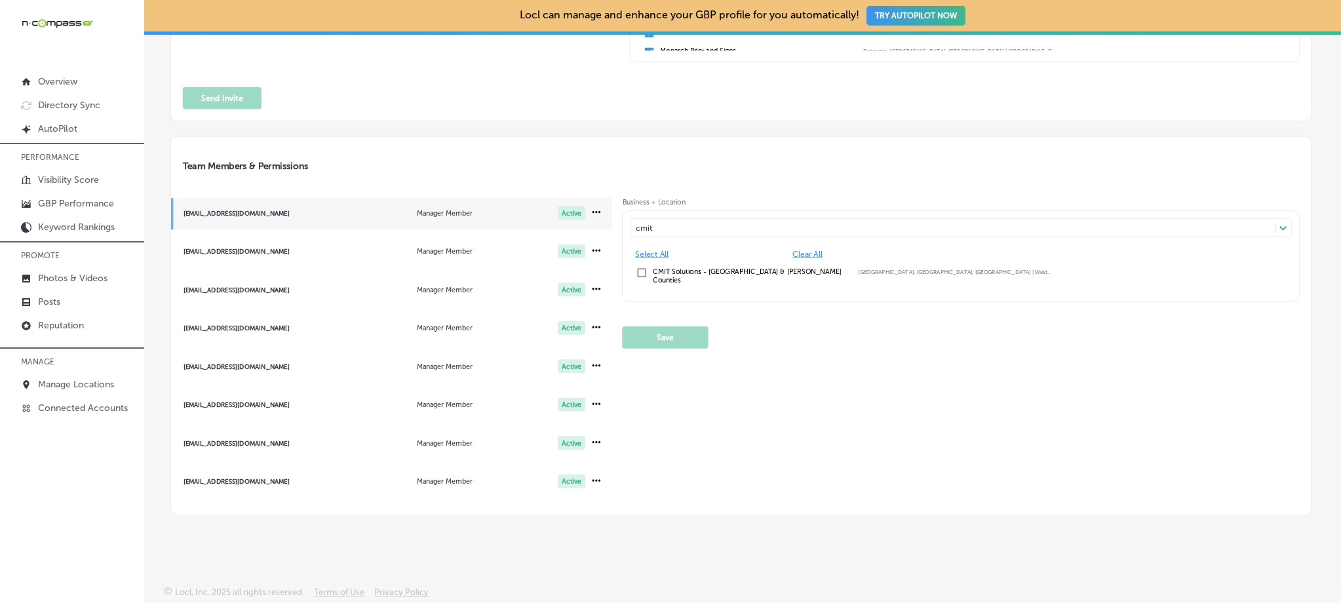
type input "cmit"
click at [642, 269] on input "checkbox" at bounding box center [643, 273] width 12 height 12
click at [669, 328] on button "Save" at bounding box center [666, 338] width 86 height 22
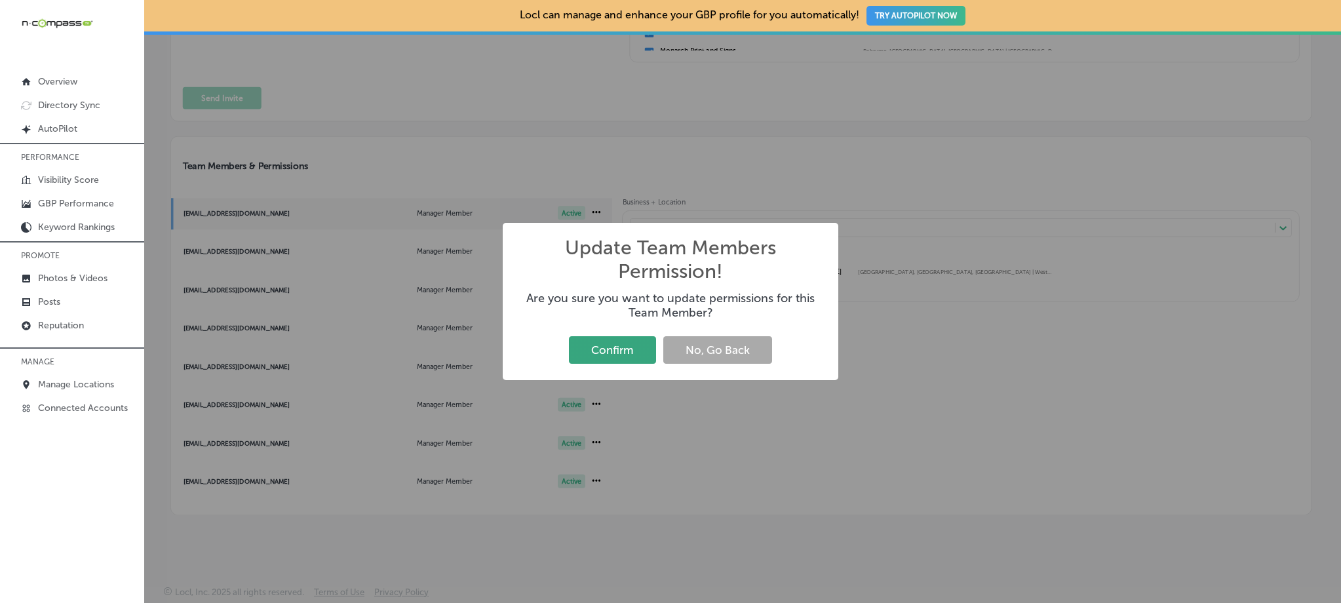
click at [629, 348] on button "Confirm" at bounding box center [612, 349] width 87 height 27
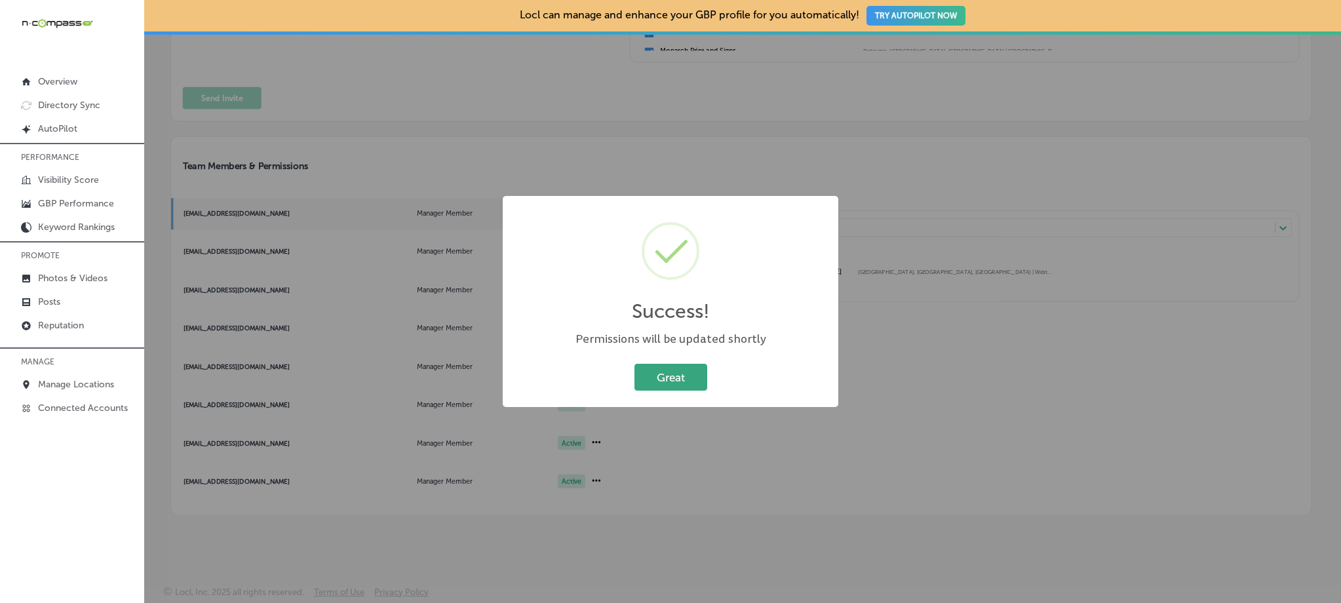
click at [681, 366] on button "Great" at bounding box center [671, 377] width 73 height 27
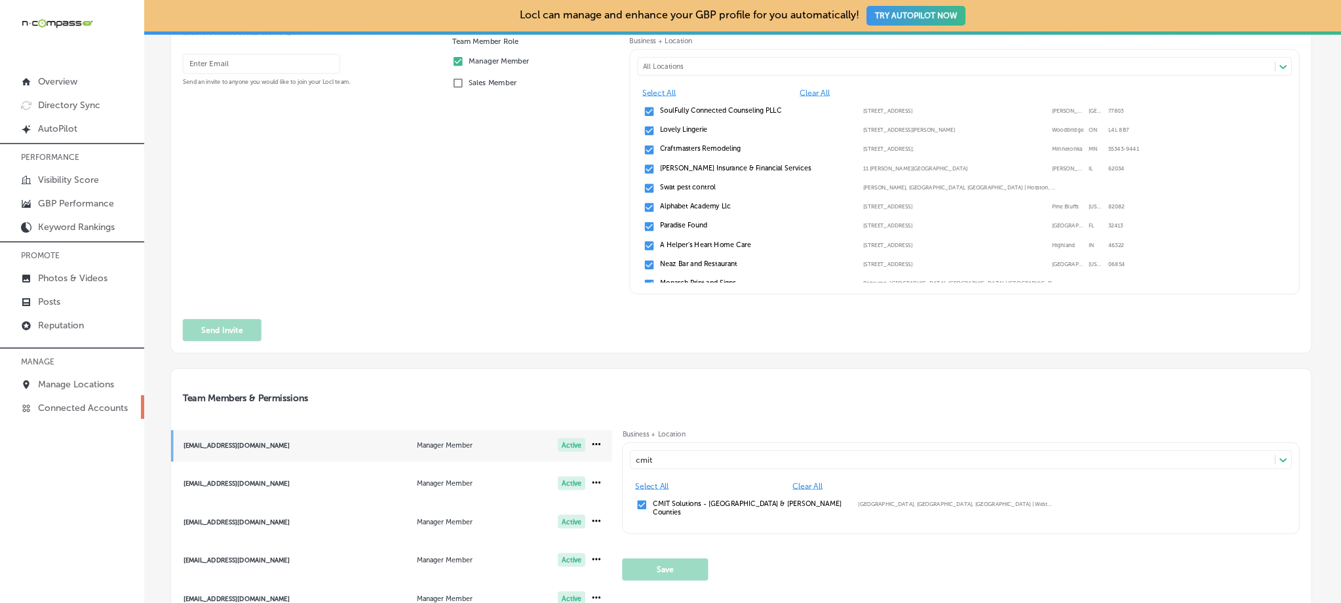
scroll to position [53, 0]
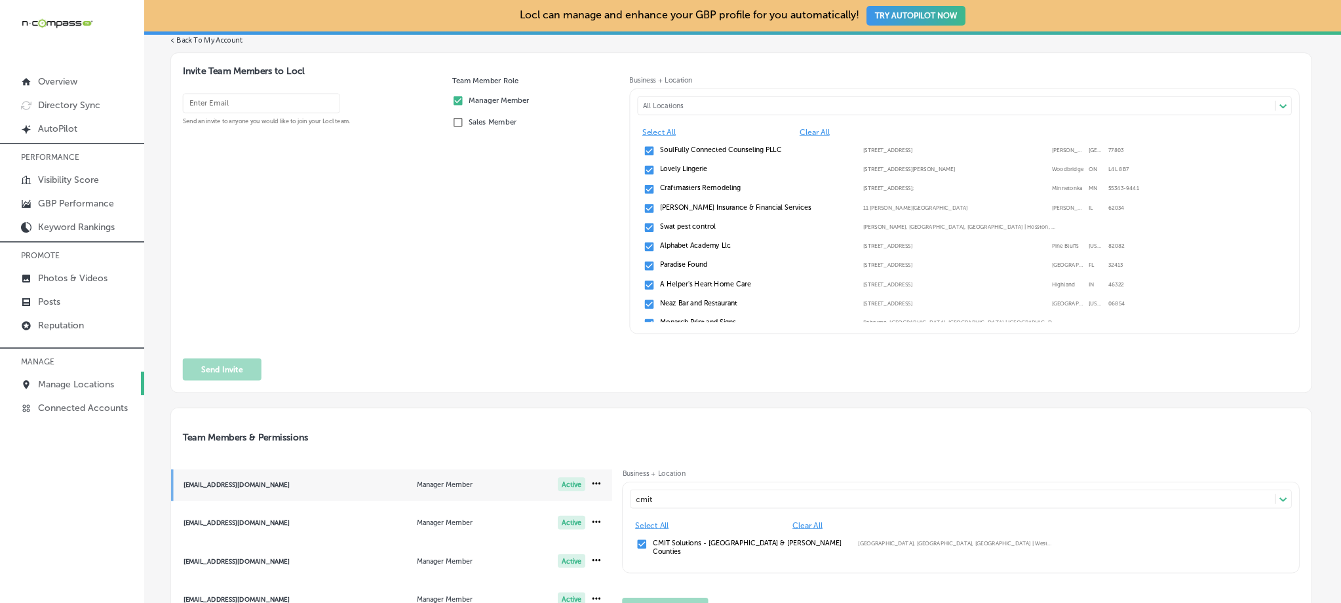
click at [50, 380] on p "Manage Locations" at bounding box center [76, 384] width 76 height 11
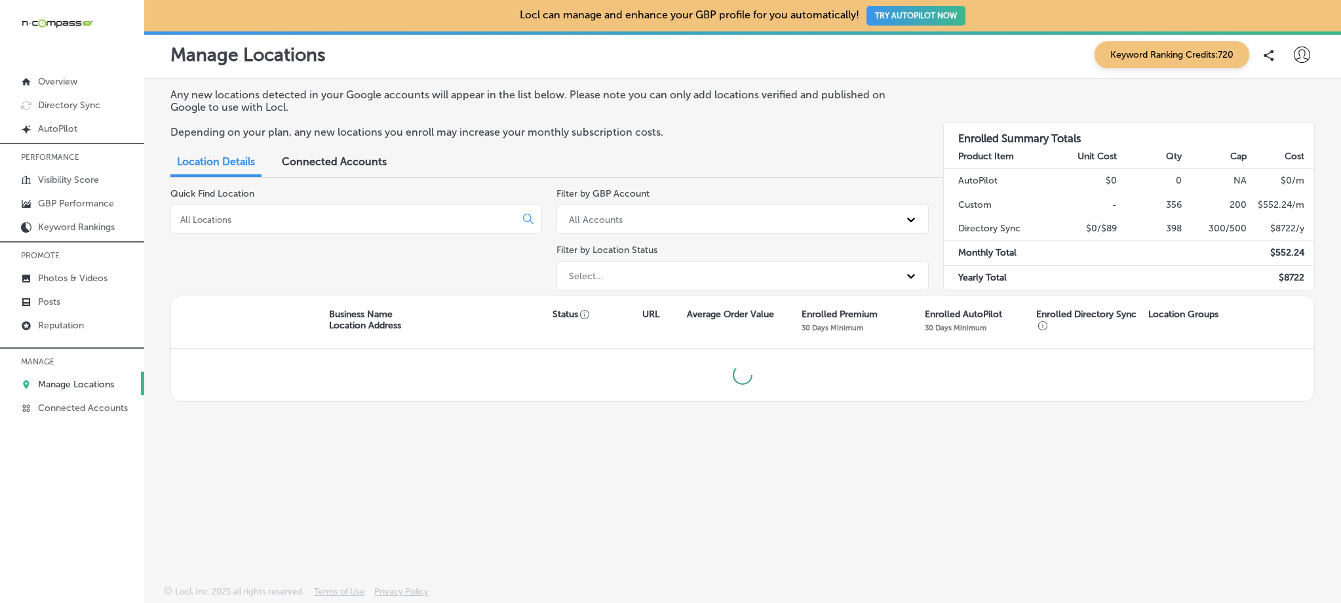
click at [325, 220] on input at bounding box center [346, 220] width 334 height 12
drag, startPoint x: 306, startPoint y: 224, endPoint x: 162, endPoint y: 217, distance: 144.4
click at [162, 217] on div "Any new locations detected in your Google accounts will appear in the list belo…" at bounding box center [742, 301] width 1197 height 445
type input "b"
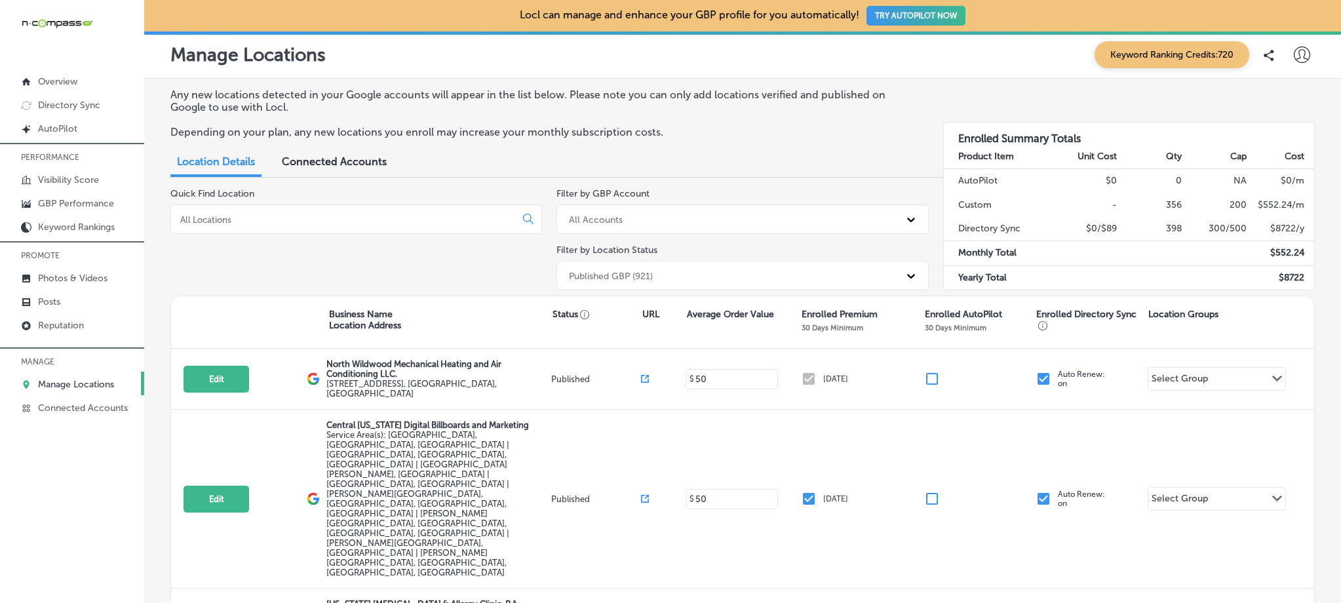
click at [405, 211] on div at bounding box center [356, 220] width 372 height 30
click at [310, 228] on div at bounding box center [356, 220] width 372 height 30
click at [312, 226] on div at bounding box center [356, 220] width 372 height 30
click at [313, 220] on input at bounding box center [346, 220] width 334 height 12
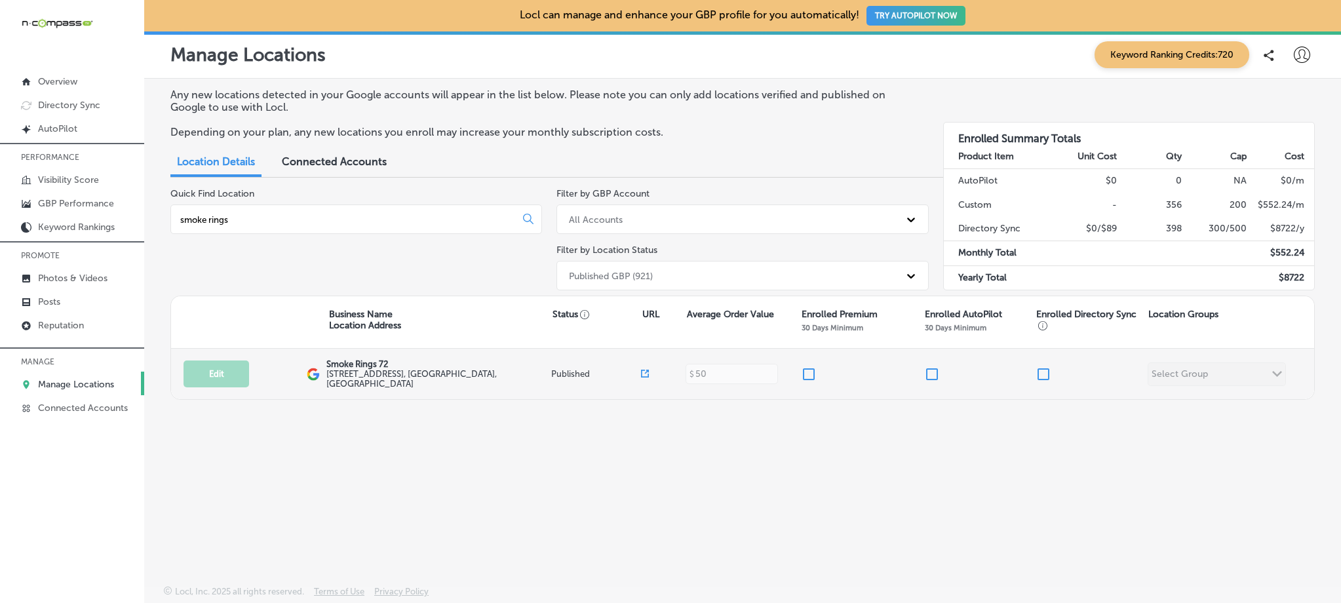
type input "smoke rings"
click at [809, 374] on input "checkbox" at bounding box center [809, 374] width 16 height 16
checkbox input "true"
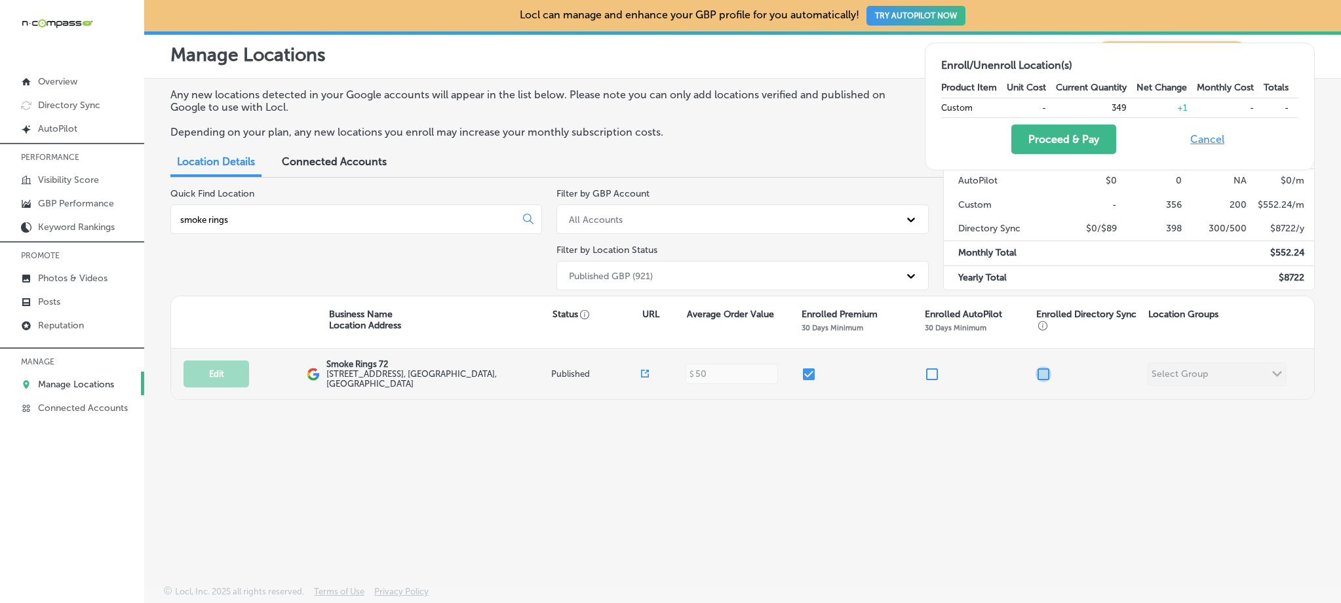
click at [1042, 376] on input "checkbox" at bounding box center [1044, 374] width 16 height 16
checkbox input "true"
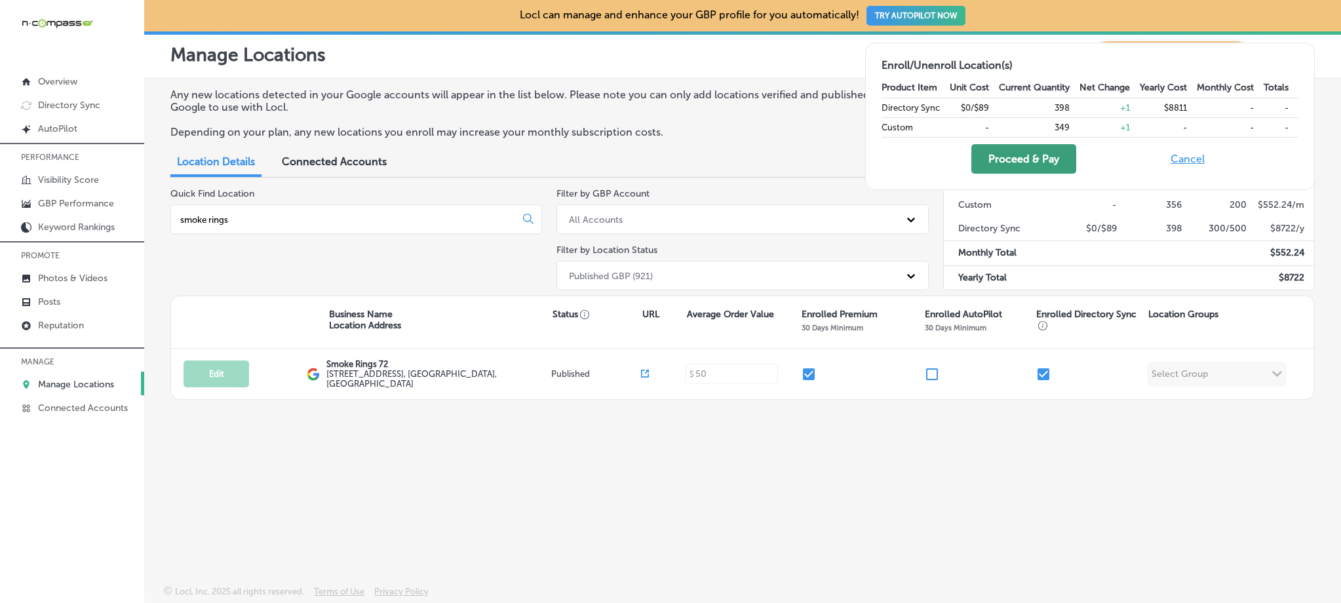
click at [1014, 167] on button "Proceed & Pay" at bounding box center [1024, 159] width 105 height 30
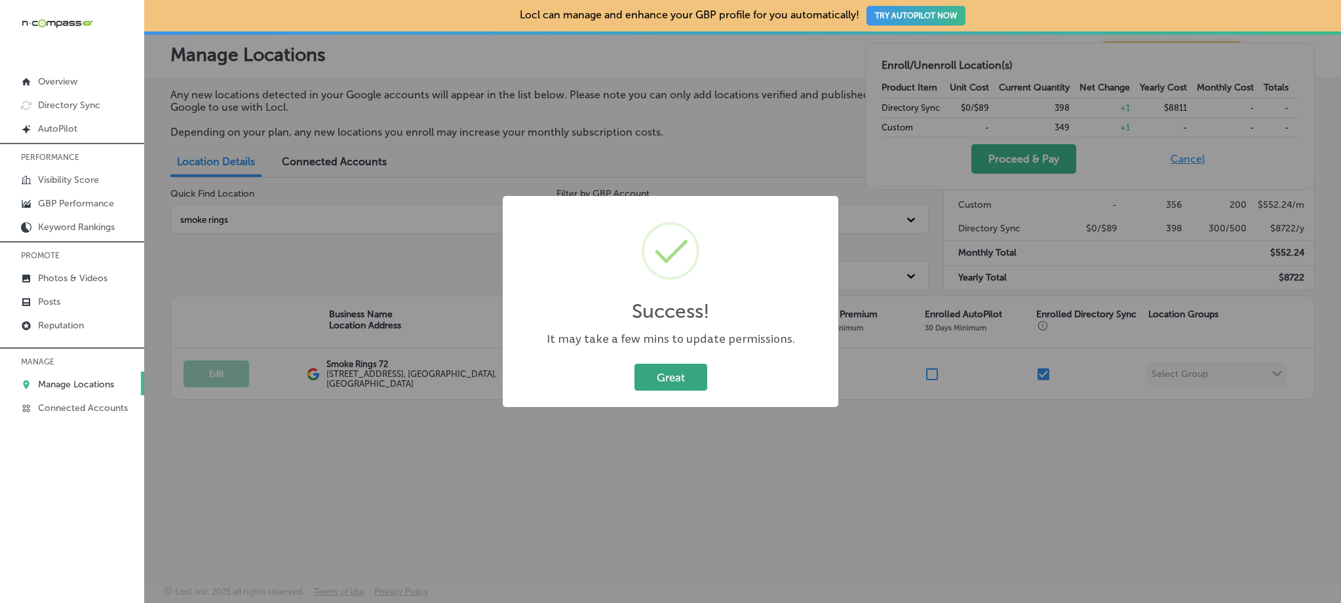
click at [661, 382] on button "Great" at bounding box center [671, 377] width 73 height 27
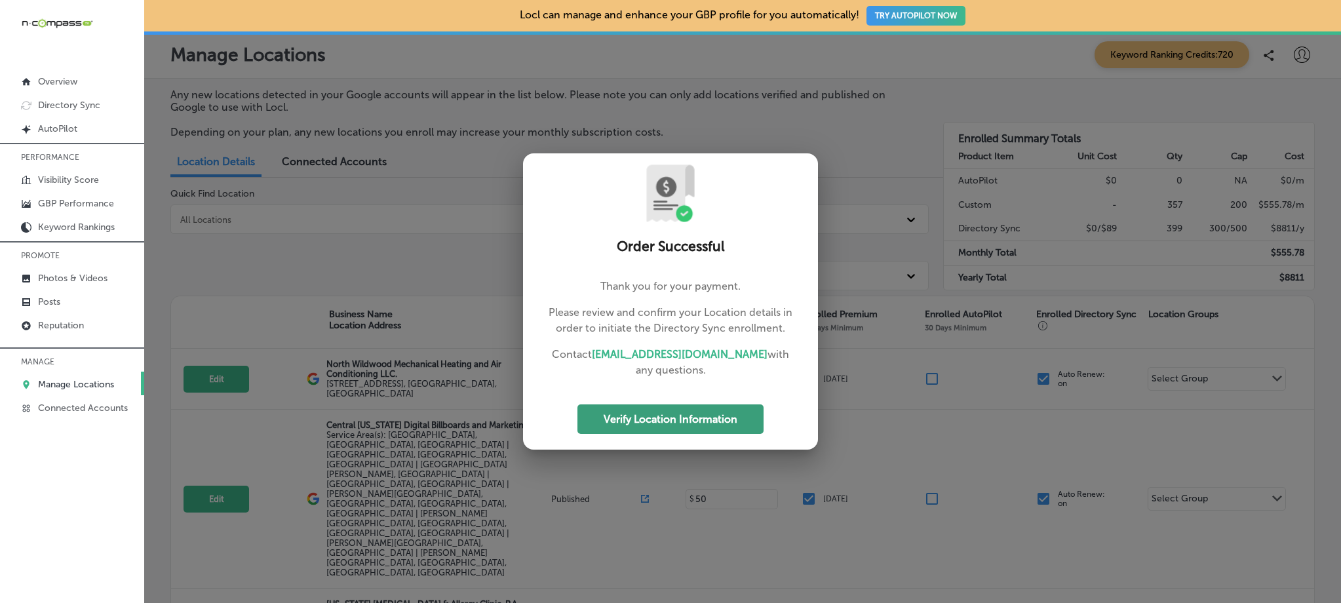
click at [648, 412] on button "Verify Location Information" at bounding box center [671, 420] width 186 height 30
select select "US"
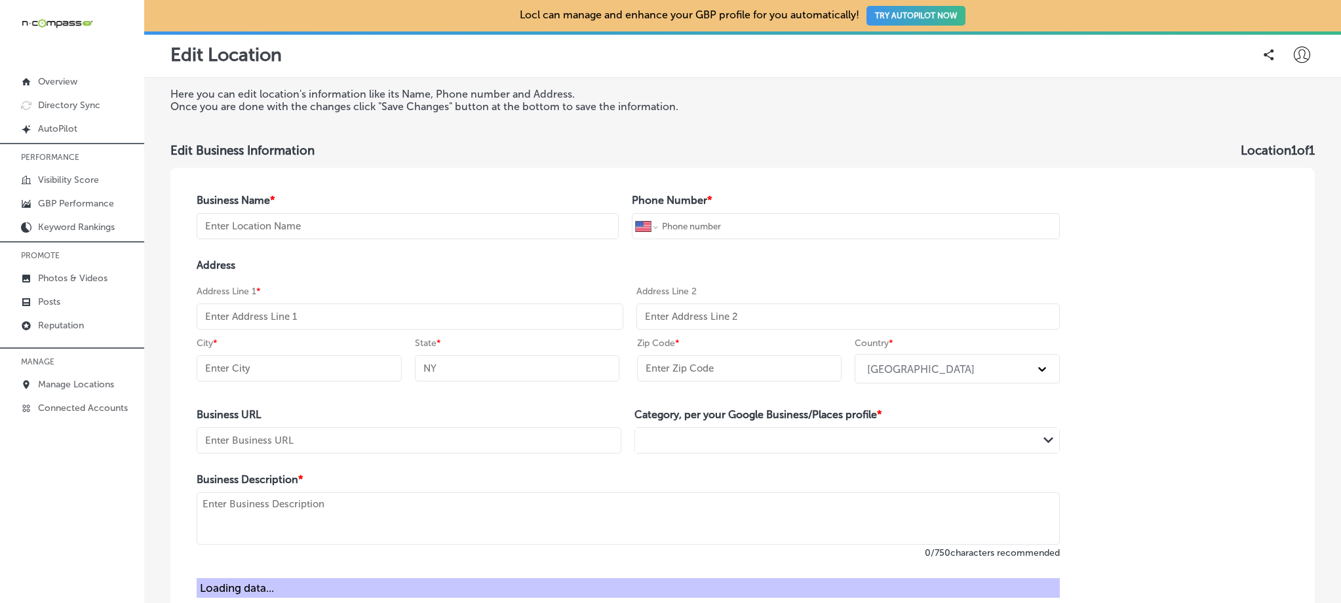
type input "Smoke Rings 72"
type input "[PHONE_NUMBER]"
type input "[STREET_ADDRESS]"
type input "[PERSON_NAME][GEOGRAPHIC_DATA]"
type input "FL"
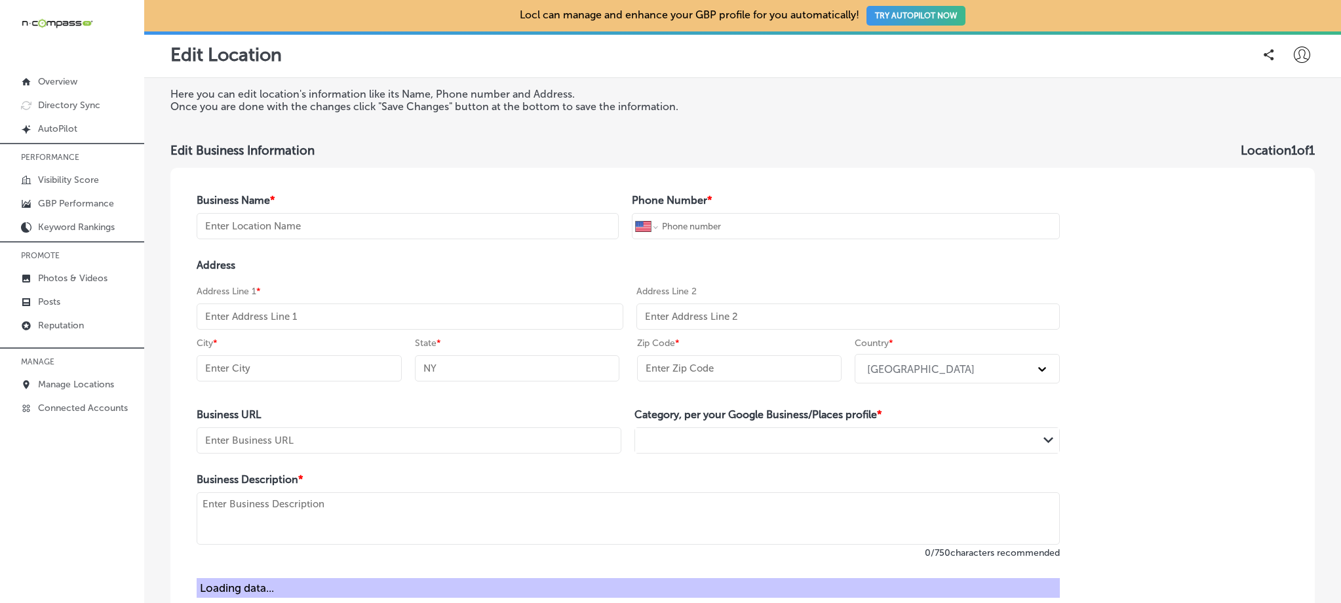
type input "32953"
type input "[URL][DOMAIN_NAME]"
type textarea "Join us in our new 5000 square foot cigar and pipe emporium. Our interior, ador…"
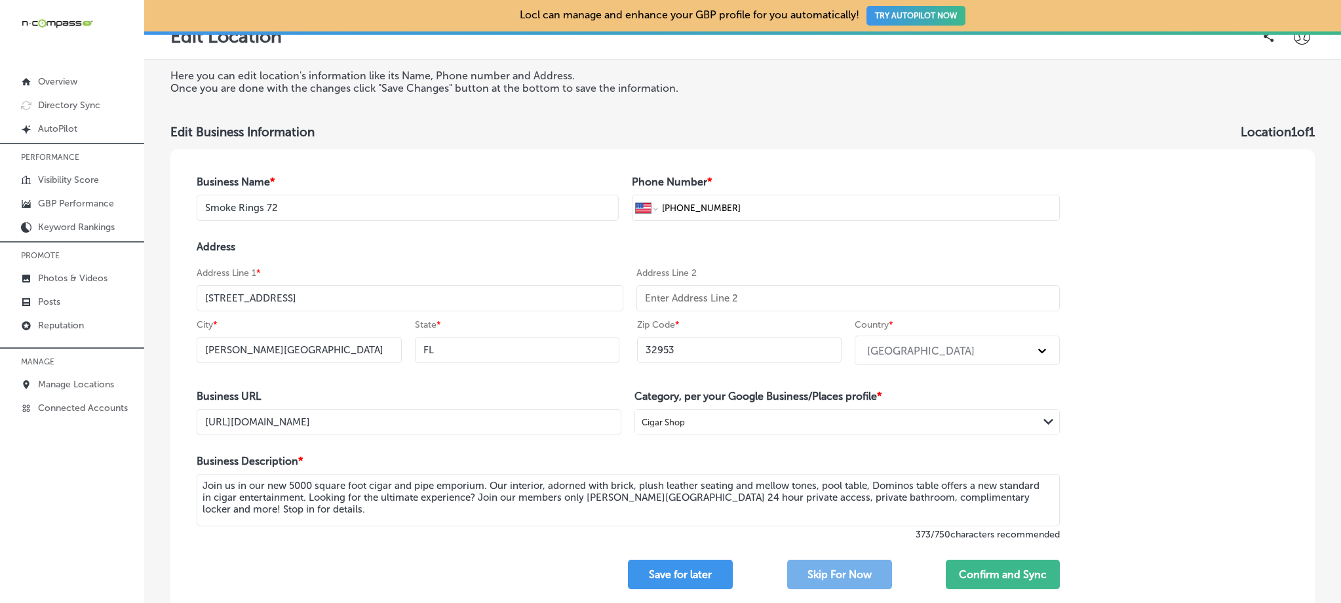
scroll to position [31, 0]
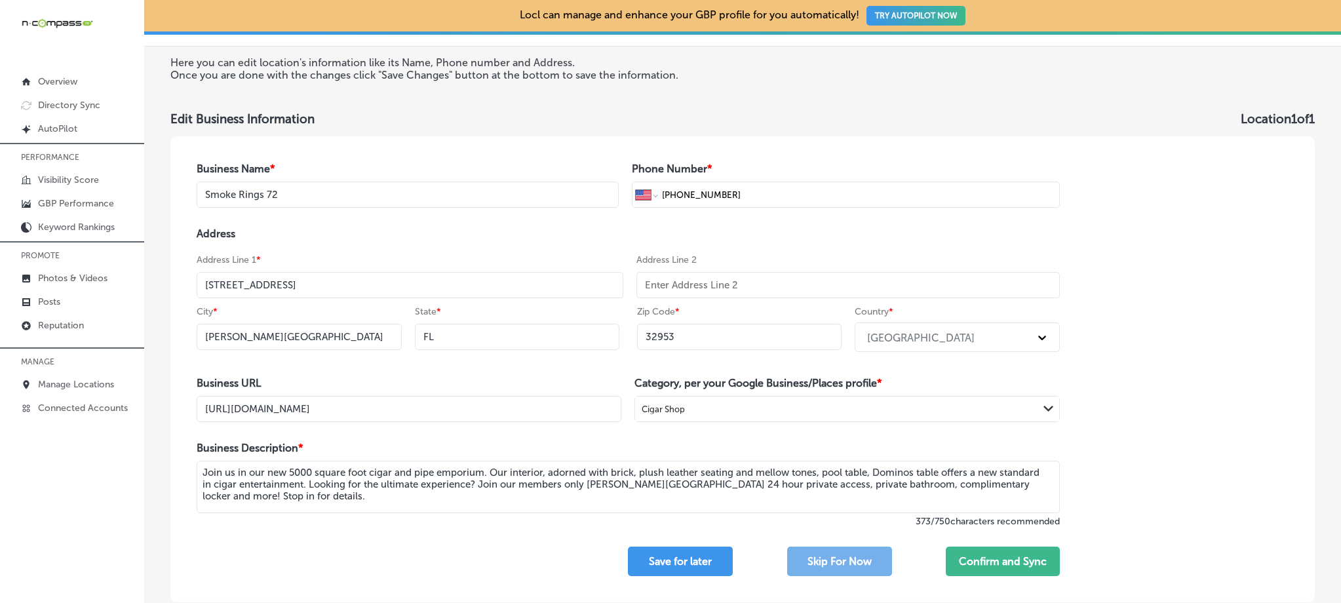
drag, startPoint x: 251, startPoint y: 284, endPoint x: 231, endPoint y: 283, distance: 19.7
click at [231, 283] on input "[STREET_ADDRESS]" at bounding box center [410, 285] width 427 height 26
select select "US"
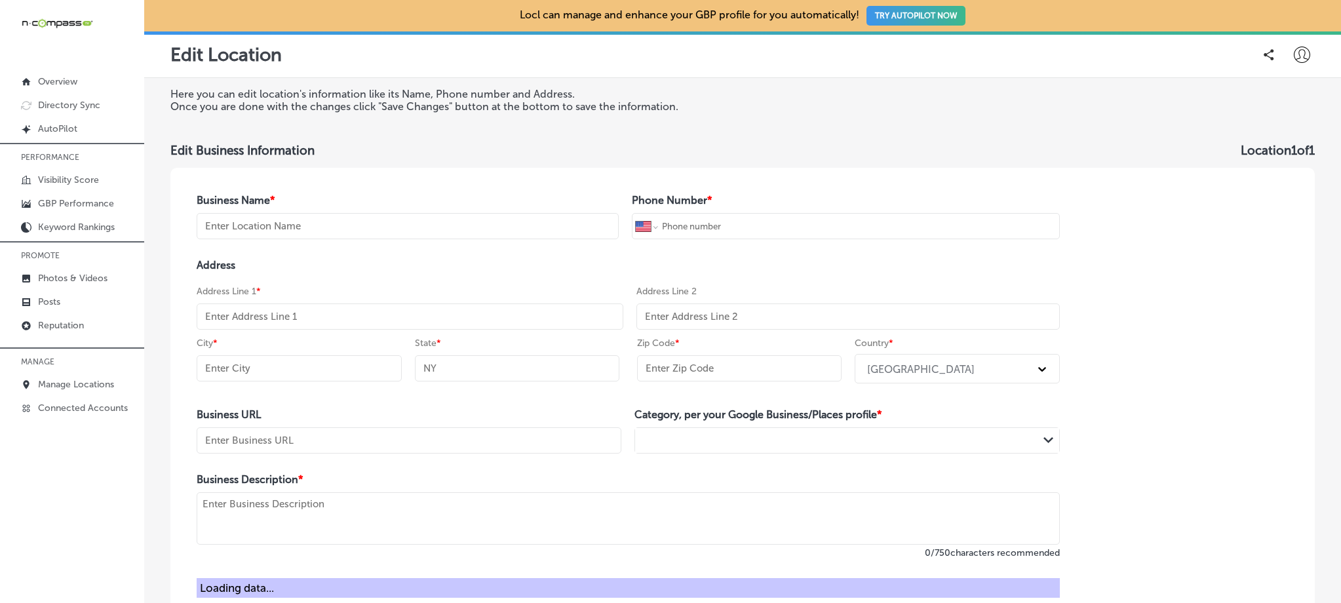
type input "Smoke Rings 72"
type input "[PHONE_NUMBER]"
type input "[STREET_ADDRESS]"
type input "[PERSON_NAME][GEOGRAPHIC_DATA]"
type input "FL"
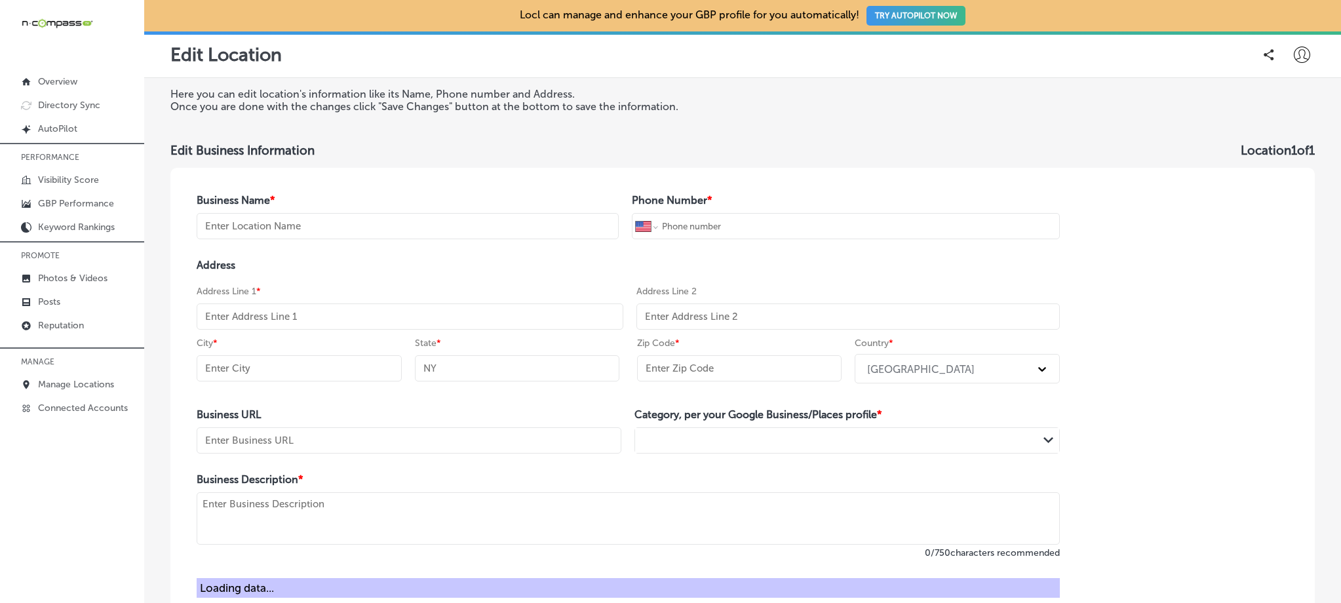
type input "32953"
type input "[URL][DOMAIN_NAME]"
type textarea "Join us in our new 5000 square foot cigar and pipe emporium. Our interior, ador…"
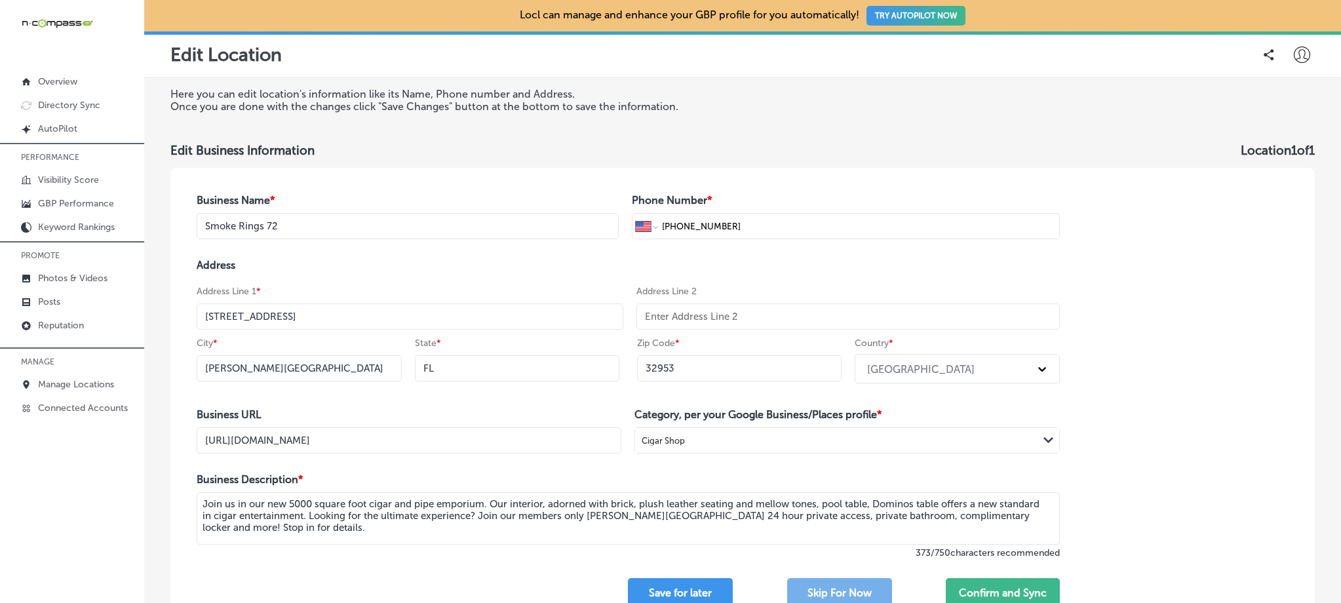
scroll to position [24, 0]
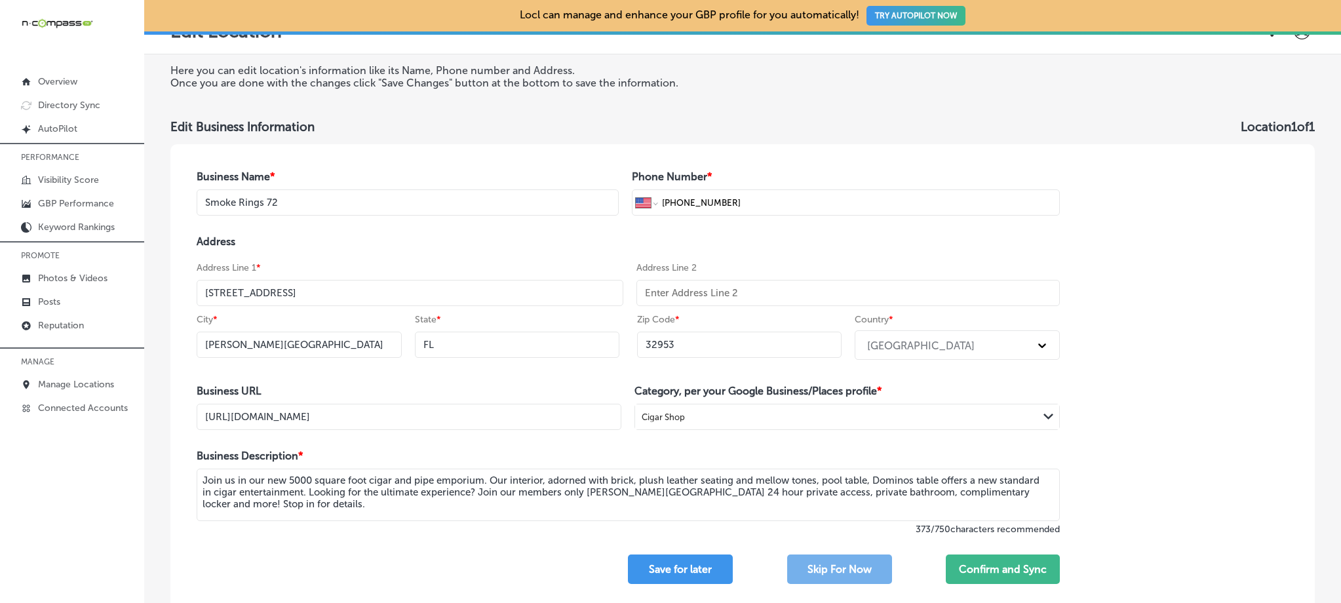
click at [707, 292] on input "text" at bounding box center [848, 293] width 423 height 26
paste input "Suite 1"
type input "Suite 1"
click at [250, 293] on input "[STREET_ADDRESS]" at bounding box center [410, 293] width 427 height 26
drag, startPoint x: 250, startPoint y: 294, endPoint x: 233, endPoint y: 292, distance: 17.2
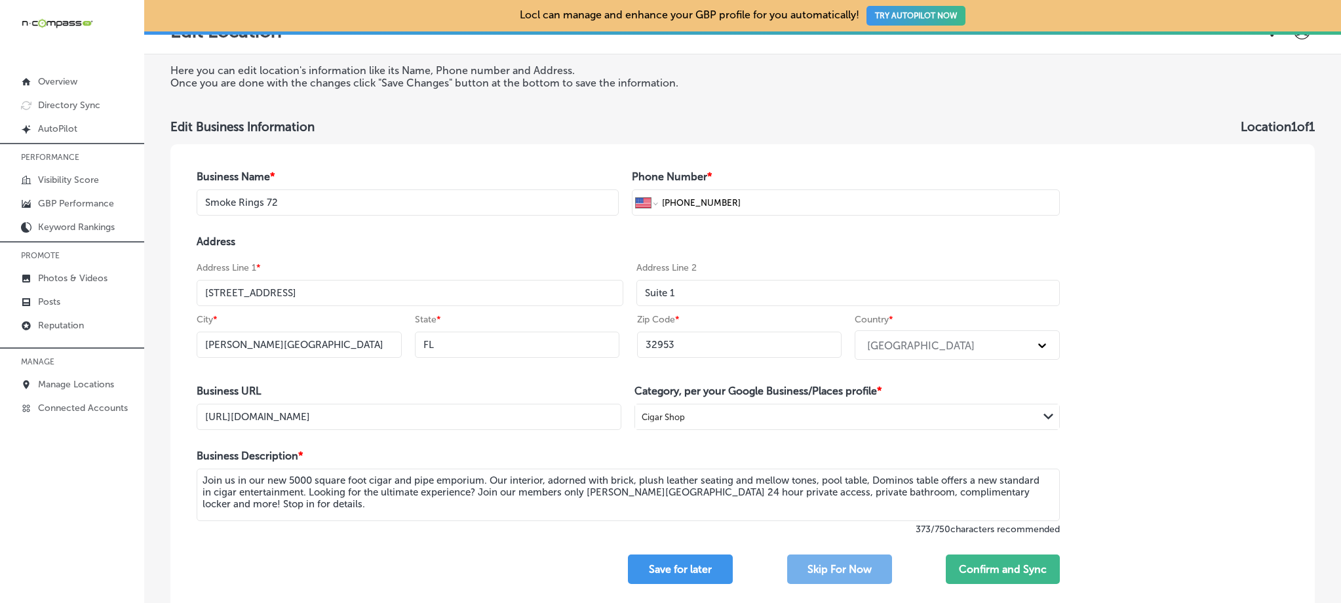
click at [233, 292] on input "[STREET_ADDRESS]" at bounding box center [410, 293] width 427 height 26
type input "[STREET_ADDRESS]"
click at [405, 264] on div "Address Line 1 * [STREET_ADDRESS]" at bounding box center [410, 283] width 427 height 45
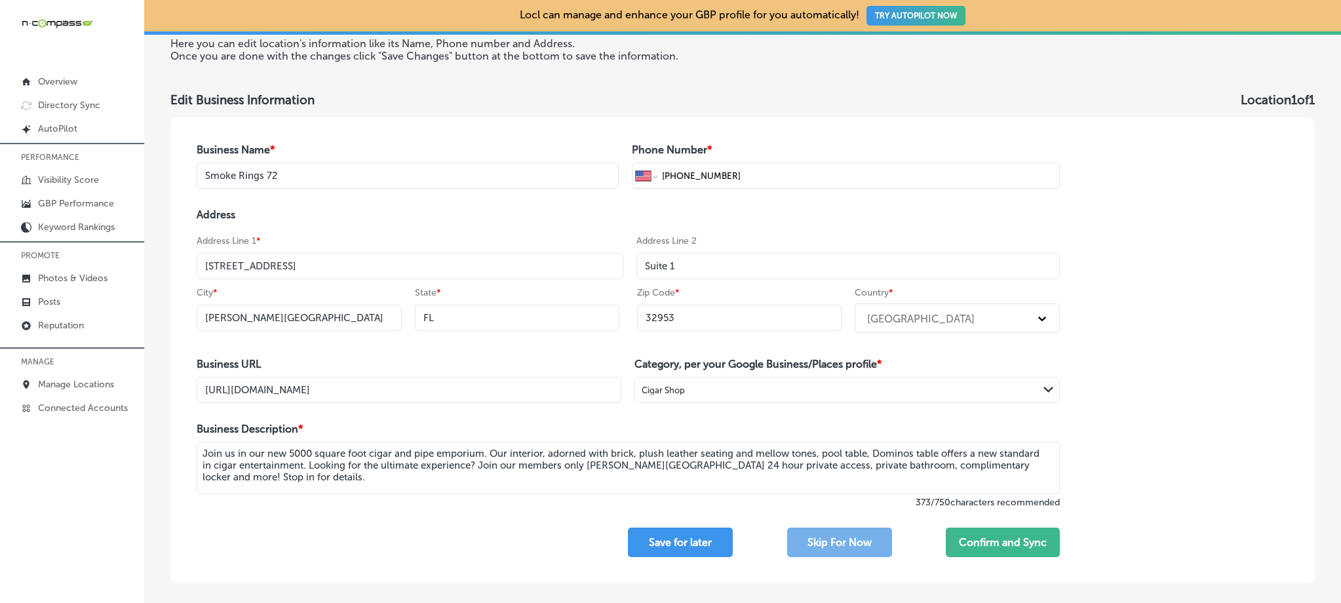
scroll to position [120, 0]
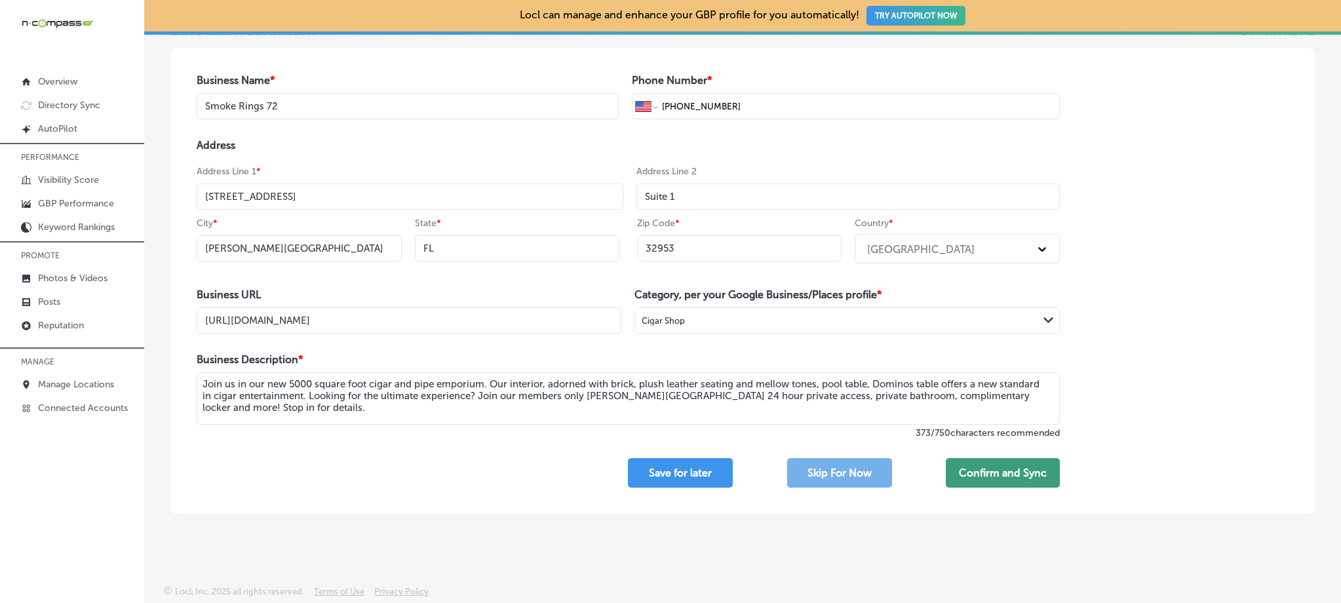
click at [990, 473] on button "Confirm and Sync" at bounding box center [1003, 473] width 114 height 30
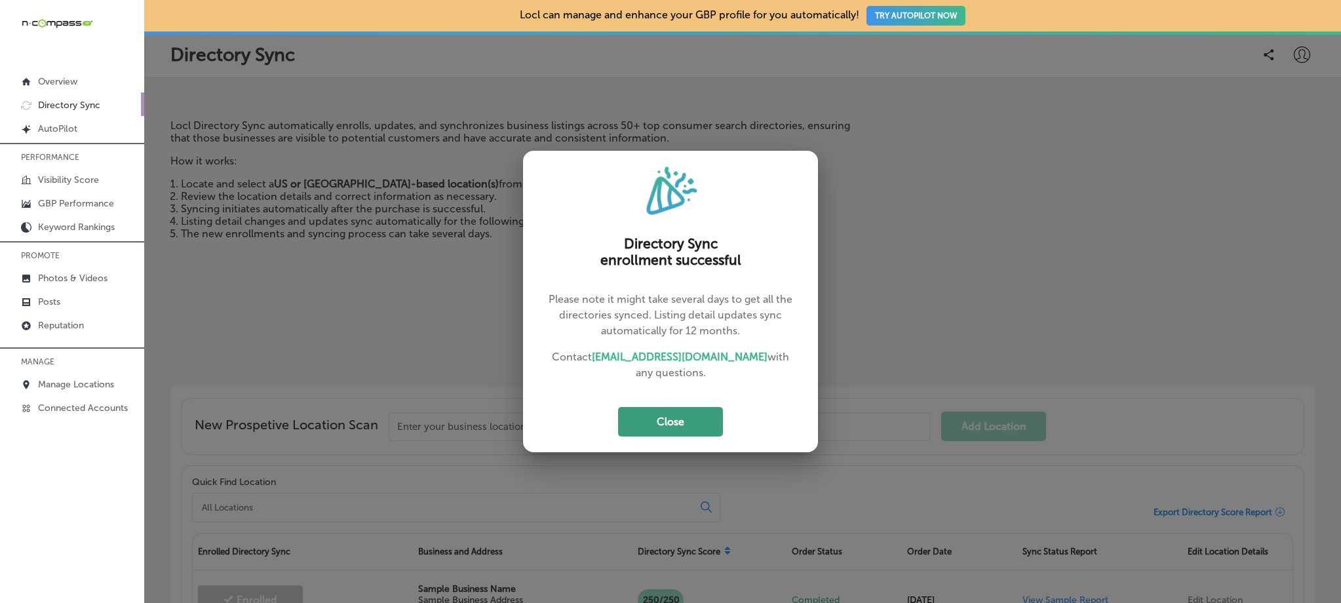
click at [635, 427] on button "Close" at bounding box center [670, 422] width 105 height 30
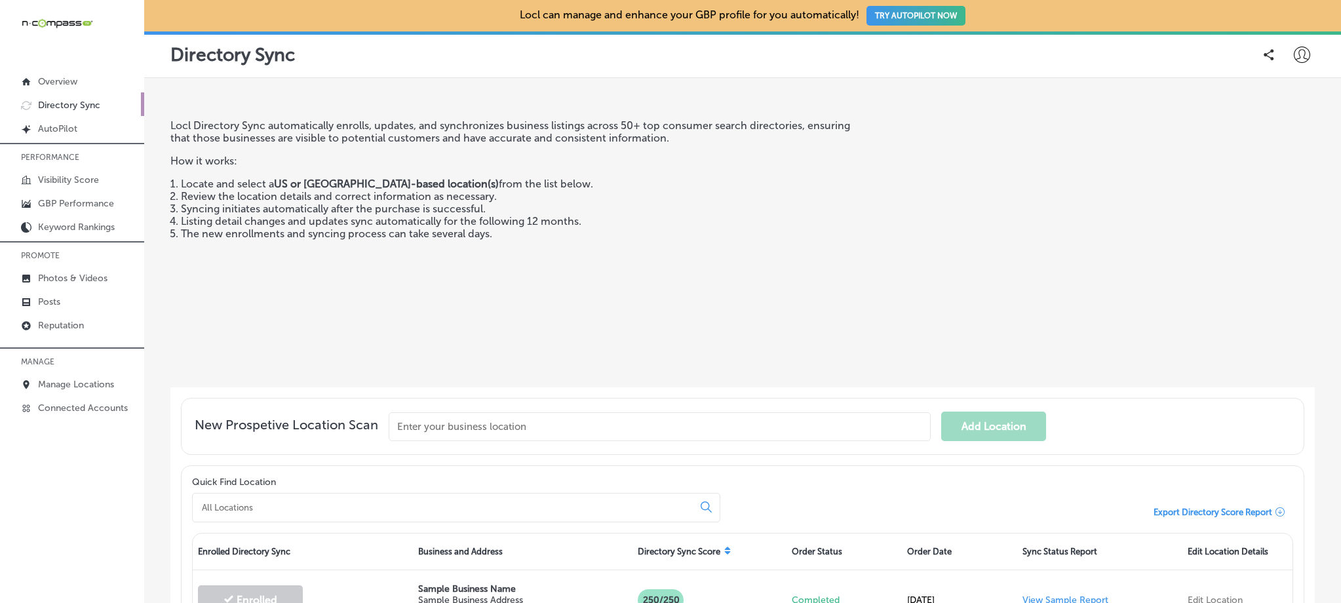
click at [1294, 62] on icon at bounding box center [1302, 55] width 16 height 16
click at [1274, 134] on p "My Teams" at bounding box center [1278, 136] width 48 height 16
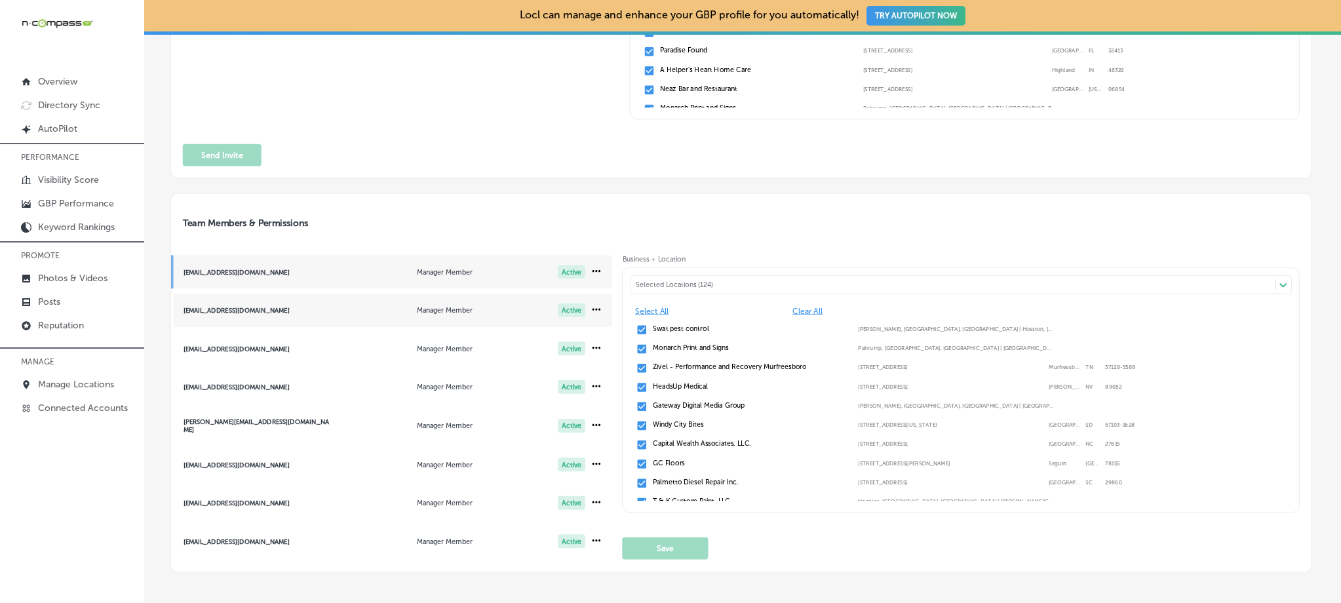
scroll to position [3, 0]
click at [298, 538] on div "[EMAIL_ADDRESS][DOMAIN_NAME]" at bounding box center [258, 539] width 148 height 7
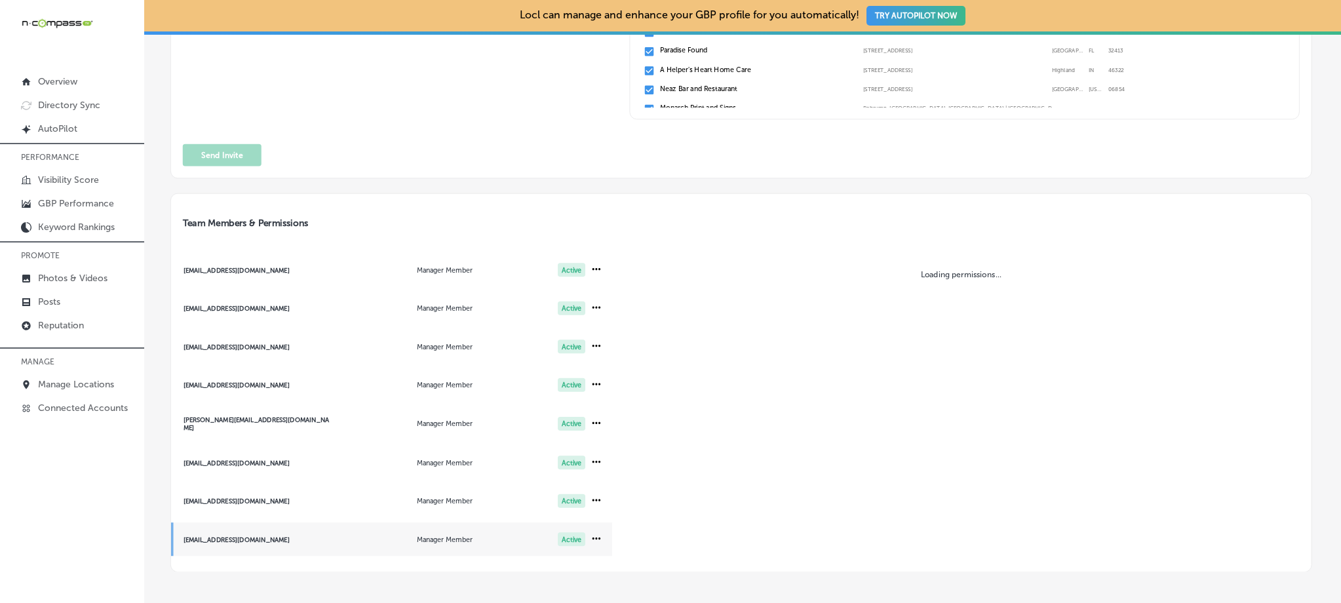
scroll to position [5, 0]
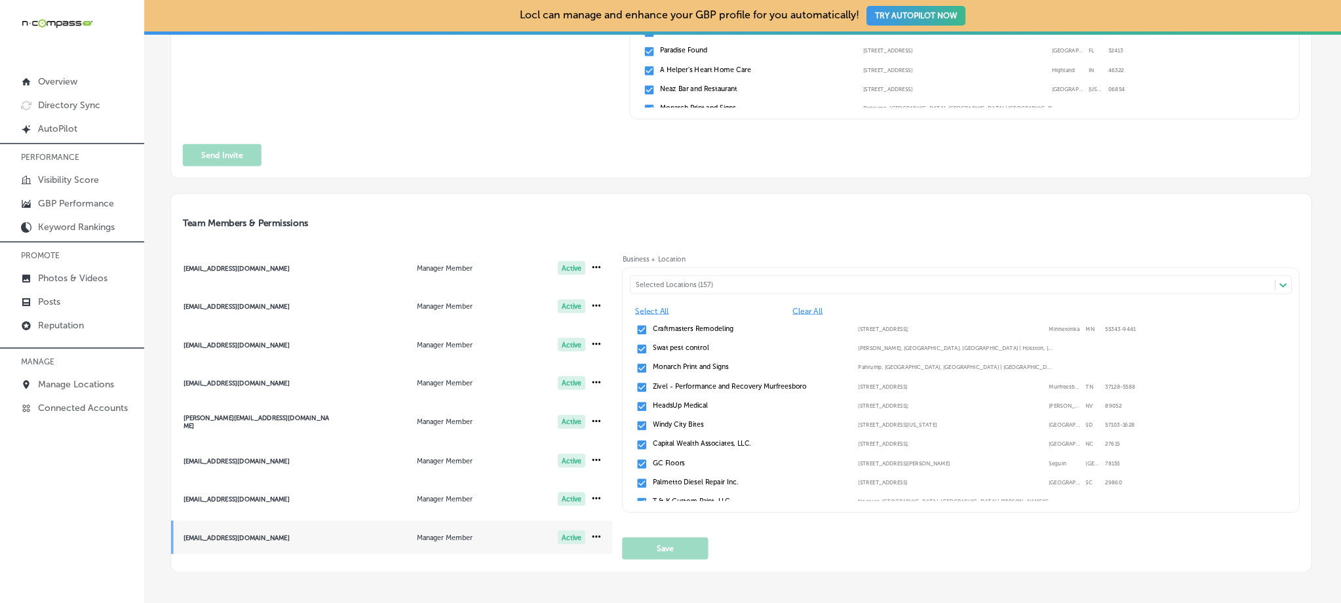
click at [732, 281] on div "Selected Locations (157)" at bounding box center [958, 285] width 644 height 9
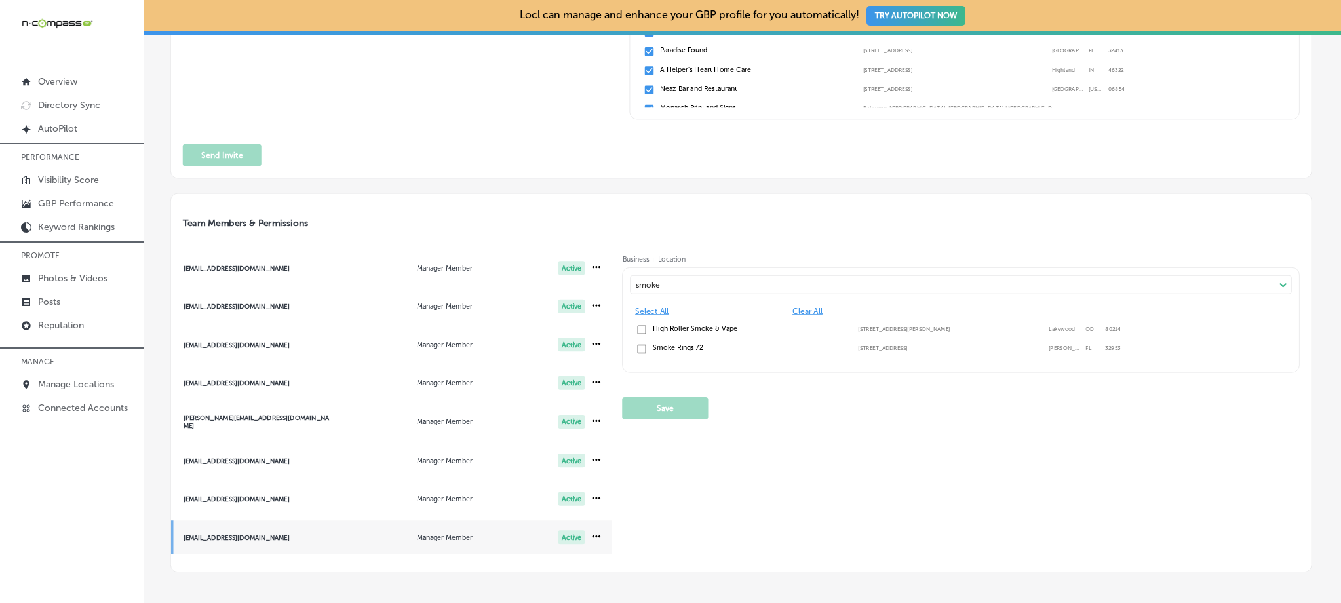
click at [669, 347] on label "Smoke Rings 72" at bounding box center [750, 348] width 195 height 9
type input "smoke"
click at [654, 411] on button "Save" at bounding box center [666, 408] width 86 height 22
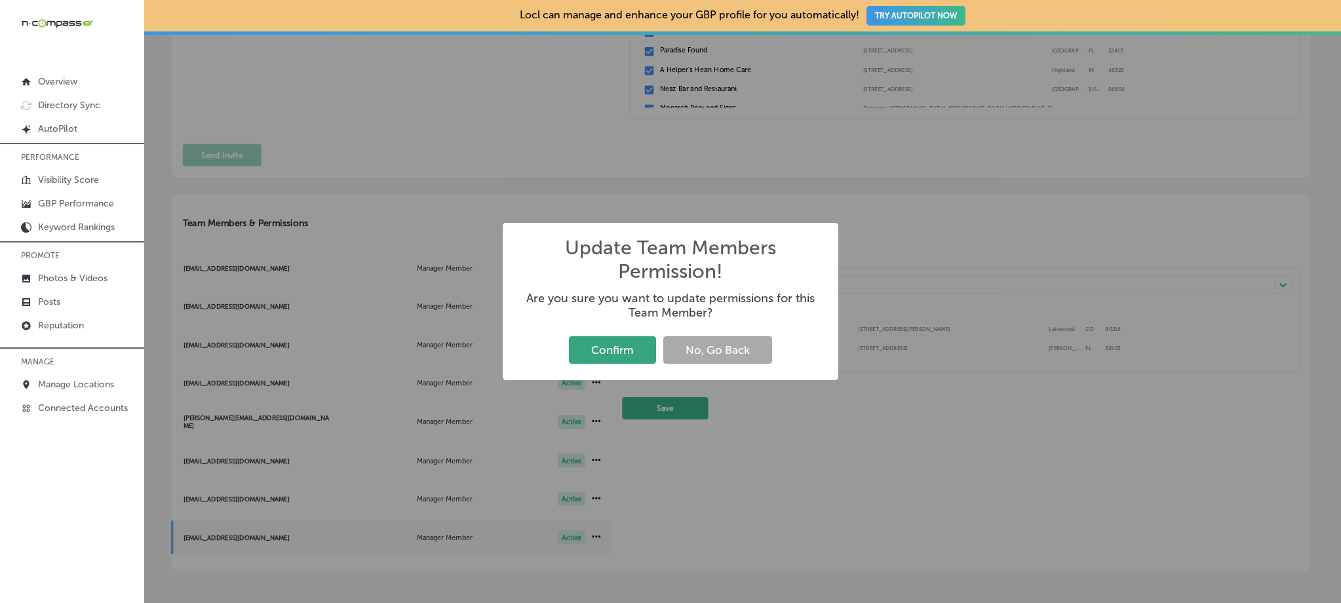
click at [610, 359] on button "Confirm" at bounding box center [612, 349] width 87 height 27
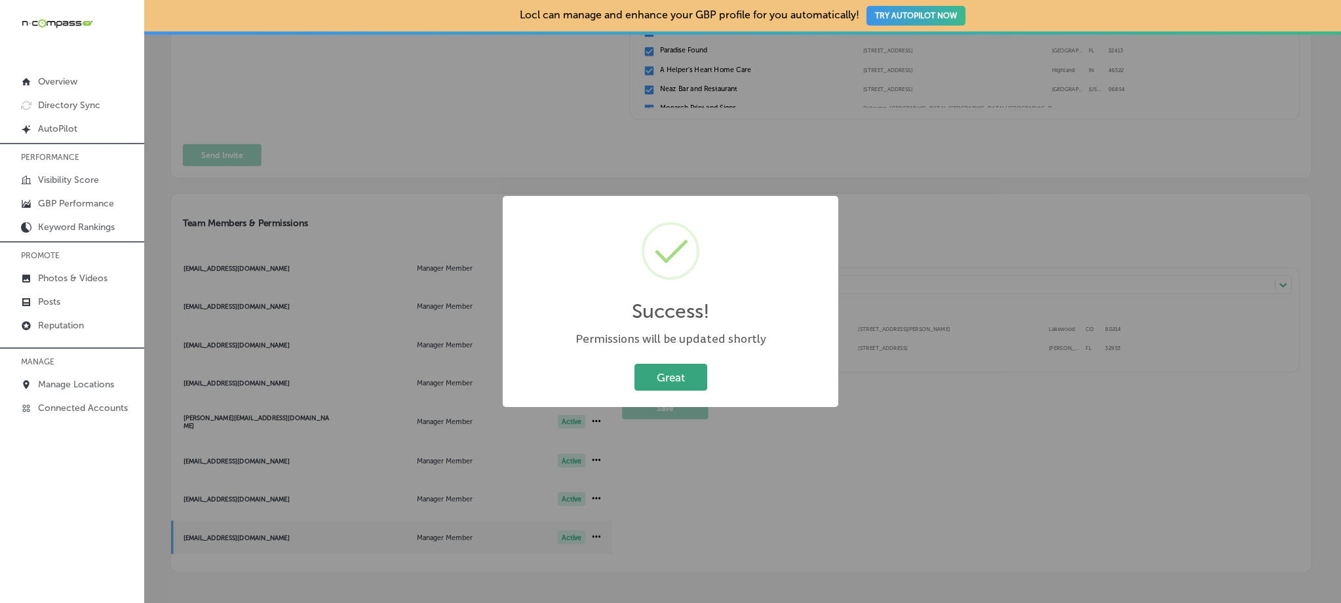
click at [686, 373] on button "Great" at bounding box center [671, 377] width 73 height 27
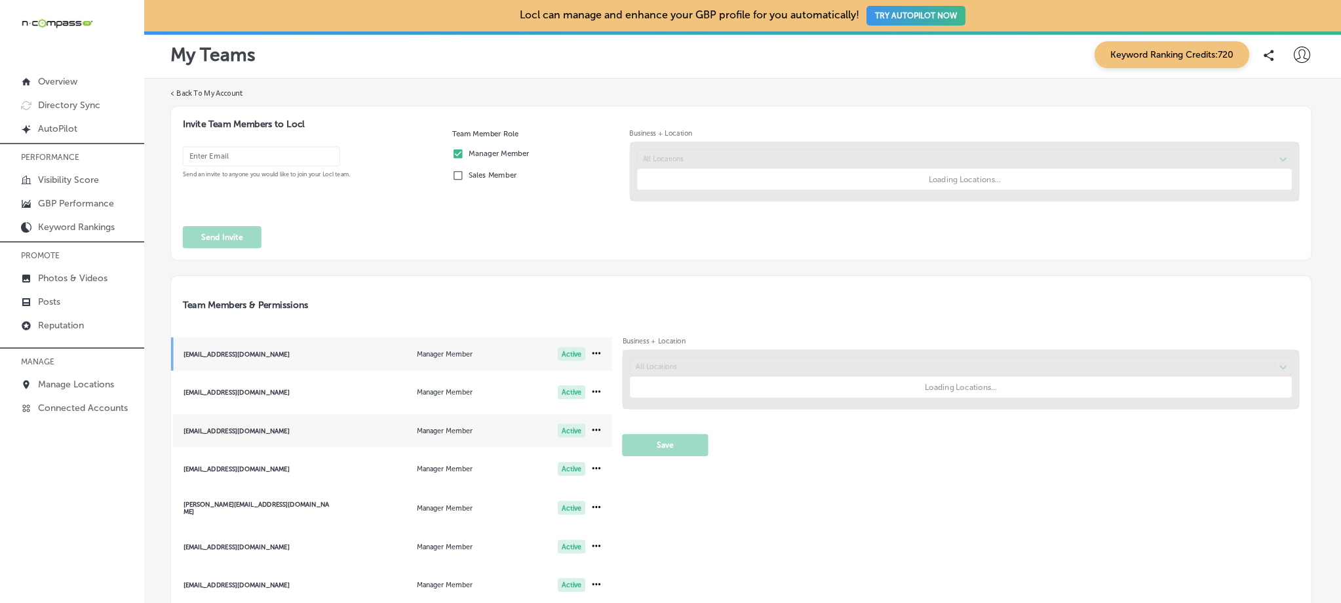
click at [266, 323] on h3 "Team Members & Permissions" at bounding box center [735, 305] width 1129 height 35
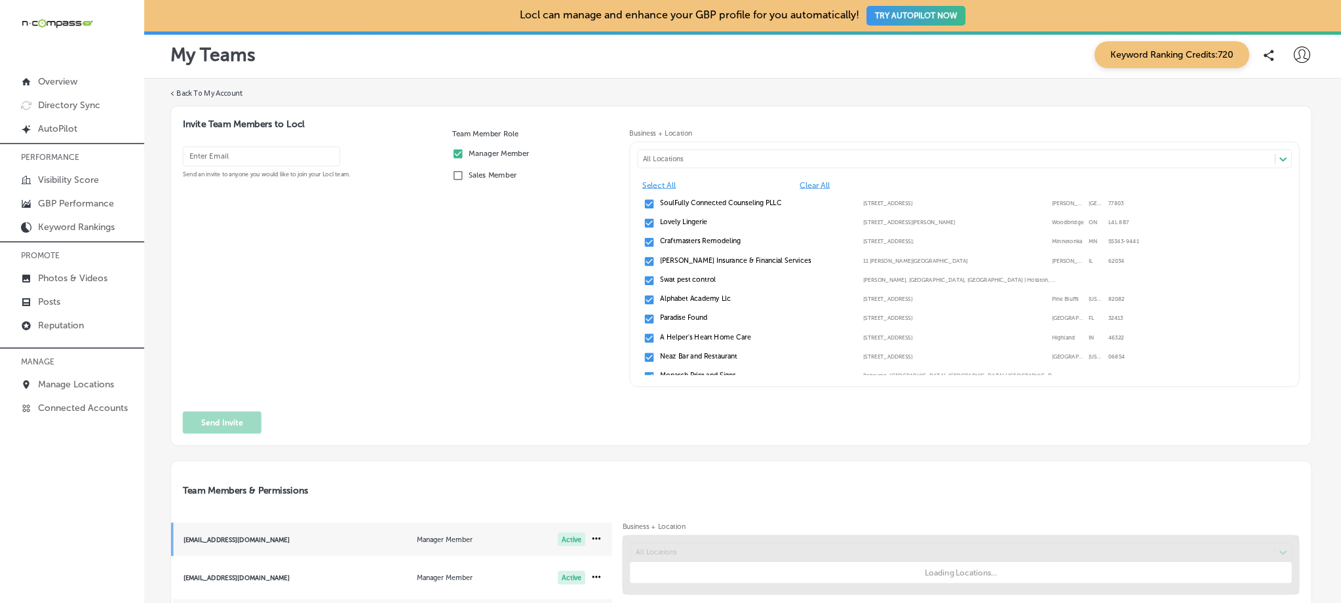
scroll to position [130, 0]
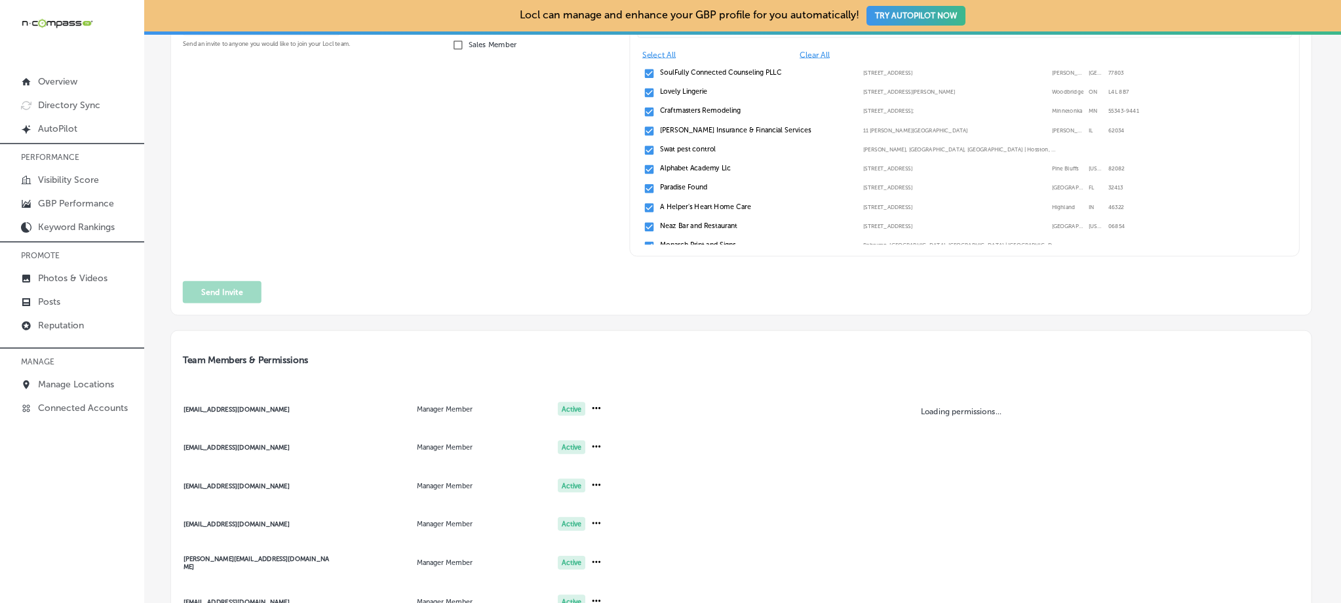
scroll to position [325, 0]
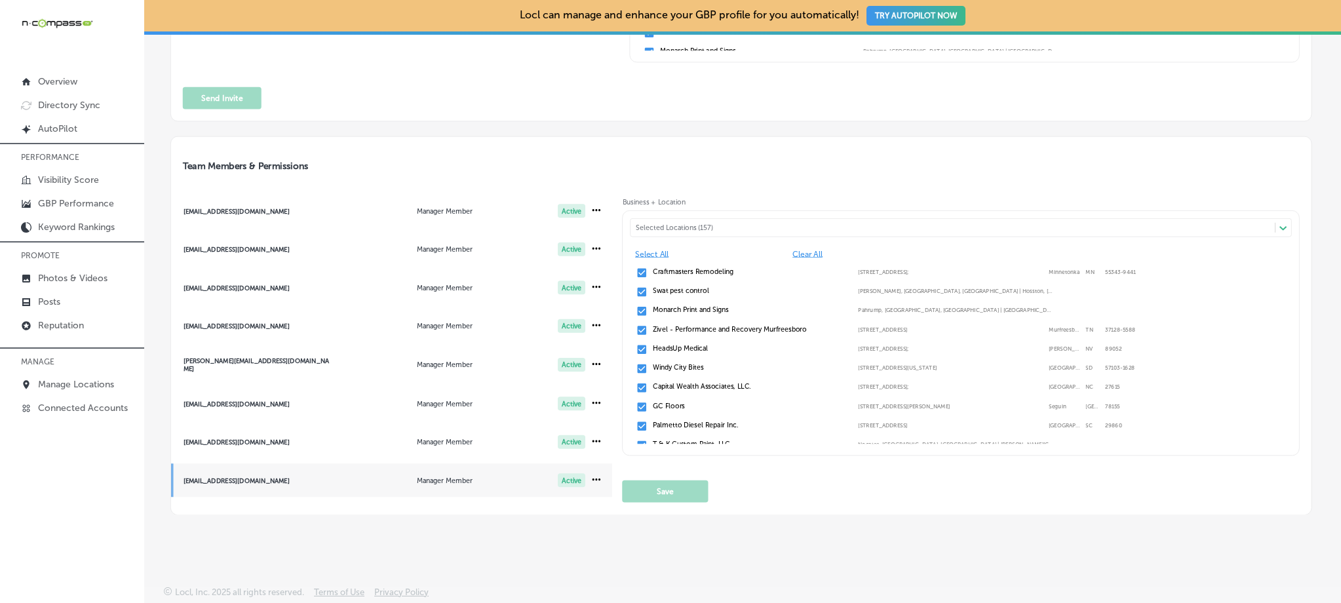
click at [724, 224] on div "Selected Locations (157)" at bounding box center [958, 228] width 644 height 9
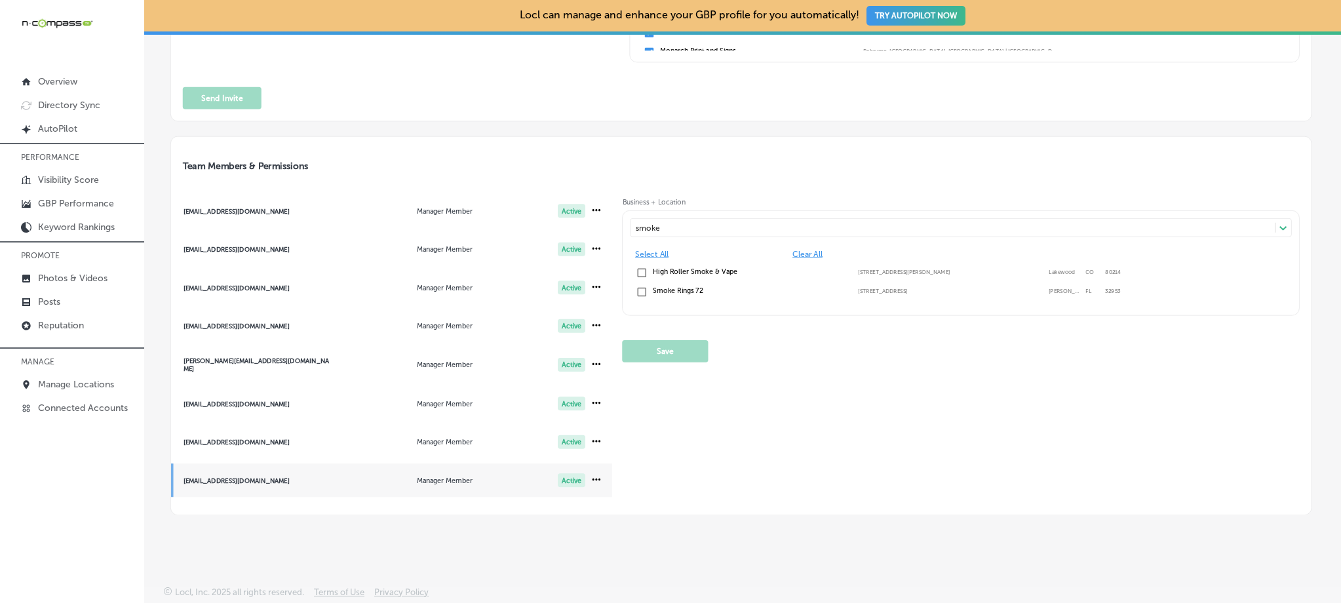
click at [664, 290] on label "Smoke Rings 72" at bounding box center [750, 291] width 195 height 9
type input "smoke"
click at [660, 355] on button "Save" at bounding box center [666, 351] width 86 height 22
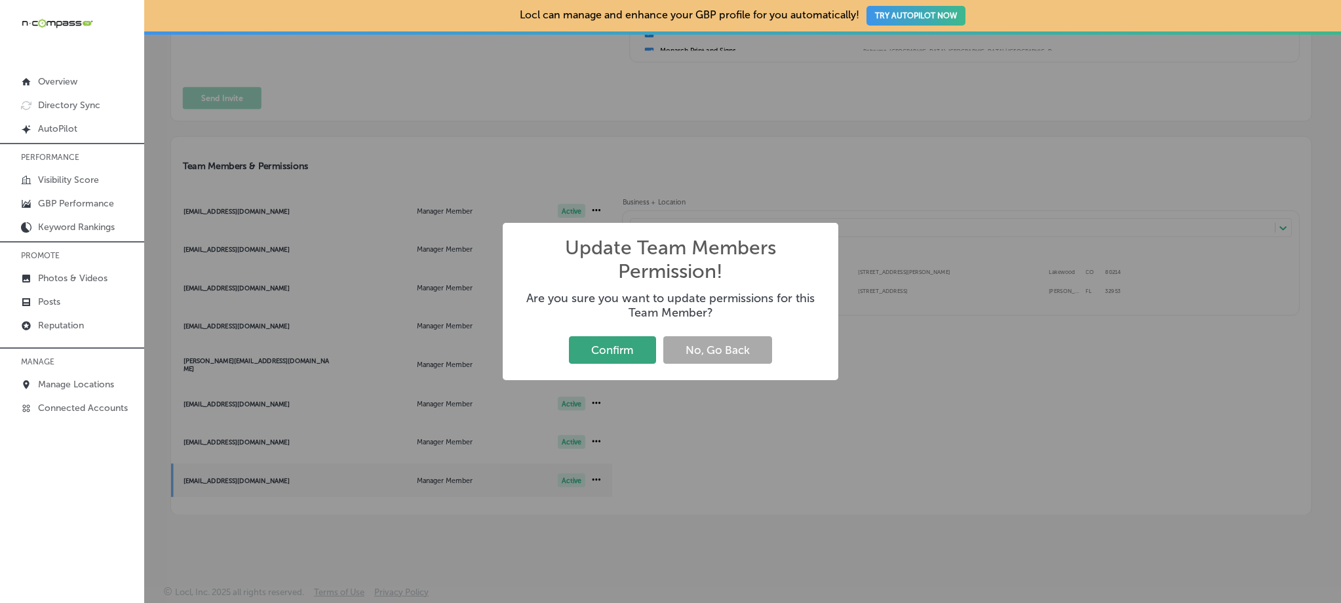
click at [616, 347] on button "Confirm" at bounding box center [612, 349] width 87 height 27
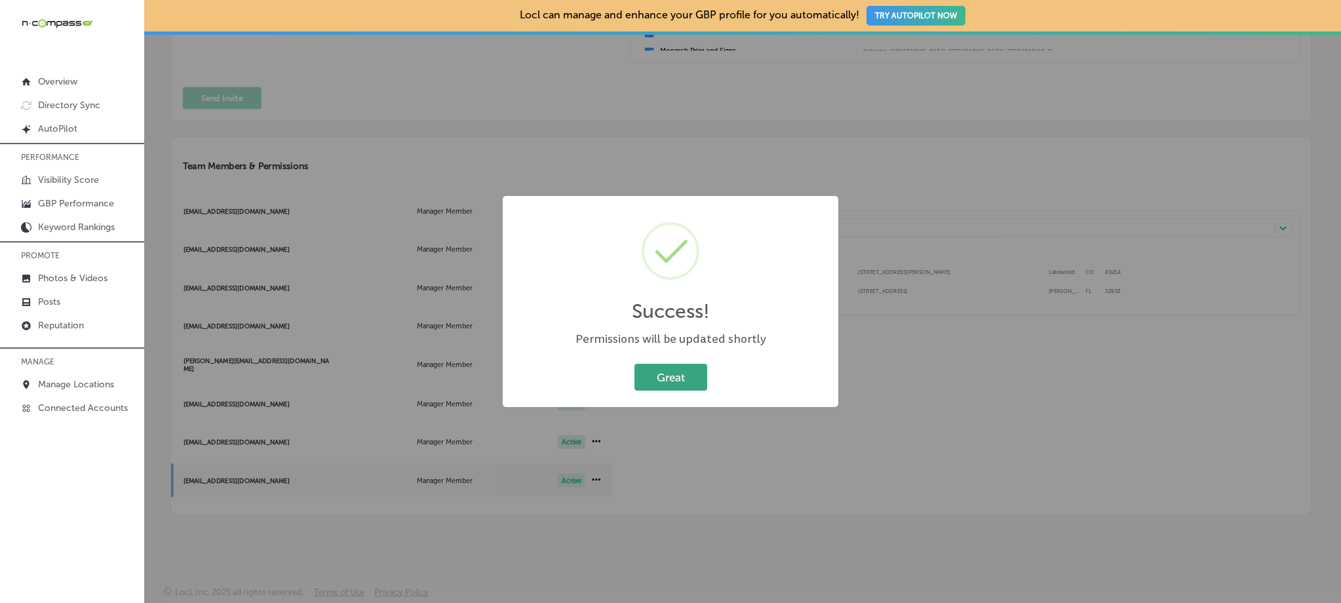
click at [686, 373] on button "Great" at bounding box center [671, 377] width 73 height 27
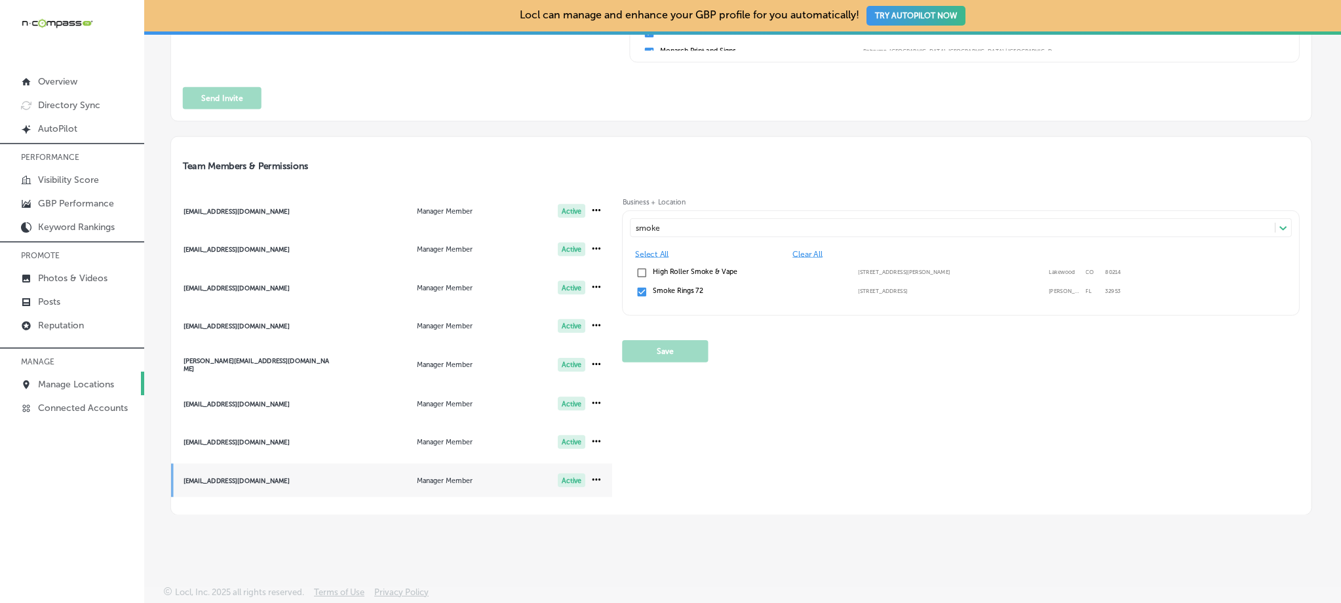
click at [70, 381] on p "Manage Locations" at bounding box center [76, 384] width 76 height 11
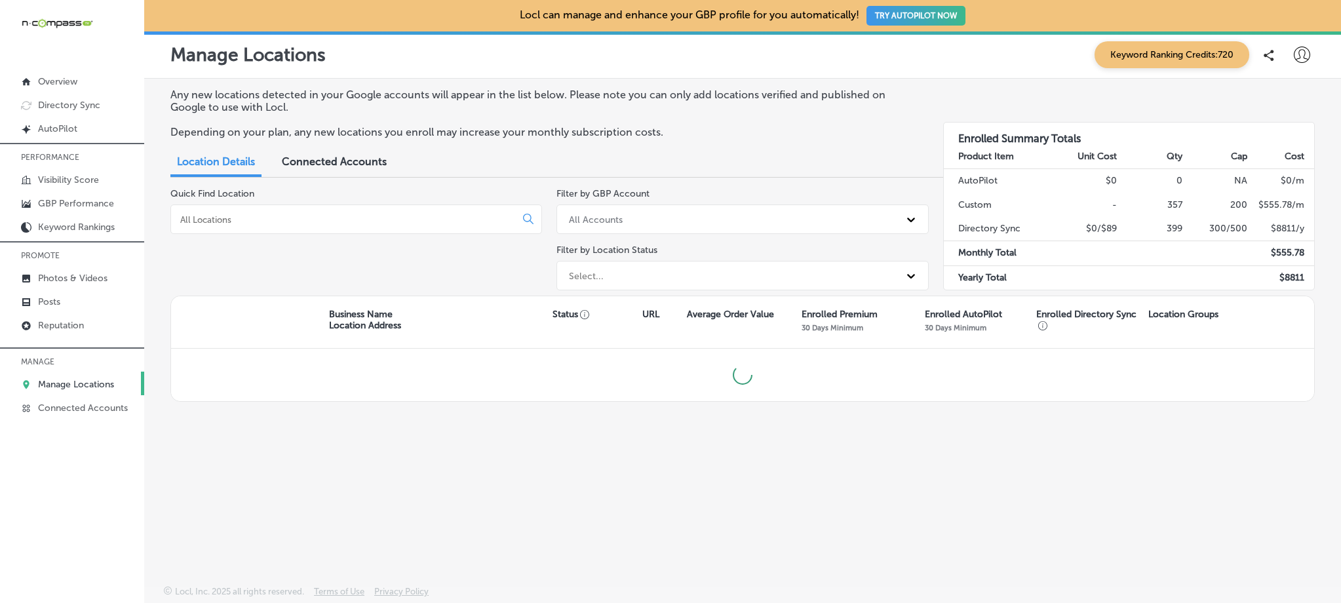
click at [363, 218] on input at bounding box center [346, 220] width 334 height 12
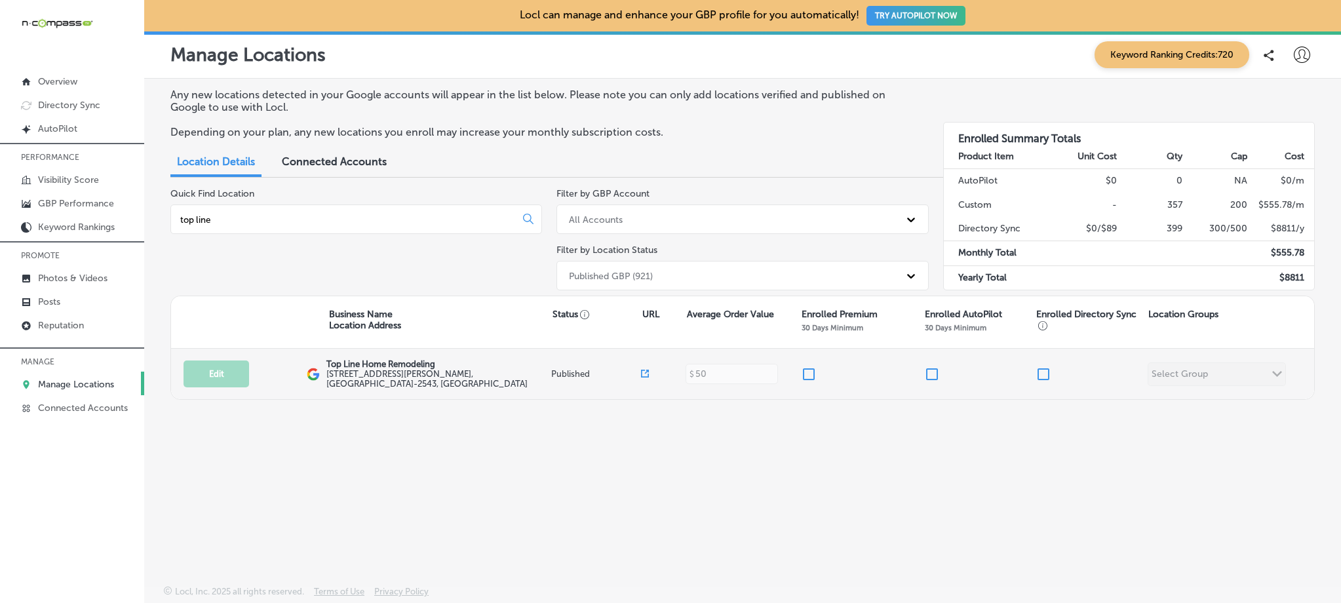
type input "top line"
click at [802, 366] on input "checkbox" at bounding box center [809, 374] width 16 height 16
checkbox input "true"
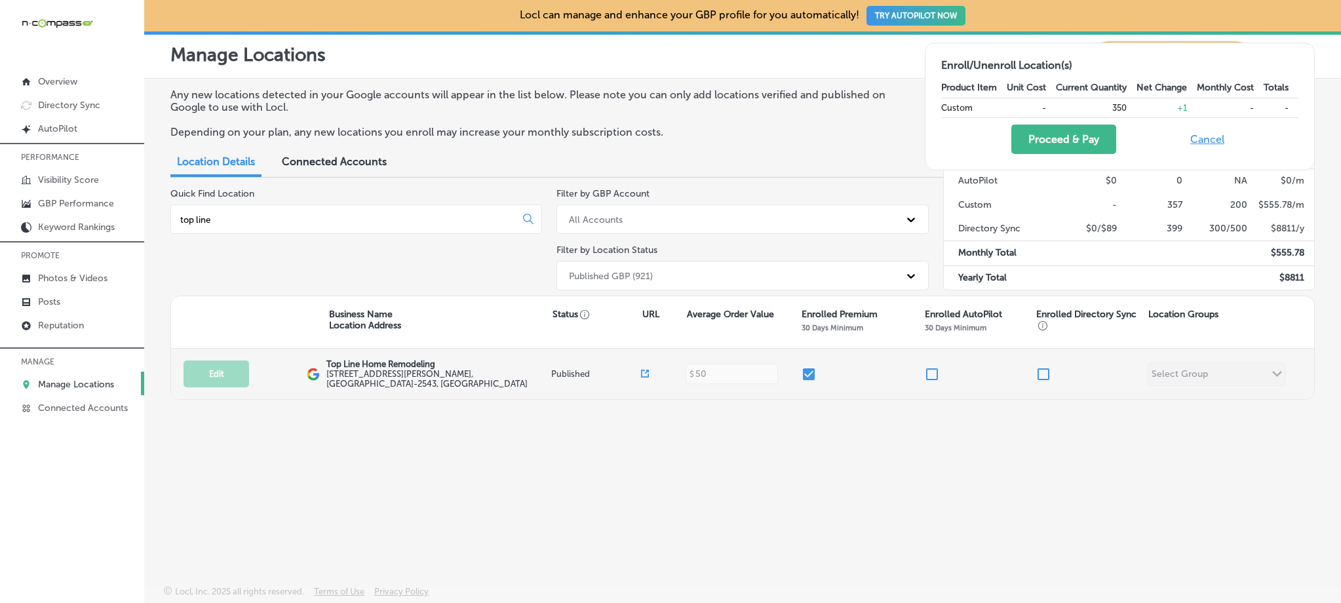
click at [1042, 376] on input "checkbox" at bounding box center [1044, 374] width 16 height 16
checkbox input "true"
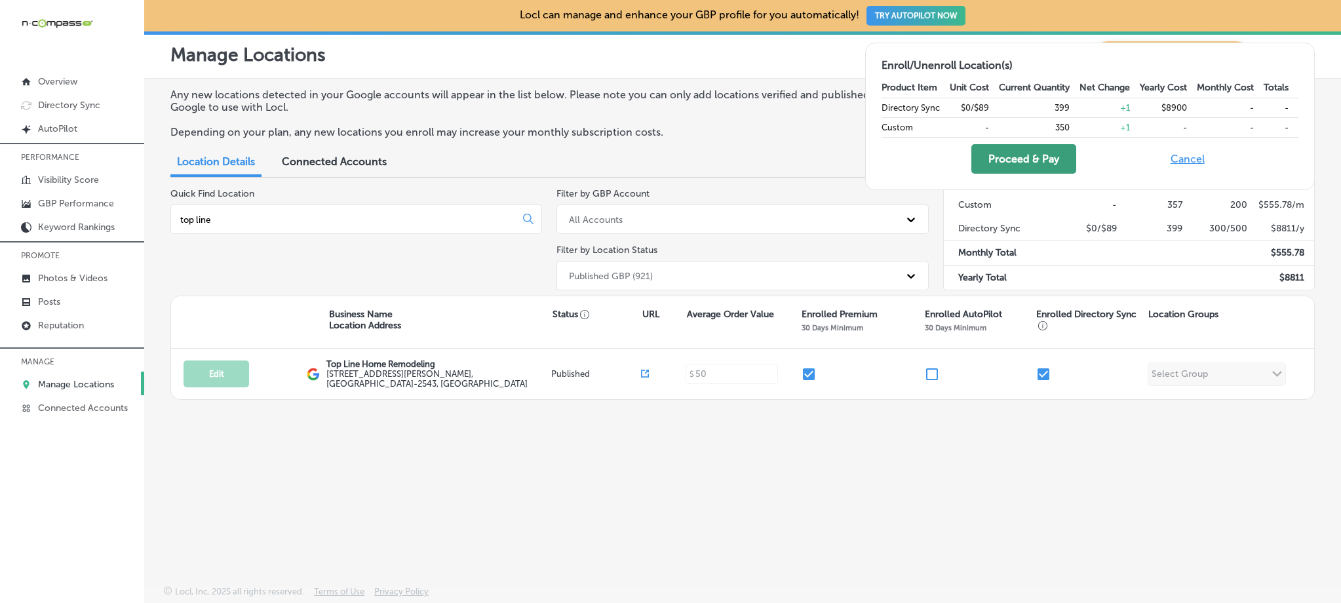
click at [1020, 162] on button "Proceed & Pay" at bounding box center [1024, 159] width 105 height 30
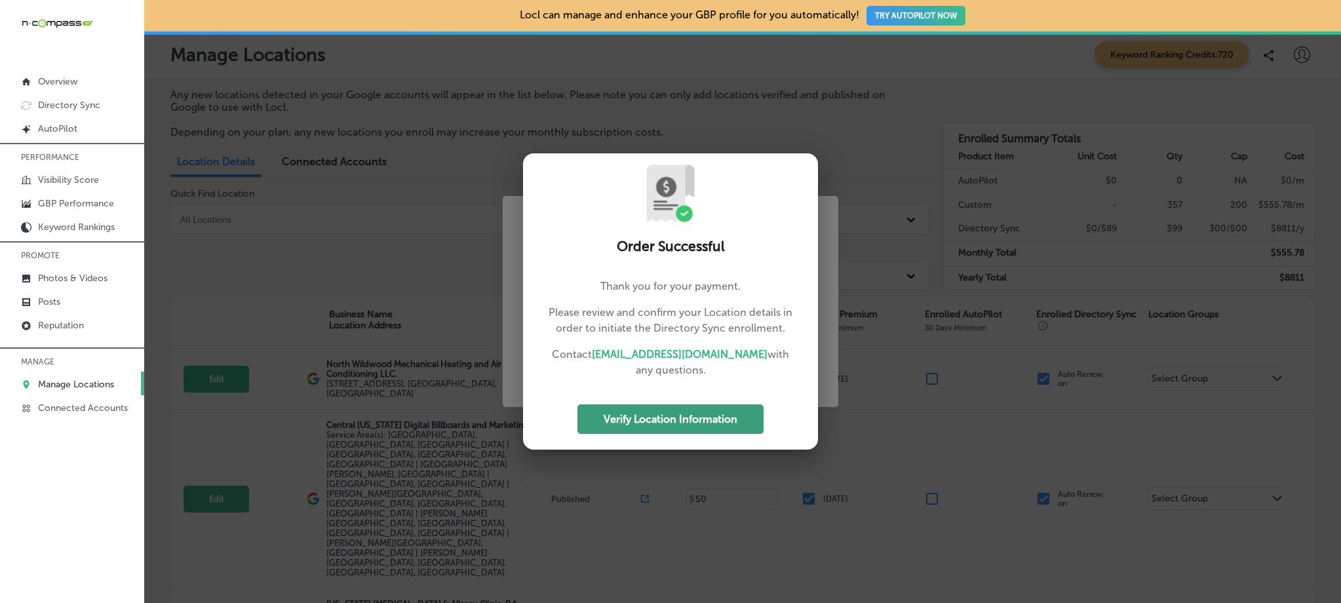
click at [692, 417] on button "Verify Location Information" at bounding box center [671, 420] width 186 height 30
select select "US"
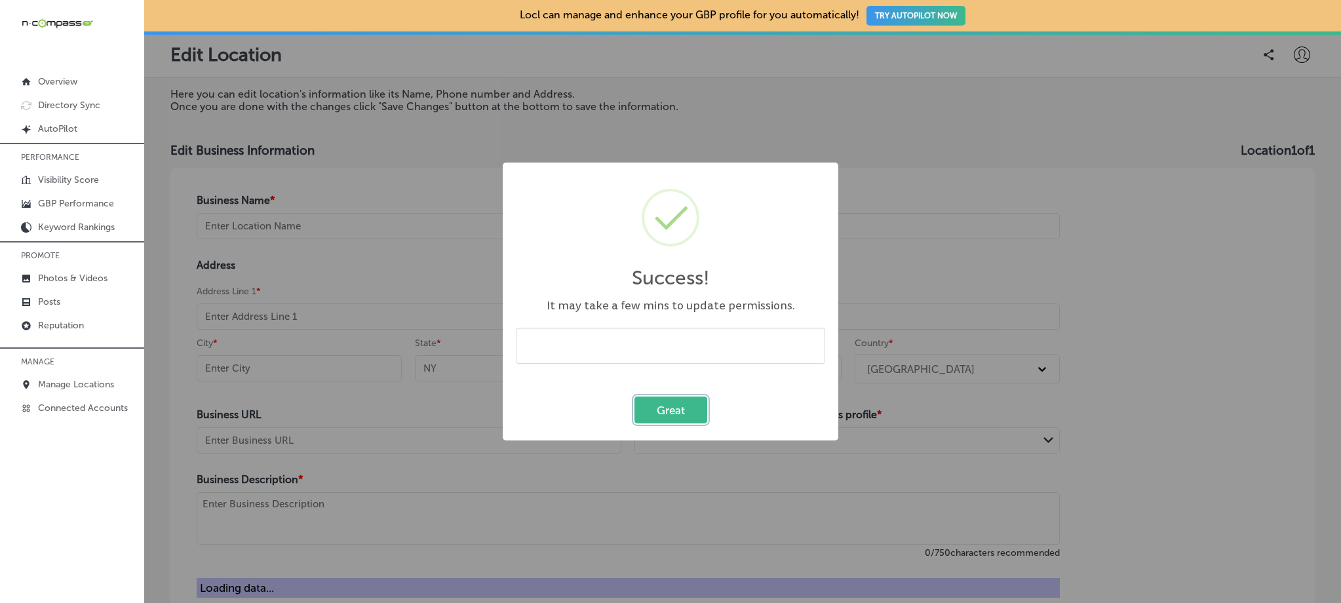
type input "Top Line Home Remodeling"
type input "[PHONE_NUMBER]"
type input "[STREET_ADDRESS][PERSON_NAME]"
type input "Suit B1"
type input "Santa [PERSON_NAME]"
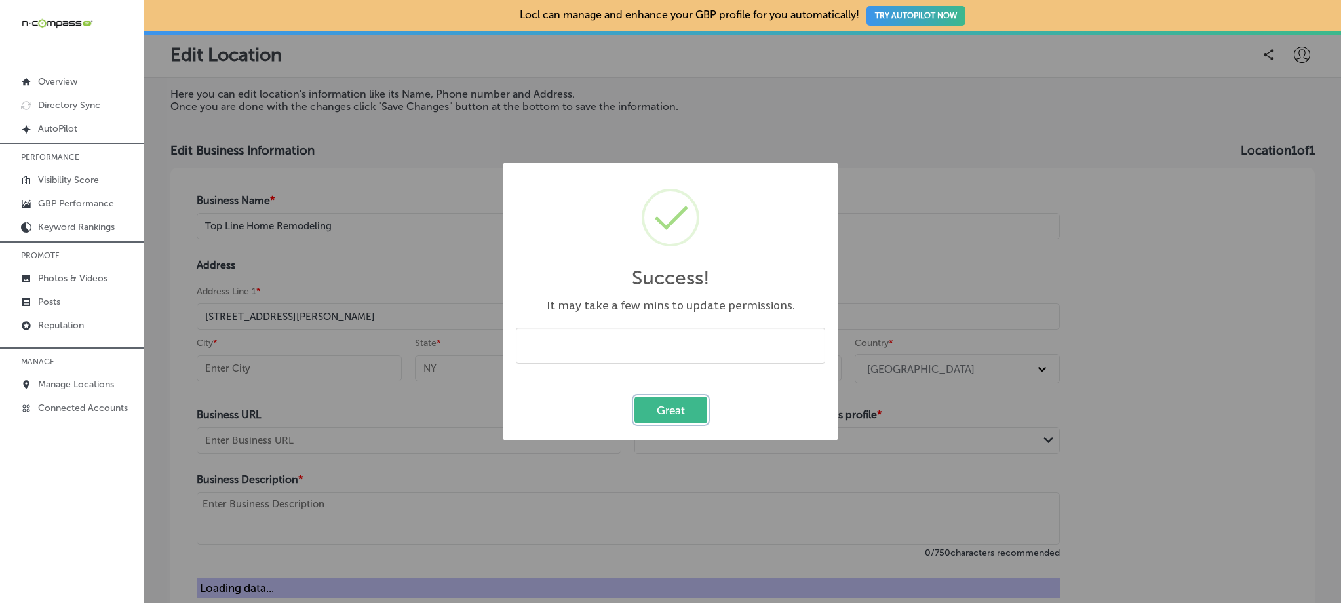
type input "CA"
type input "95050-2543"
type input "[URL][DOMAIN_NAME]"
type textarea "Looking to transform your home into a personalized sanctuary? Look no further t…"
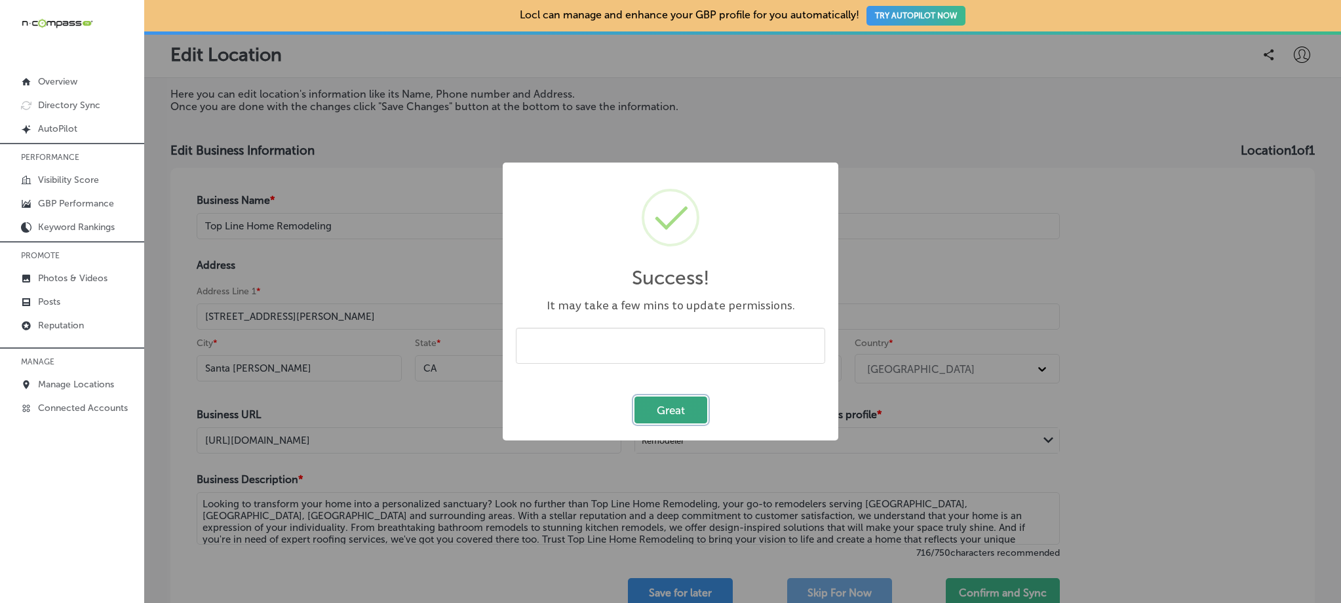
click at [684, 416] on button "Great" at bounding box center [671, 410] width 73 height 27
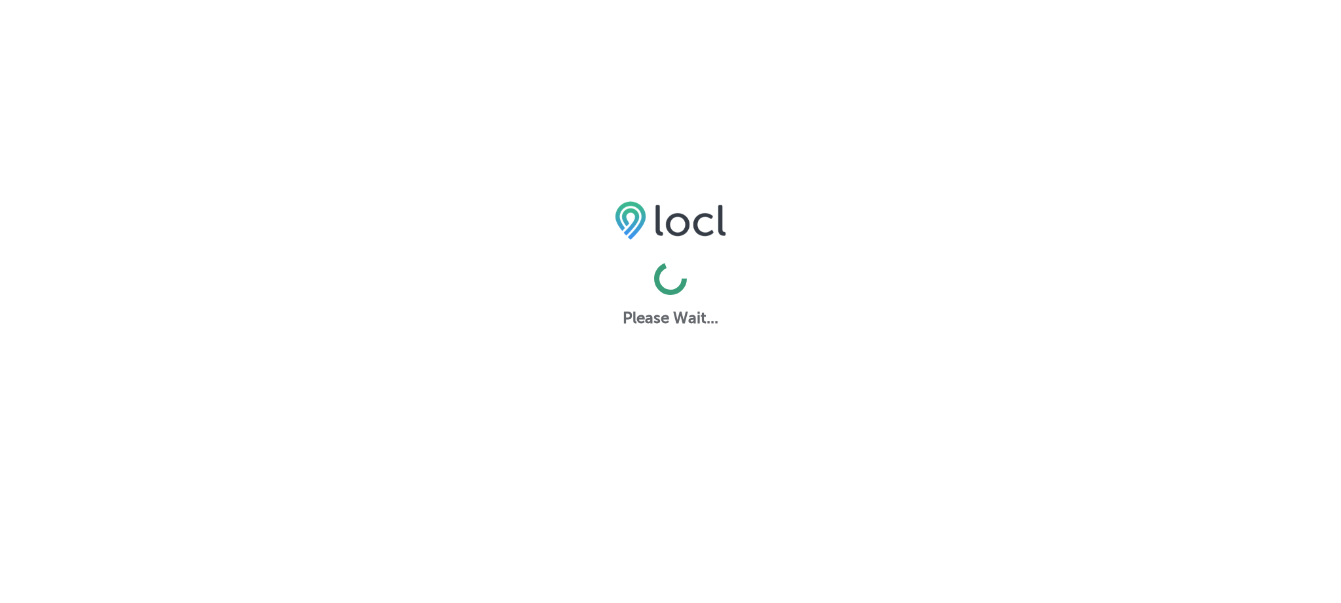
select select "US"
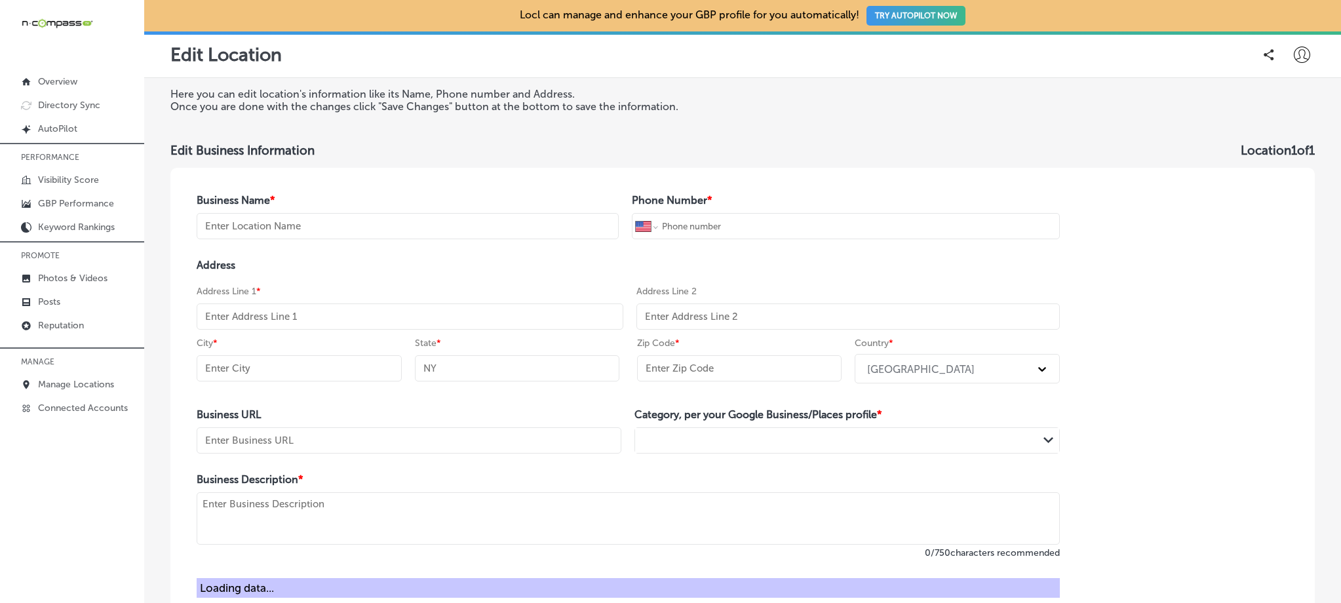
type input "Top Line Home Remodeling"
type input "[PHONE_NUMBER]"
type input "[STREET_ADDRESS][PERSON_NAME]"
type input "Suit B1"
type input "Santa [PERSON_NAME]"
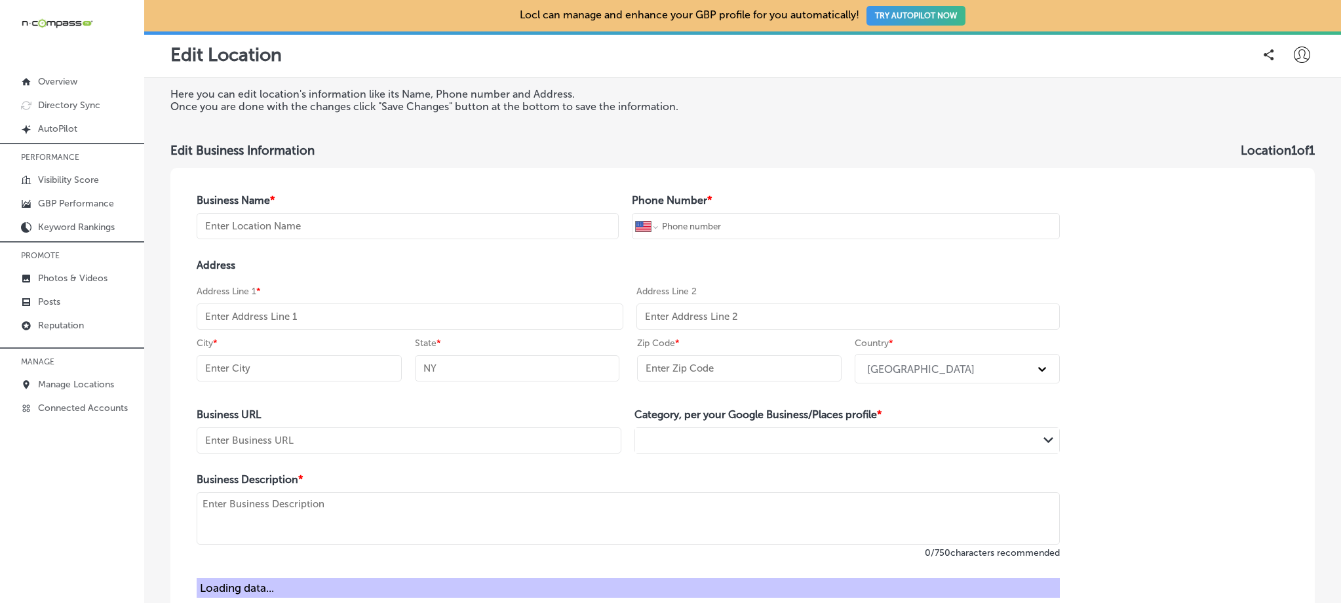
type input "CA"
type input "95050-2543"
type input "[URL][DOMAIN_NAME]"
type textarea "Looking to transform your home into a personalized sanctuary? Look no further t…"
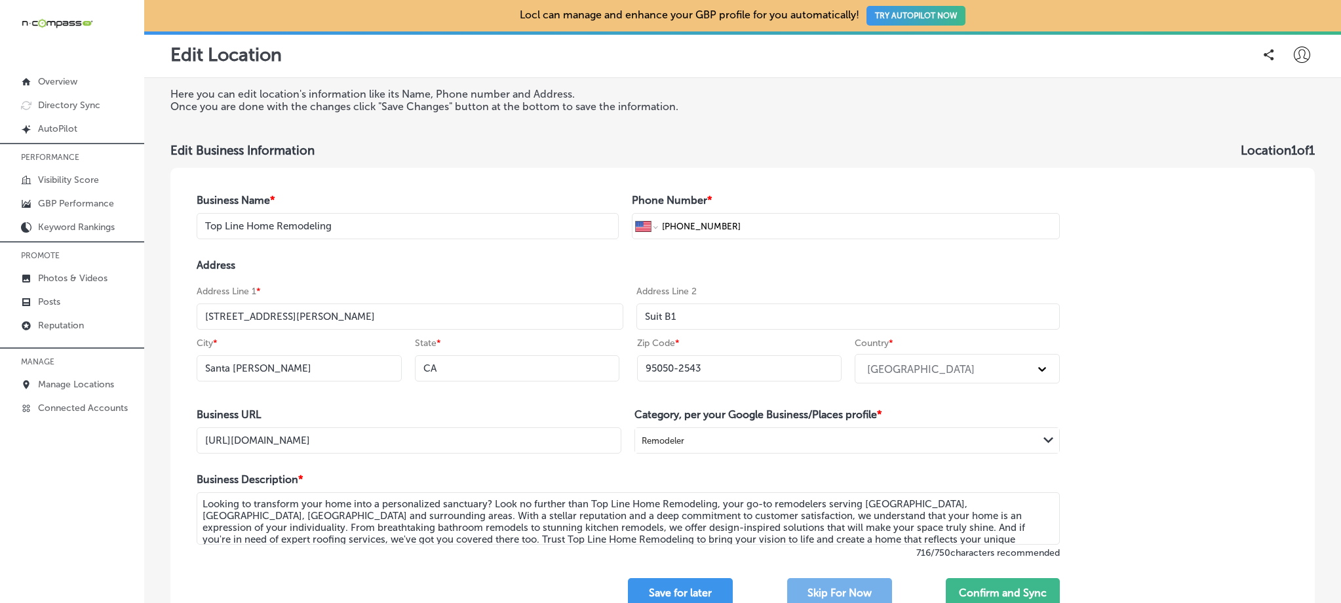
scroll to position [120, 0]
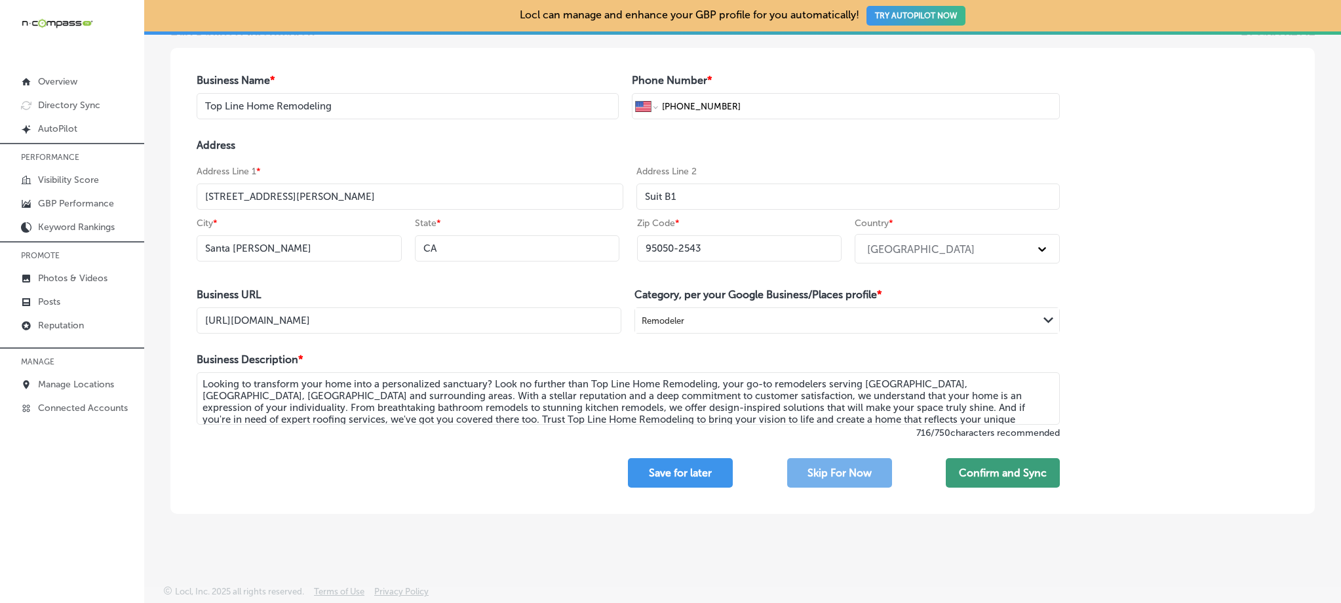
click at [981, 471] on button "Confirm and Sync" at bounding box center [1003, 473] width 114 height 30
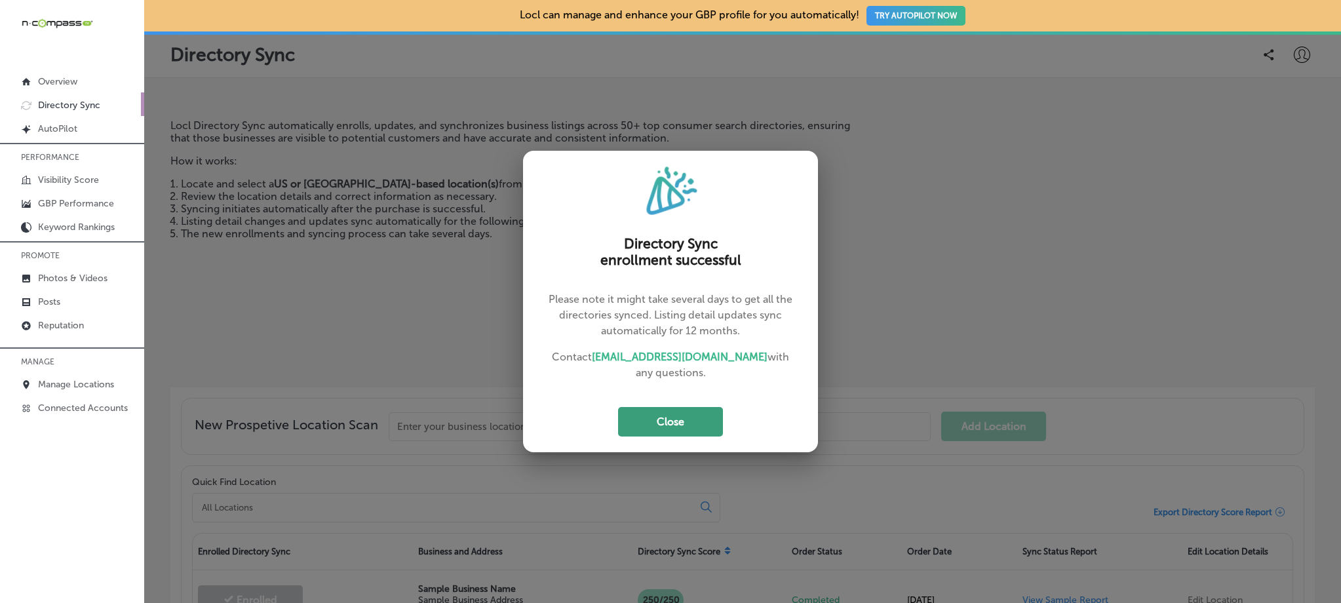
click at [681, 423] on button "Close" at bounding box center [670, 422] width 105 height 30
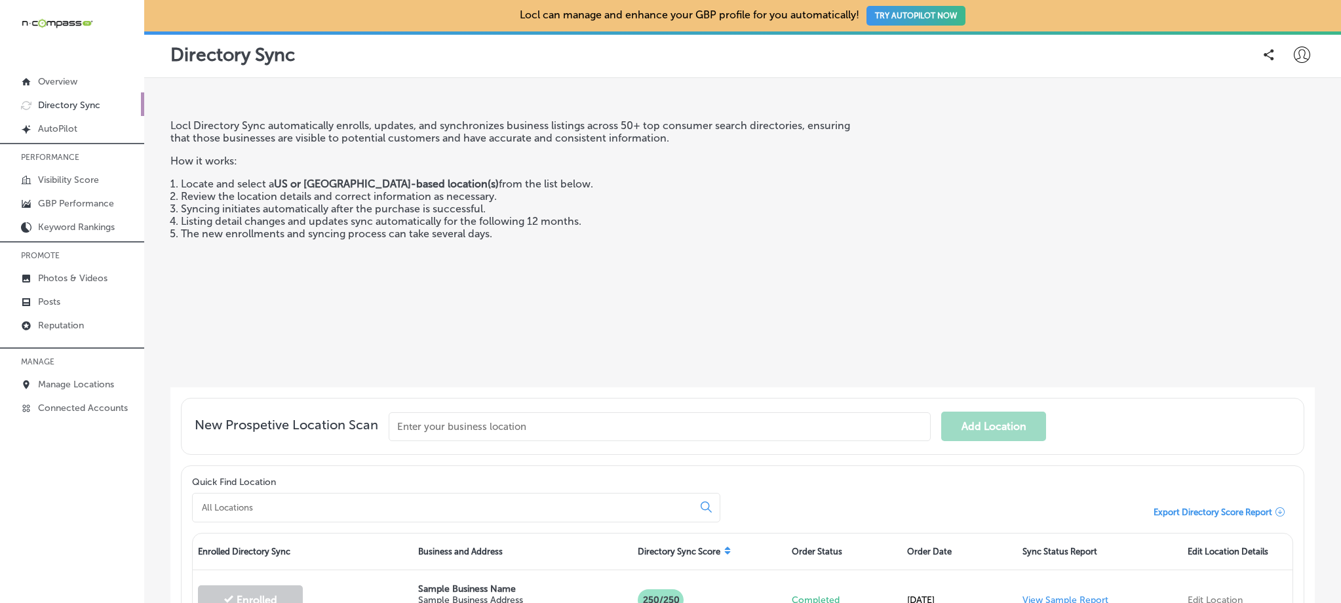
click at [1284, 71] on div "Directory Sync" at bounding box center [742, 54] width 1197 height 47
click at [1289, 62] on div at bounding box center [1302, 54] width 26 height 26
click at [1286, 132] on p "My Teams" at bounding box center [1278, 136] width 48 height 16
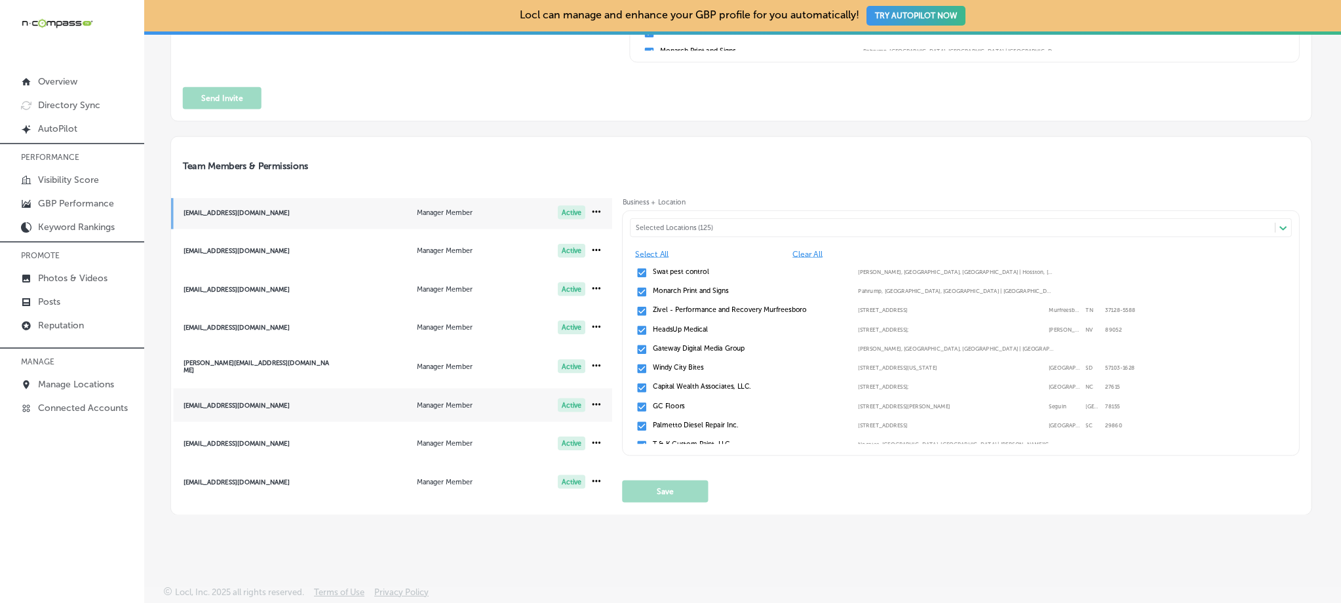
scroll to position [5, 0]
click at [304, 579] on span "[EMAIL_ADDRESS][DOMAIN_NAME] Manager Member Active" at bounding box center [392, 595] width 442 height 33
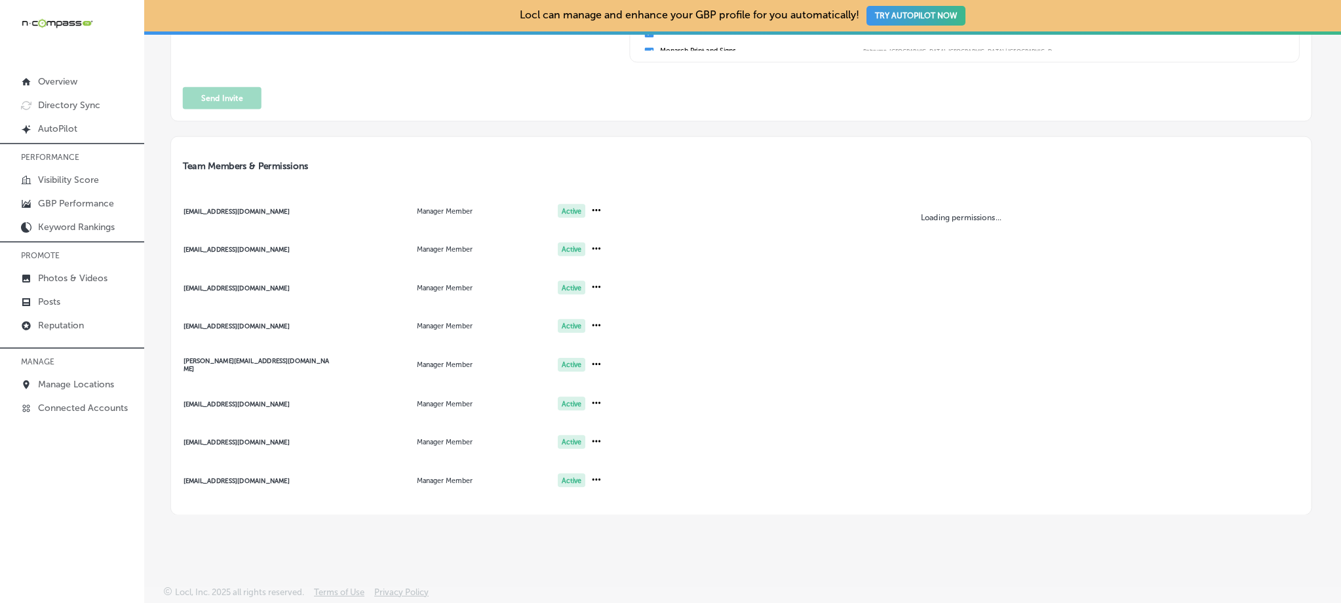
scroll to position [353, 0]
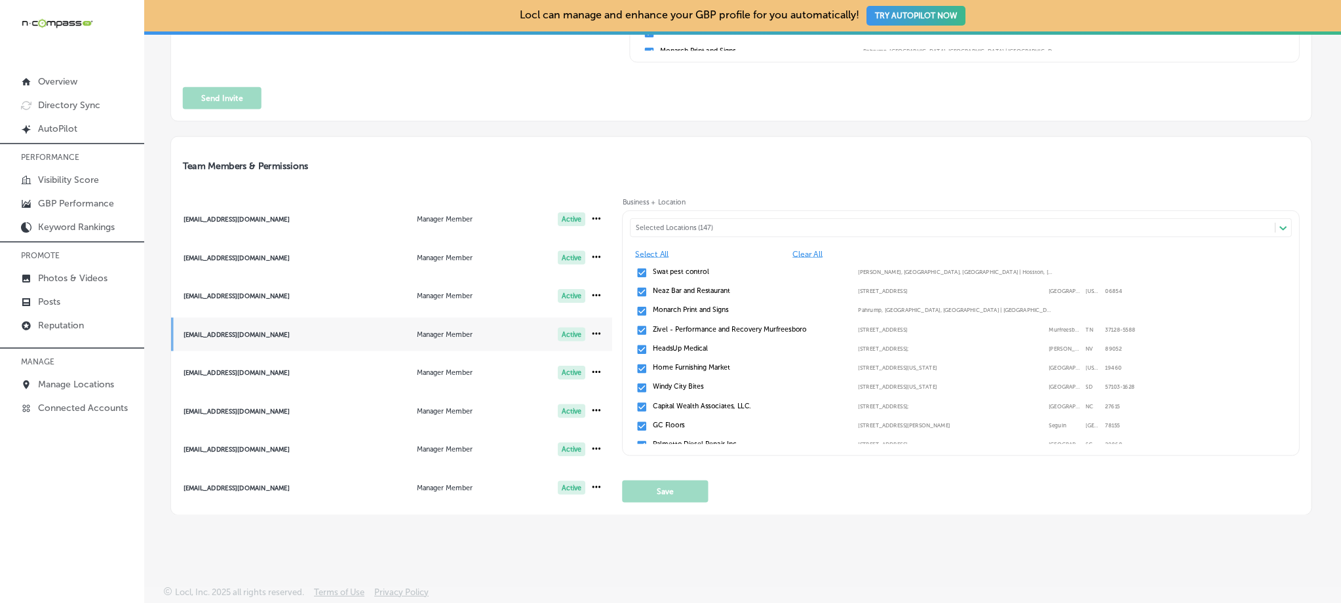
click at [700, 224] on div "Selected Locations (147)" at bounding box center [958, 228] width 644 height 9
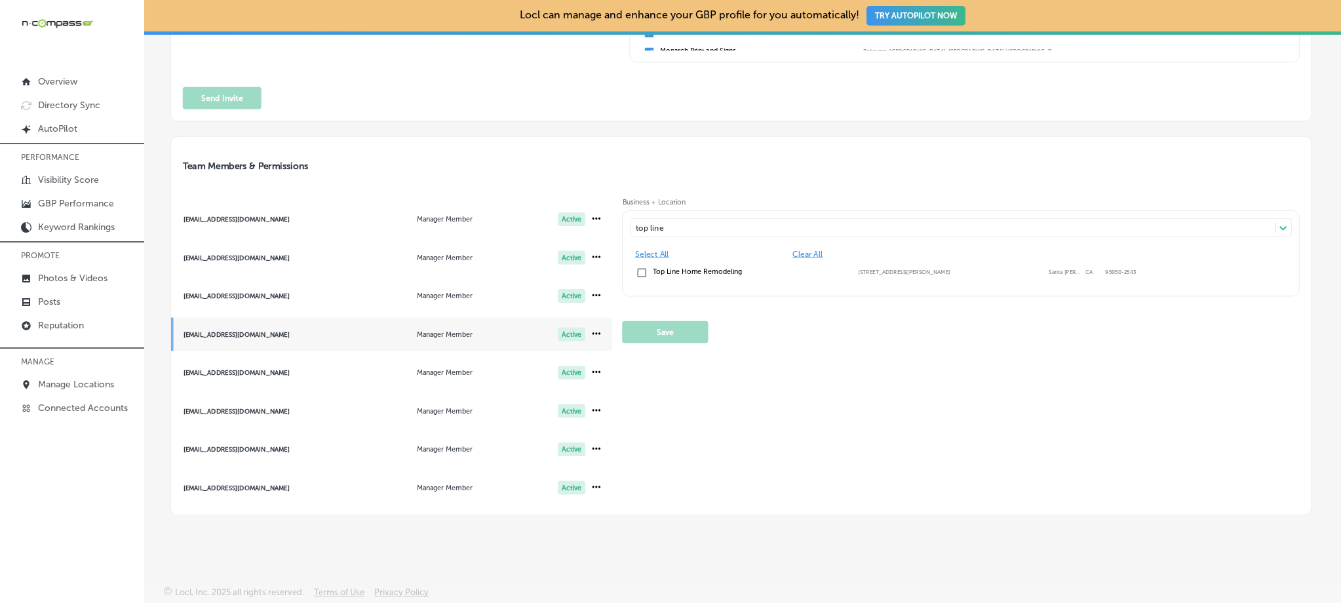
click at [691, 269] on label "Top Line Home Remodeling" at bounding box center [750, 271] width 195 height 9
type input "top line"
click at [673, 339] on button "Save" at bounding box center [666, 332] width 86 height 22
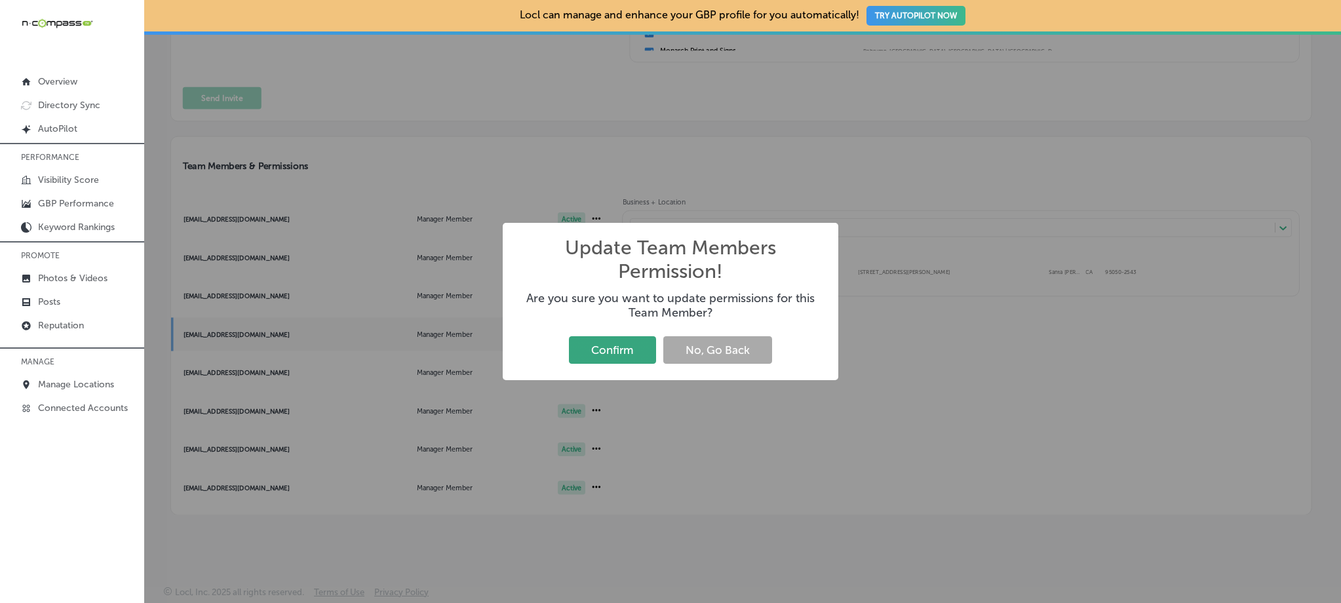
click at [606, 347] on button "Confirm" at bounding box center [612, 349] width 87 height 27
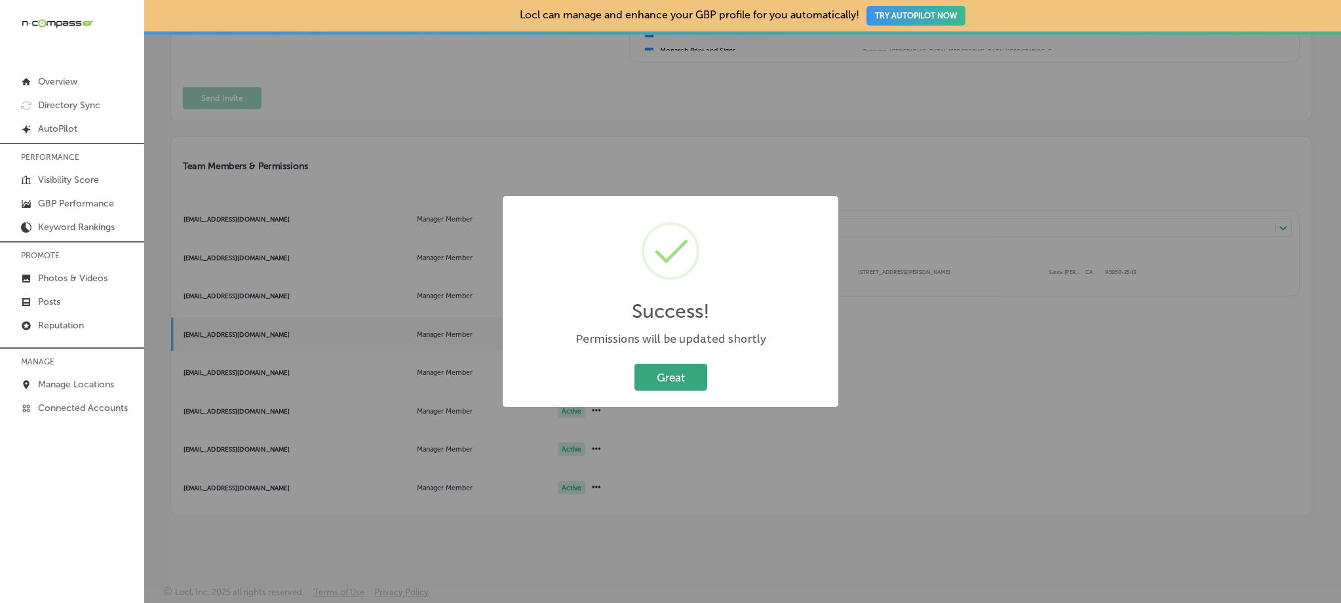
click at [649, 376] on button "Great" at bounding box center [671, 377] width 73 height 27
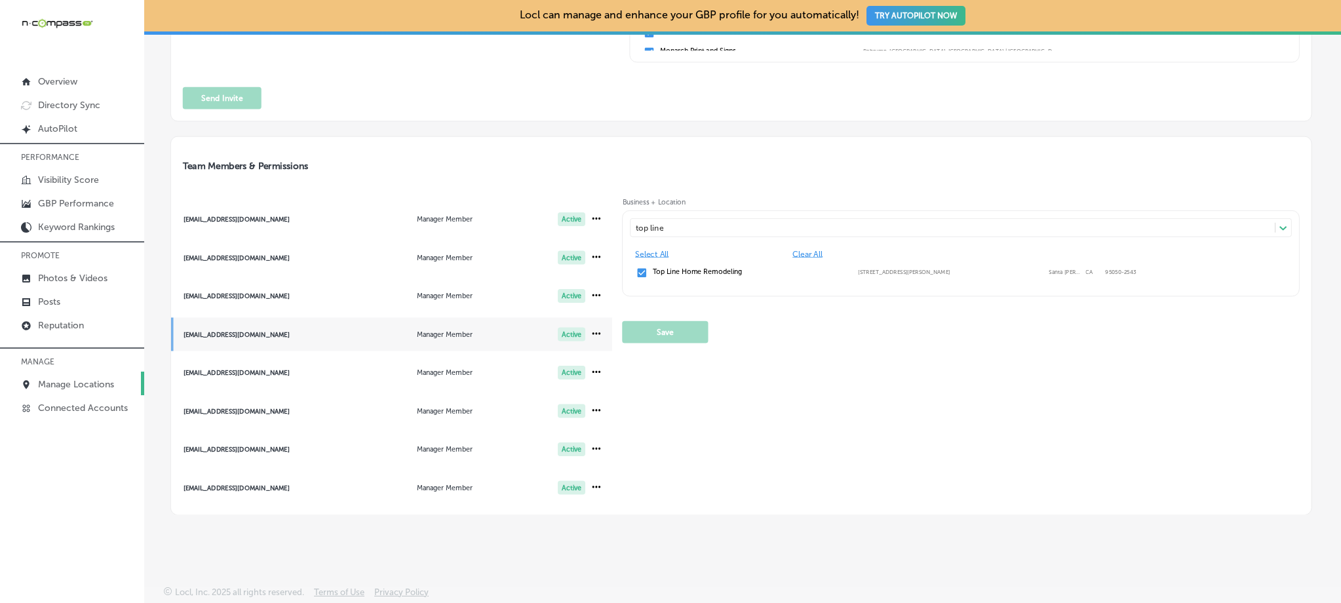
click at [94, 388] on link "Manage Locations" at bounding box center [72, 384] width 144 height 24
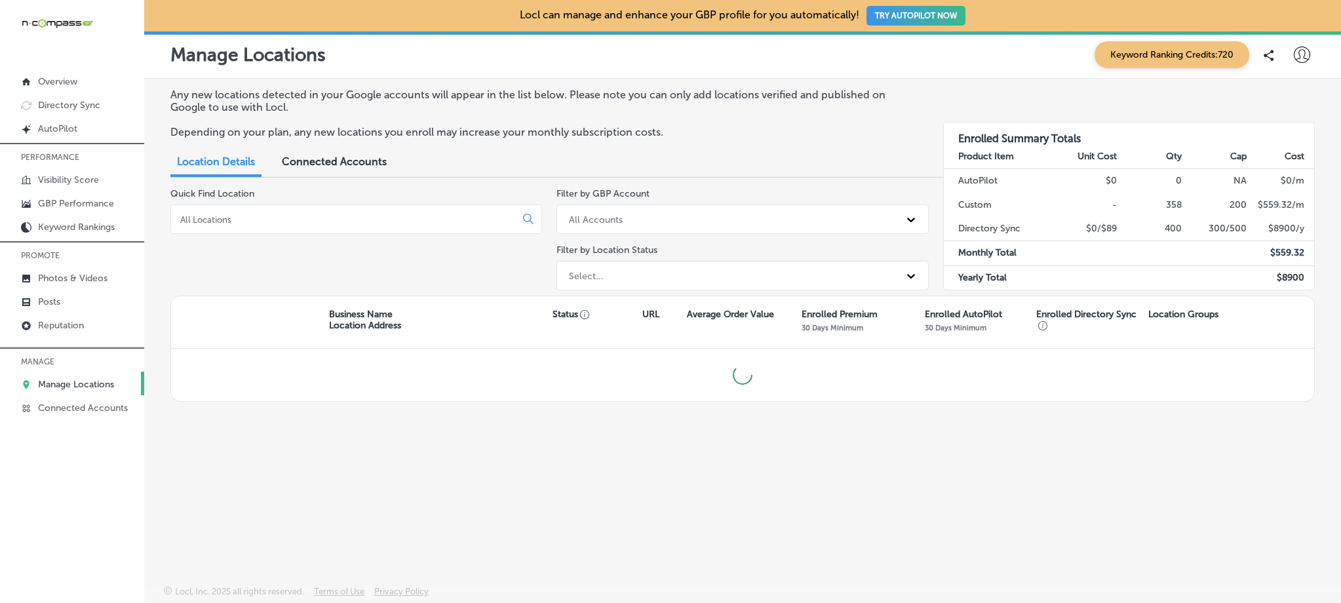
click at [301, 224] on input at bounding box center [346, 220] width 334 height 12
type input "0"
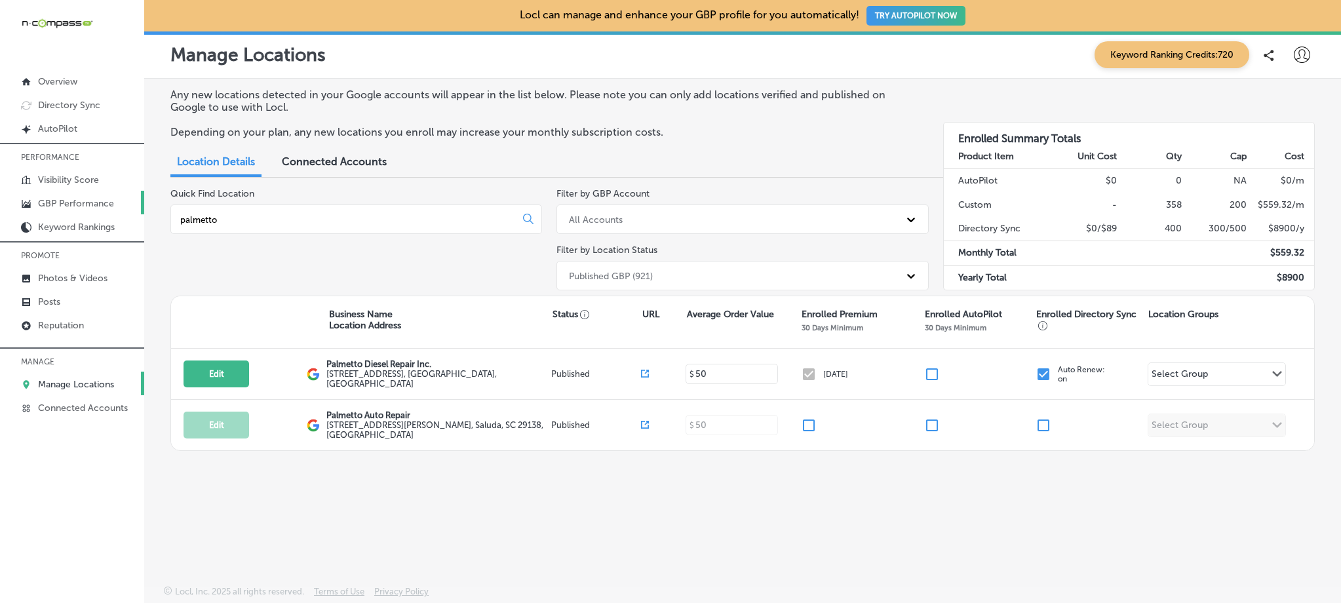
drag, startPoint x: 275, startPoint y: 222, endPoint x: 134, endPoint y: 208, distance: 141.6
click at [134, 208] on div "iconmonstr-menu-thin copy Created with Sketch. Overview Directory Sync Created …" at bounding box center [670, 301] width 1341 height 603
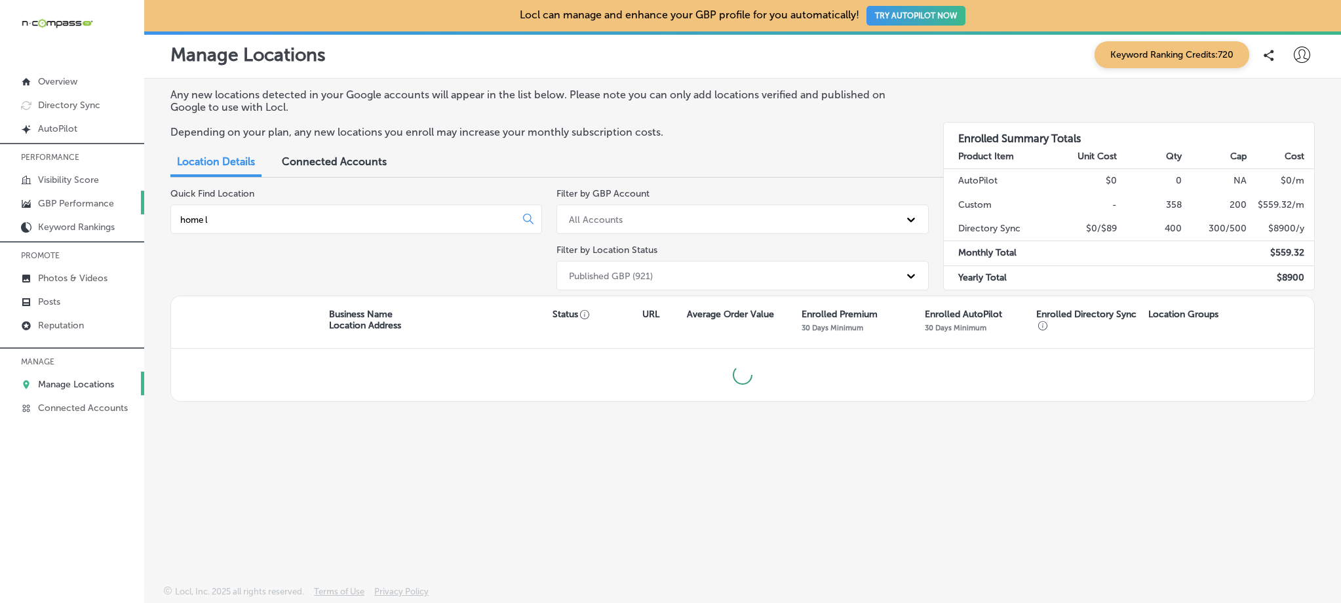
type input "home lo"
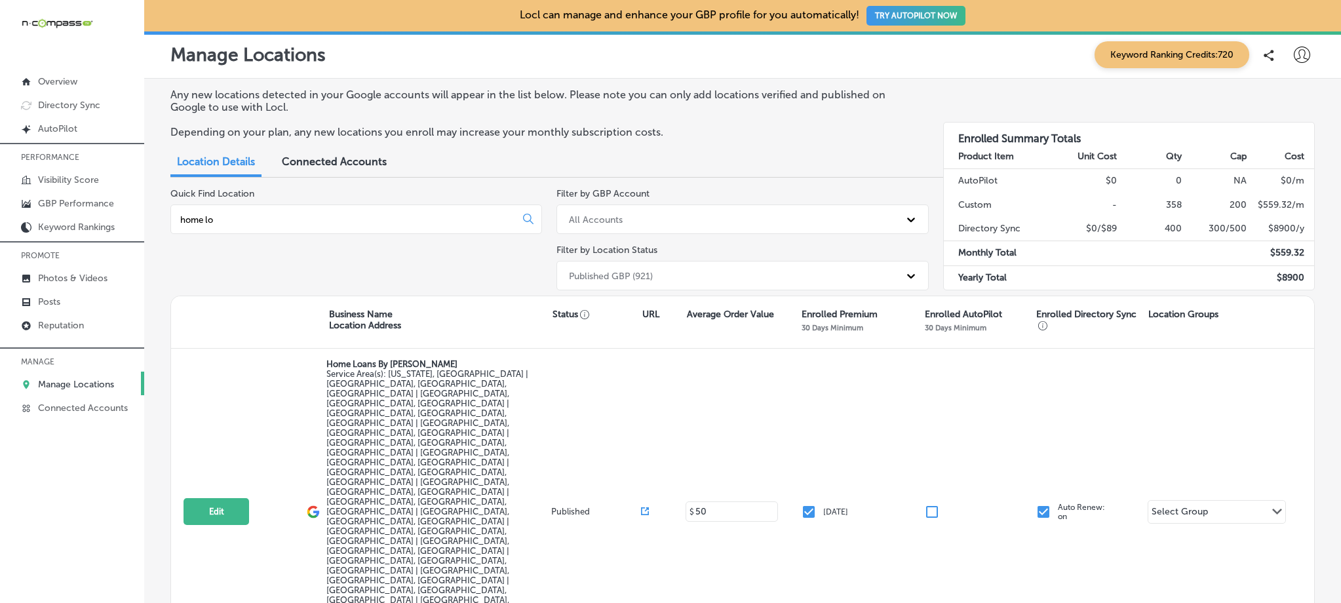
drag, startPoint x: 249, startPoint y: 219, endPoint x: 151, endPoint y: 214, distance: 97.8
click at [151, 214] on div "Any new locations detected in your Google accounts will appear in the list belo…" at bounding box center [742, 382] width 1197 height 606
